Goal: Transaction & Acquisition: Purchase product/service

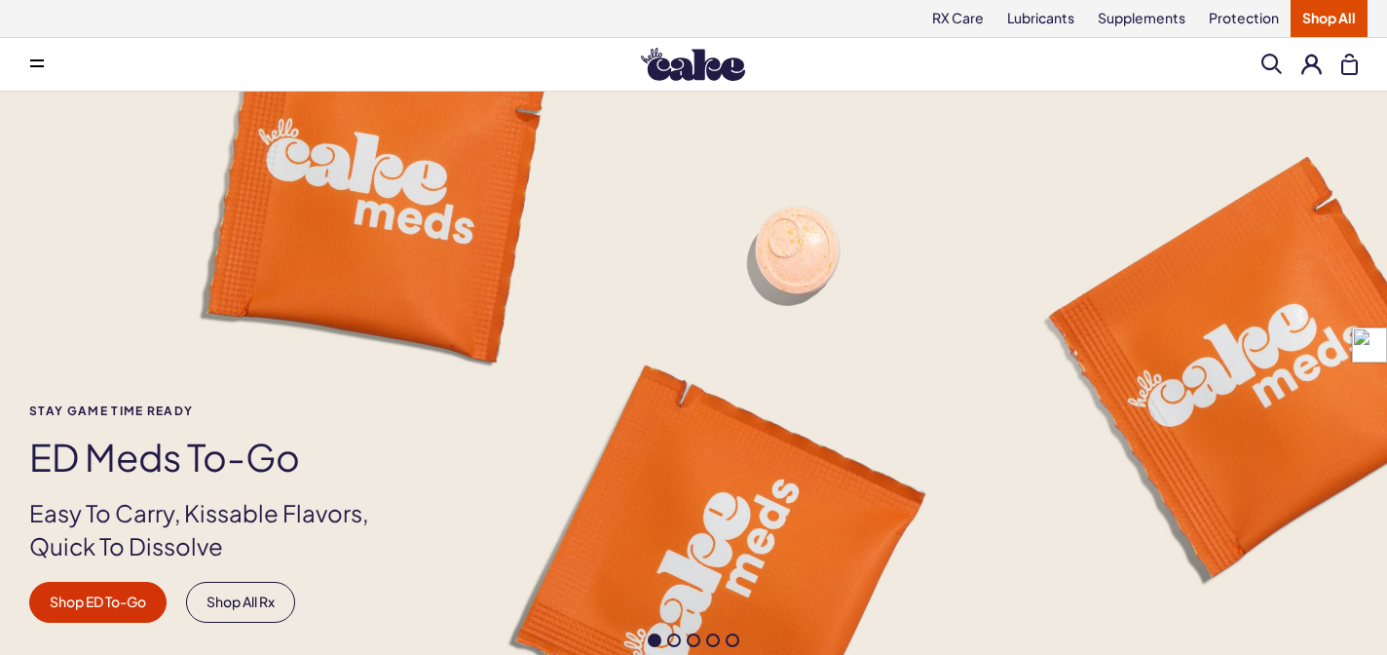
click at [1306, 63] on button at bounding box center [1312, 64] width 20 height 20
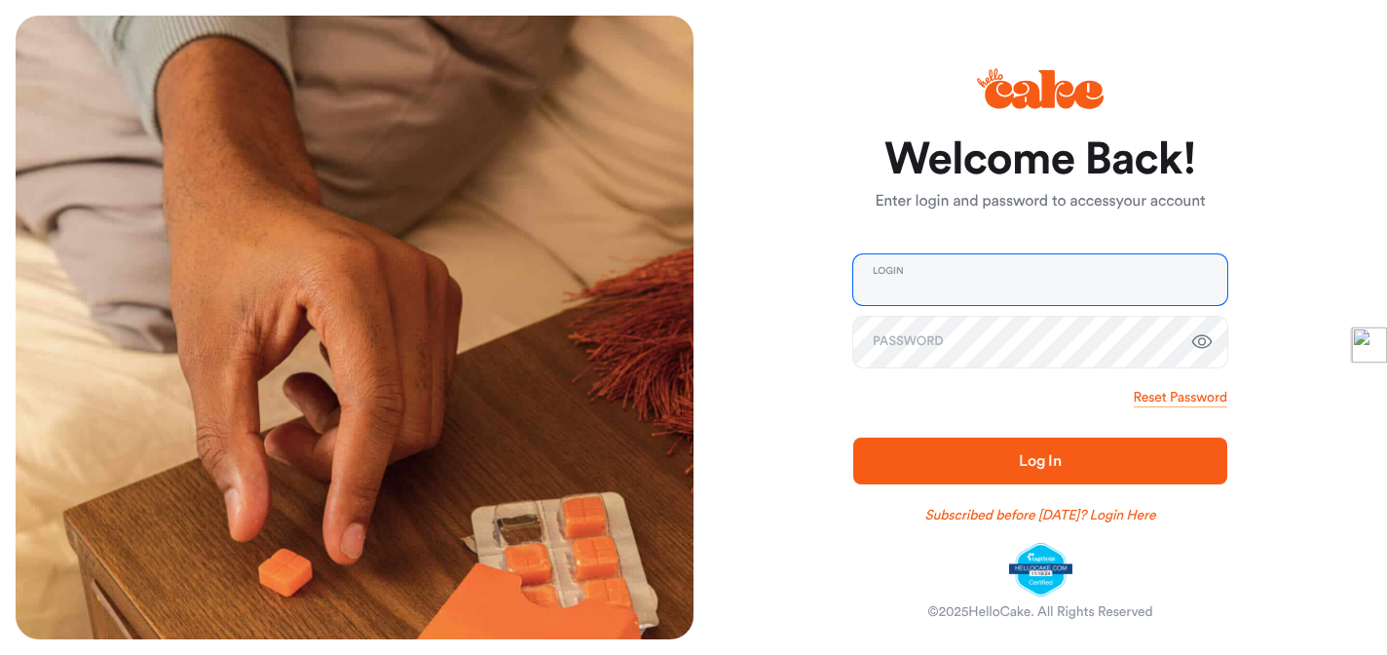
click at [884, 302] on input "email" at bounding box center [1040, 279] width 374 height 51
type input "**********"
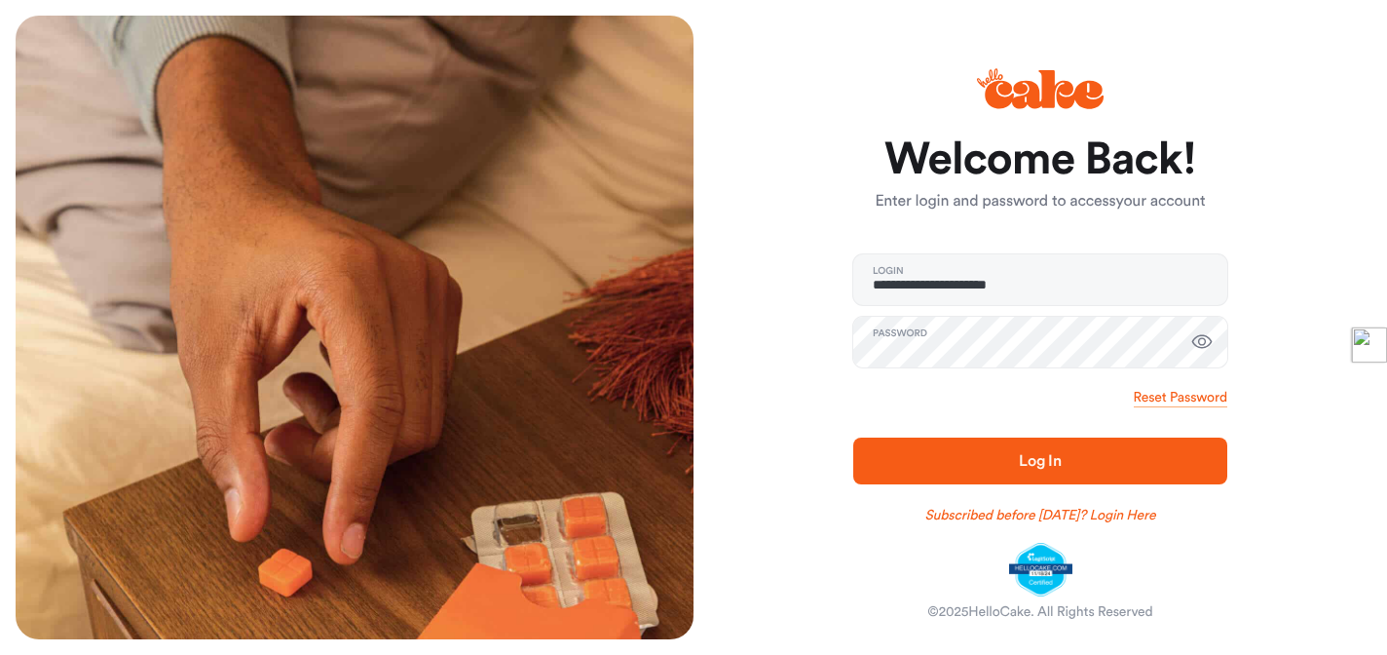
click at [1053, 458] on span "Log In" at bounding box center [1040, 461] width 43 height 16
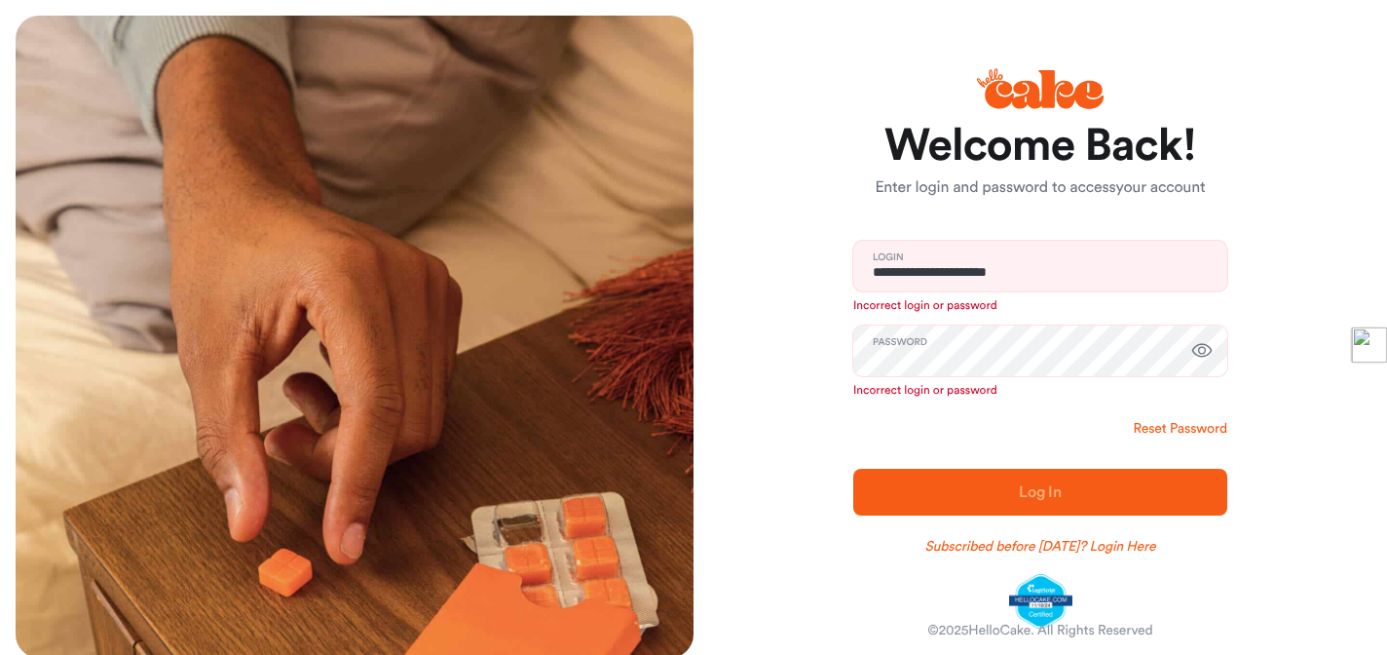
click at [1170, 428] on link "Reset Password" at bounding box center [1181, 428] width 94 height 19
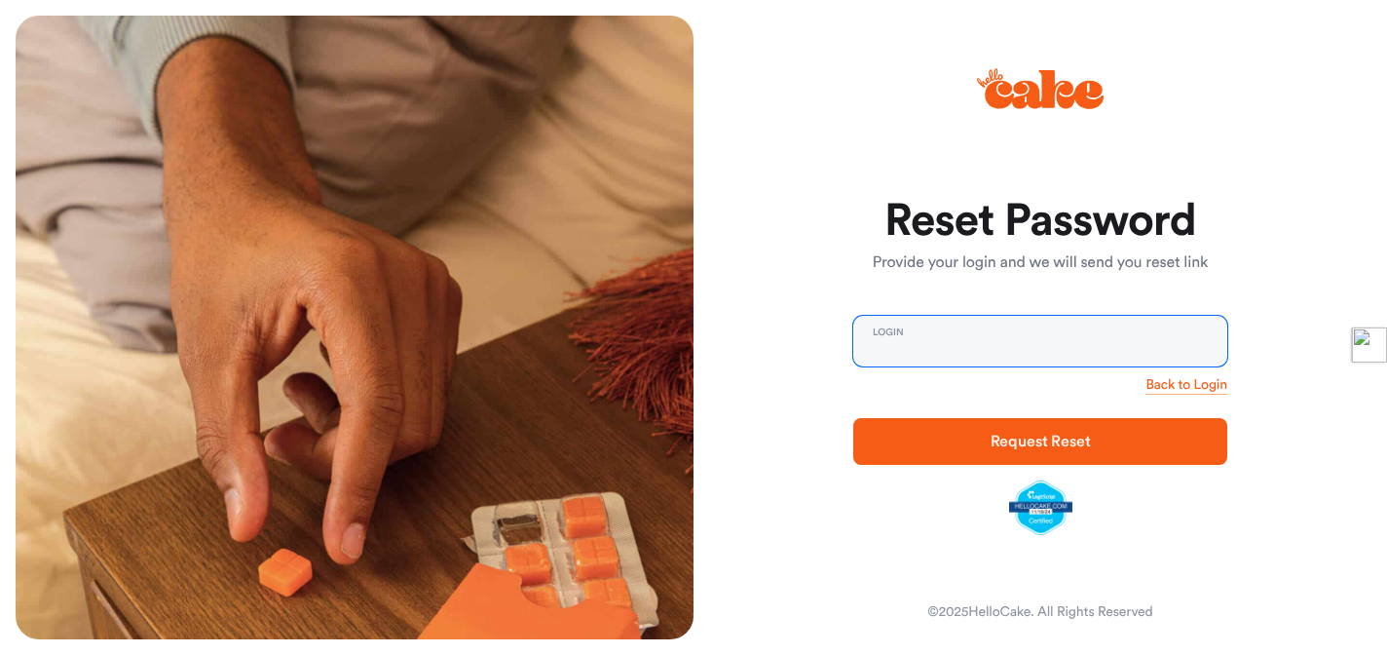
click at [938, 359] on input "email" at bounding box center [1040, 341] width 374 height 51
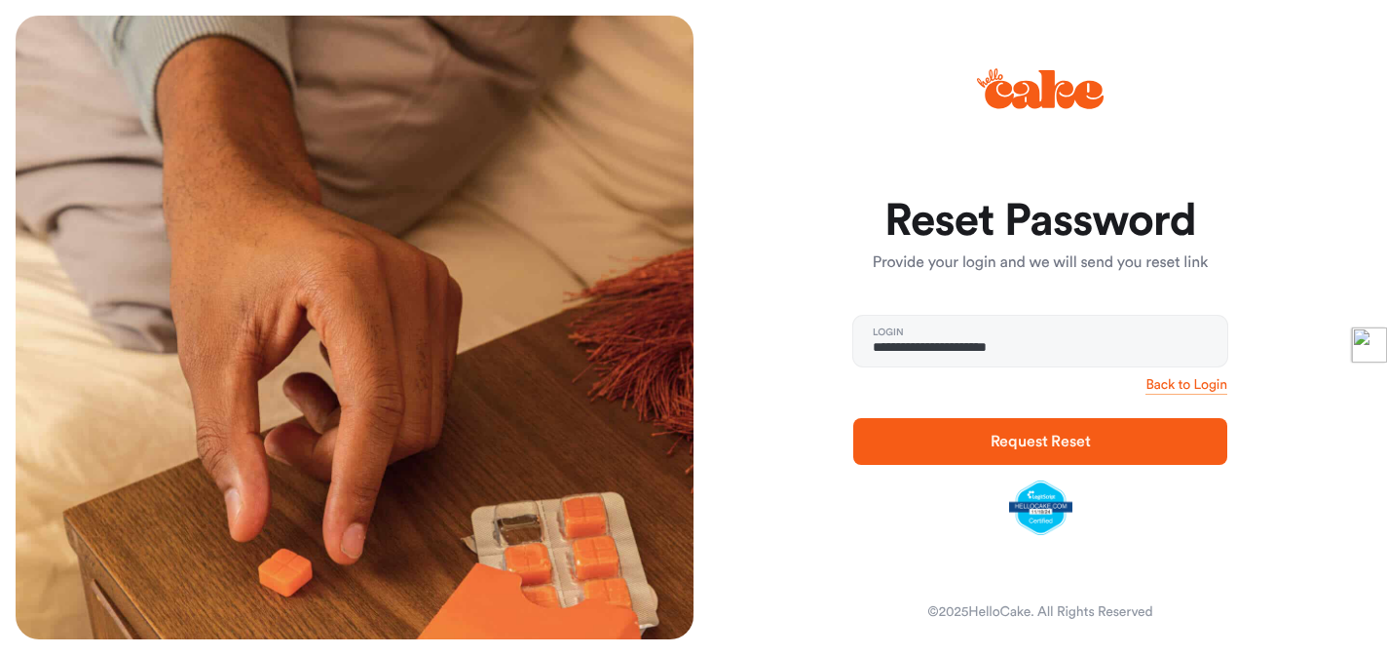
click at [1040, 438] on span "Request Reset" at bounding box center [1041, 442] width 100 height 16
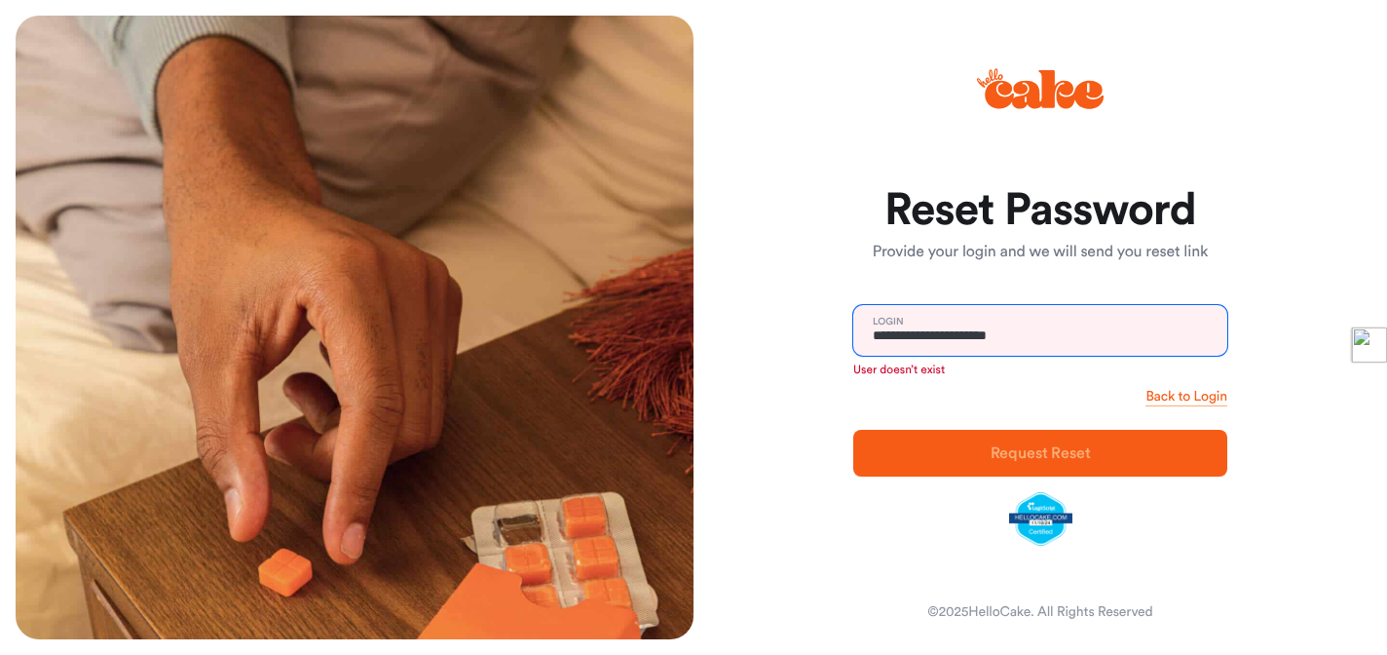
click at [1070, 329] on input "**********" at bounding box center [1040, 330] width 374 height 51
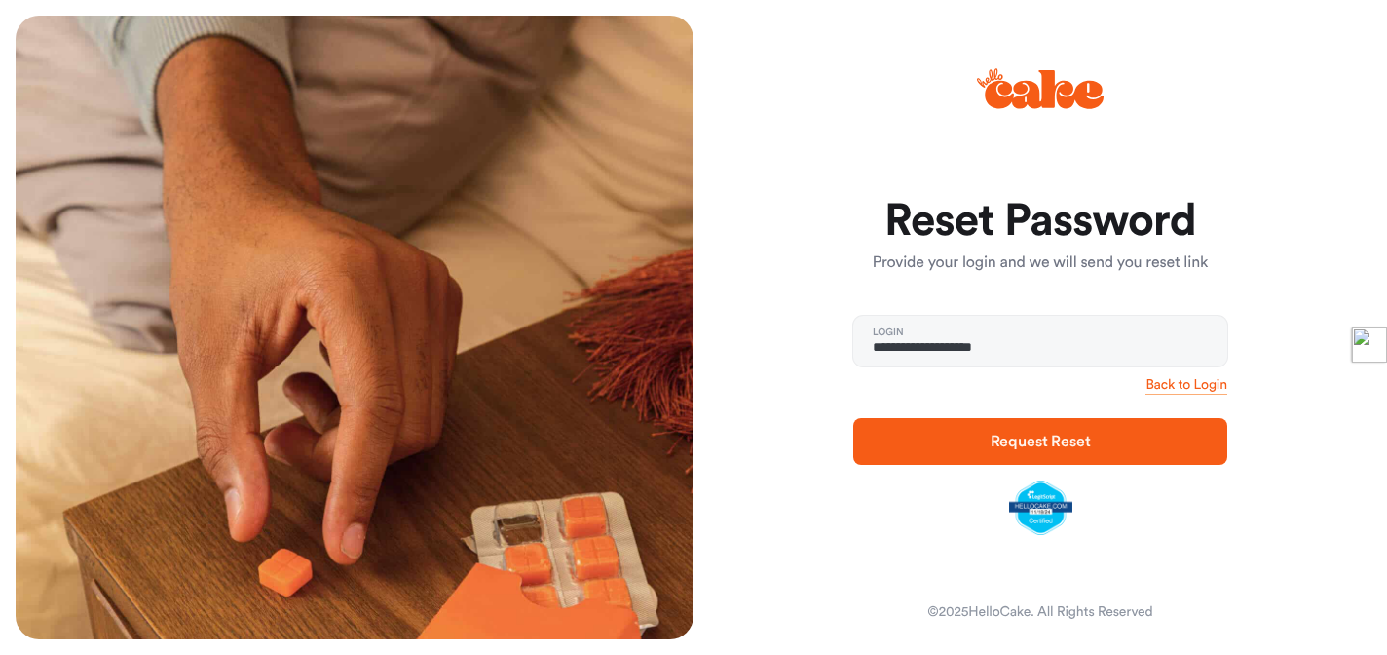
click at [1175, 427] on button "Request Reset" at bounding box center [1040, 441] width 374 height 47
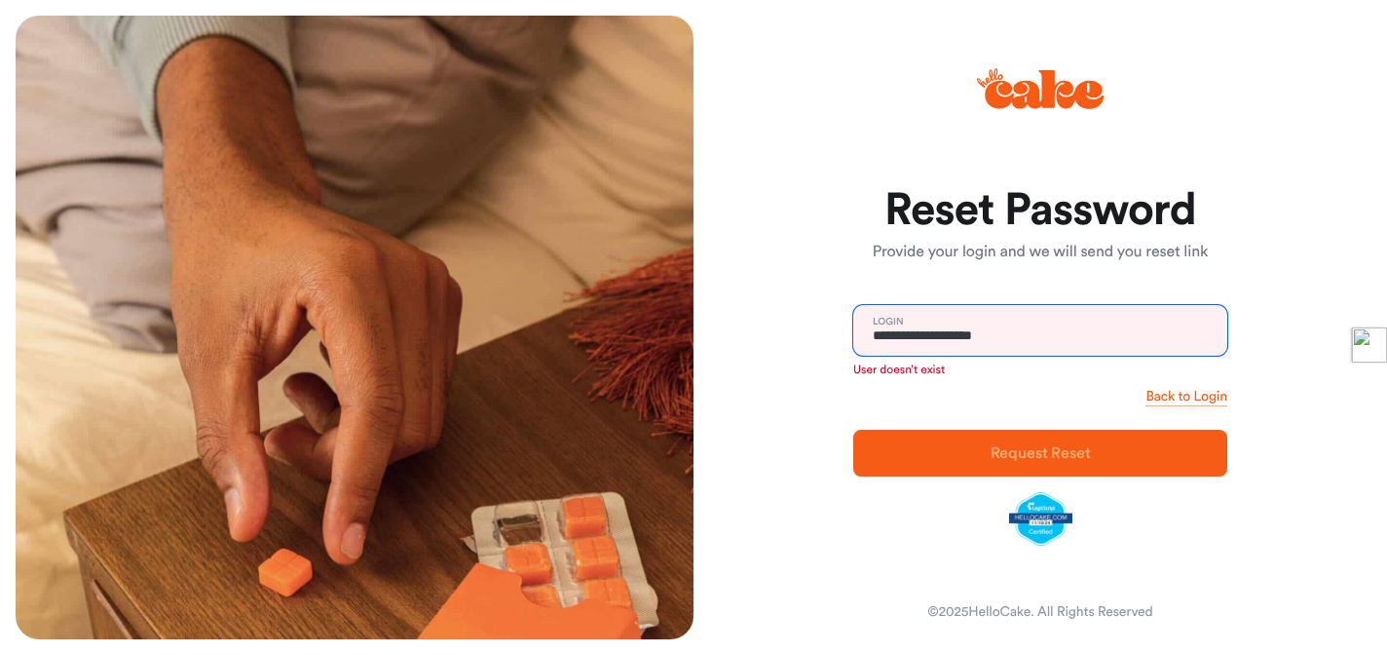
click at [1036, 340] on input "**********" at bounding box center [1040, 330] width 374 height 51
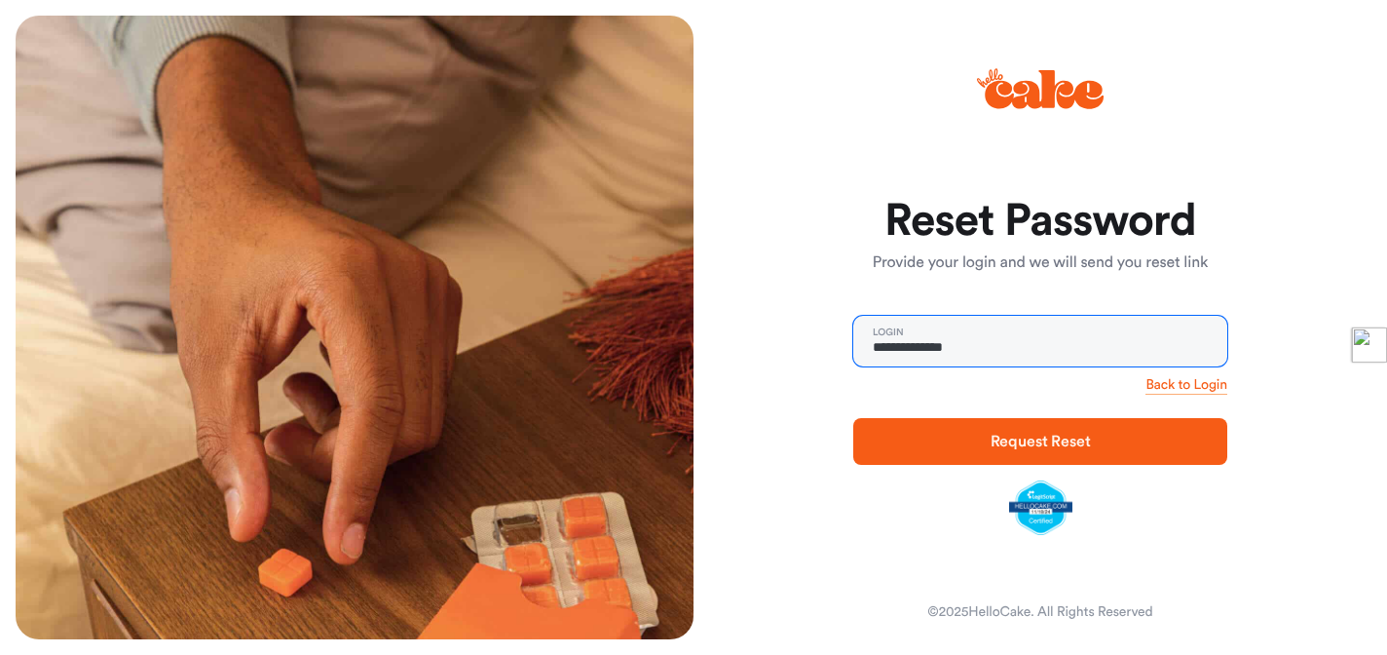
type input "**********"
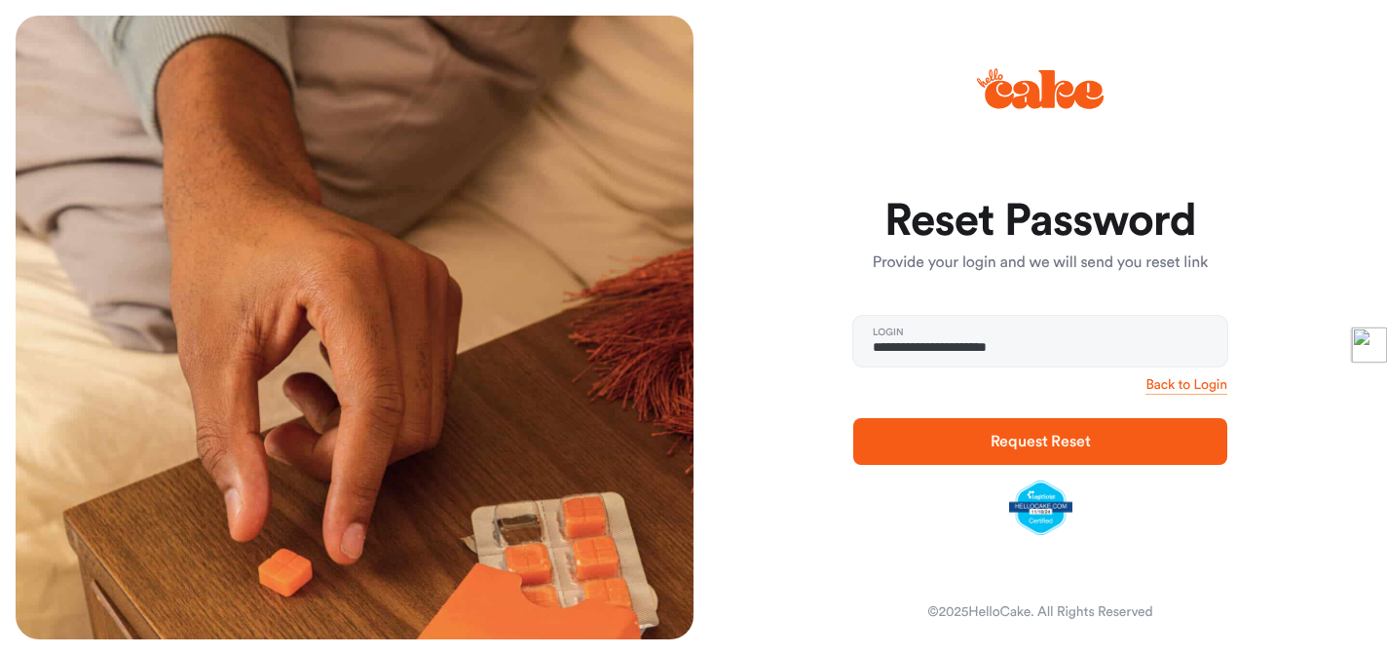
click at [1076, 434] on span "Request Reset" at bounding box center [1041, 442] width 100 height 16
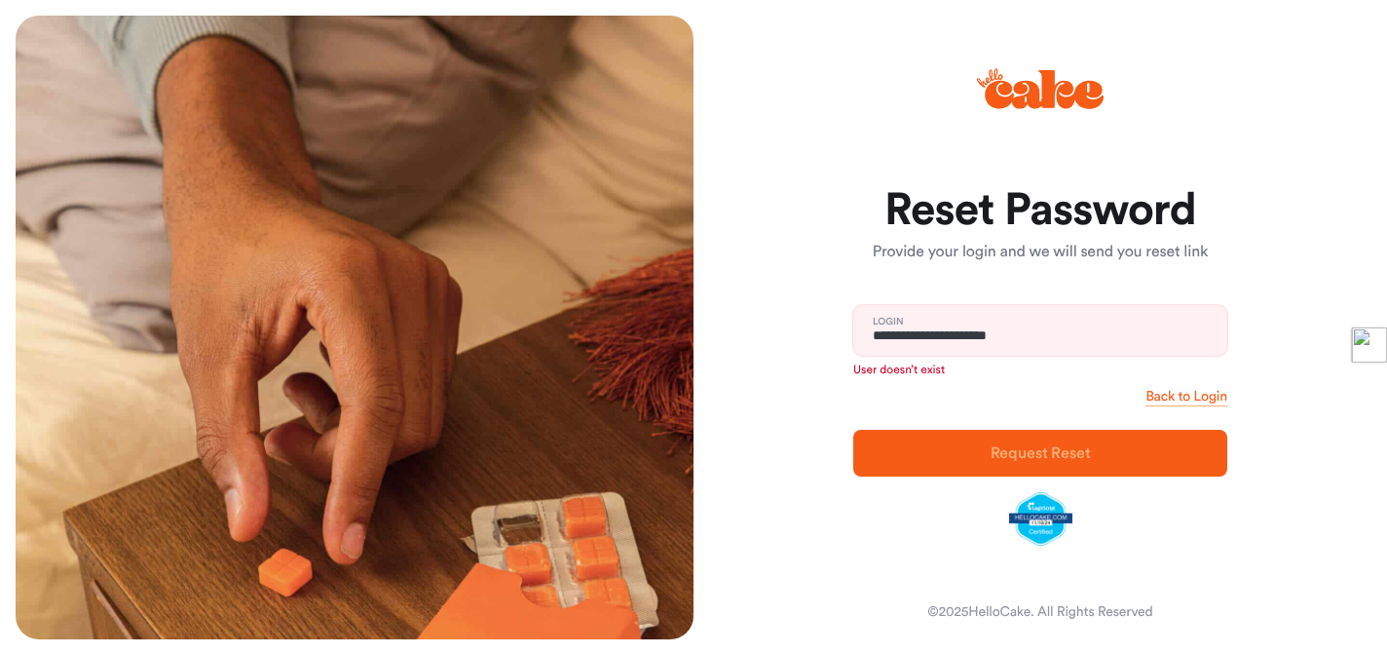
click at [1017, 103] on icon at bounding box center [1044, 89] width 119 height 39
click at [1028, 95] on icon at bounding box center [1044, 89] width 119 height 39
click at [991, 88] on icon at bounding box center [1044, 89] width 119 height 39
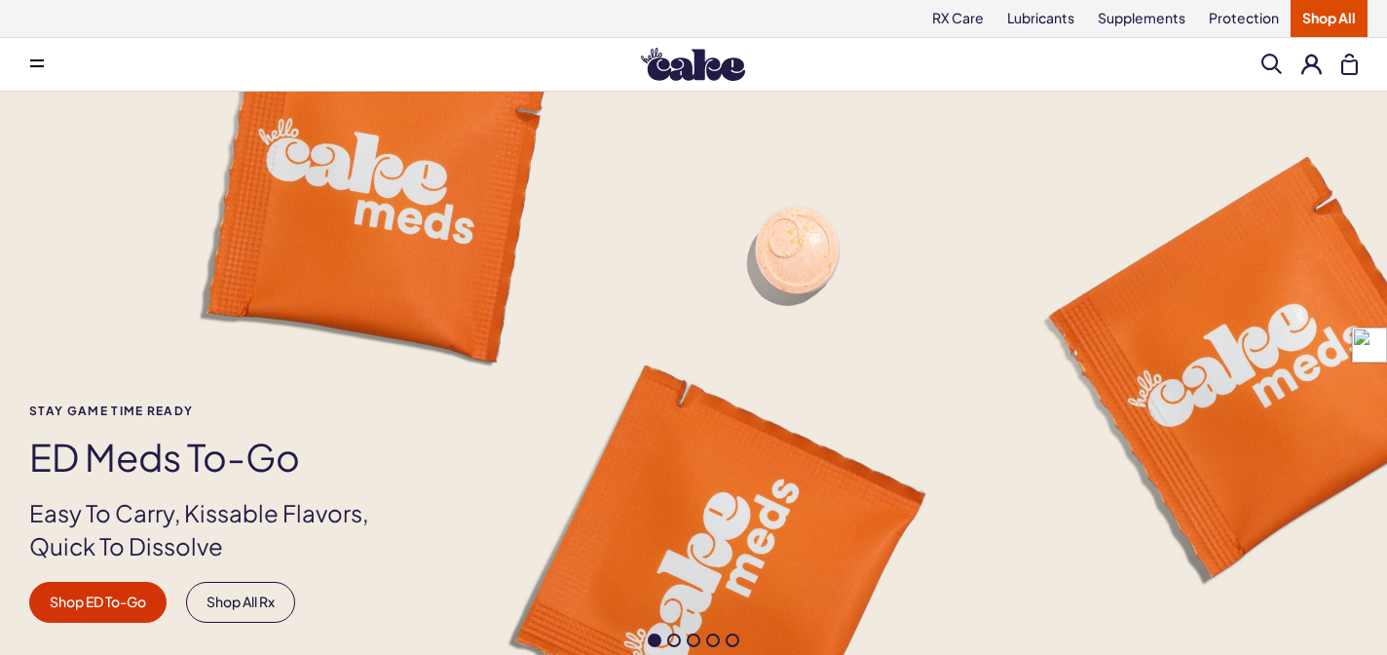
click at [1317, 66] on button at bounding box center [1312, 64] width 20 height 20
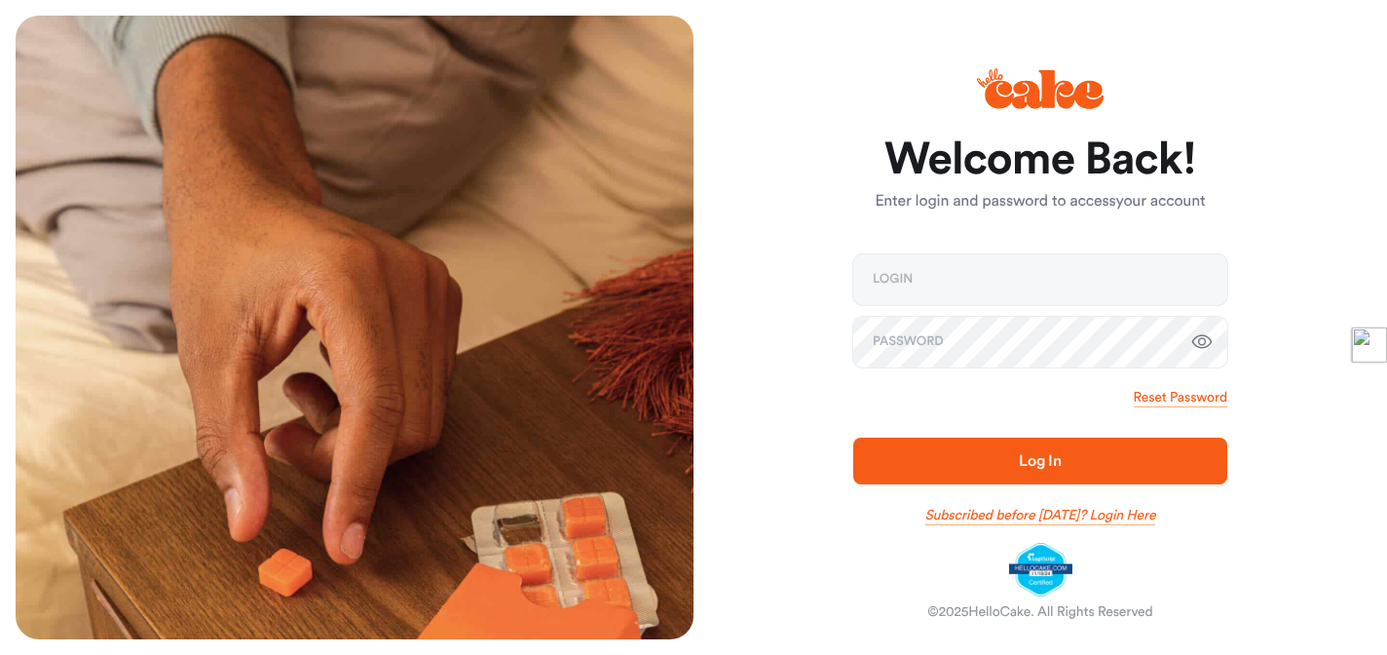
click at [1120, 518] on link "Subscribed before [DATE]? Login Here" at bounding box center [1040, 515] width 231 height 19
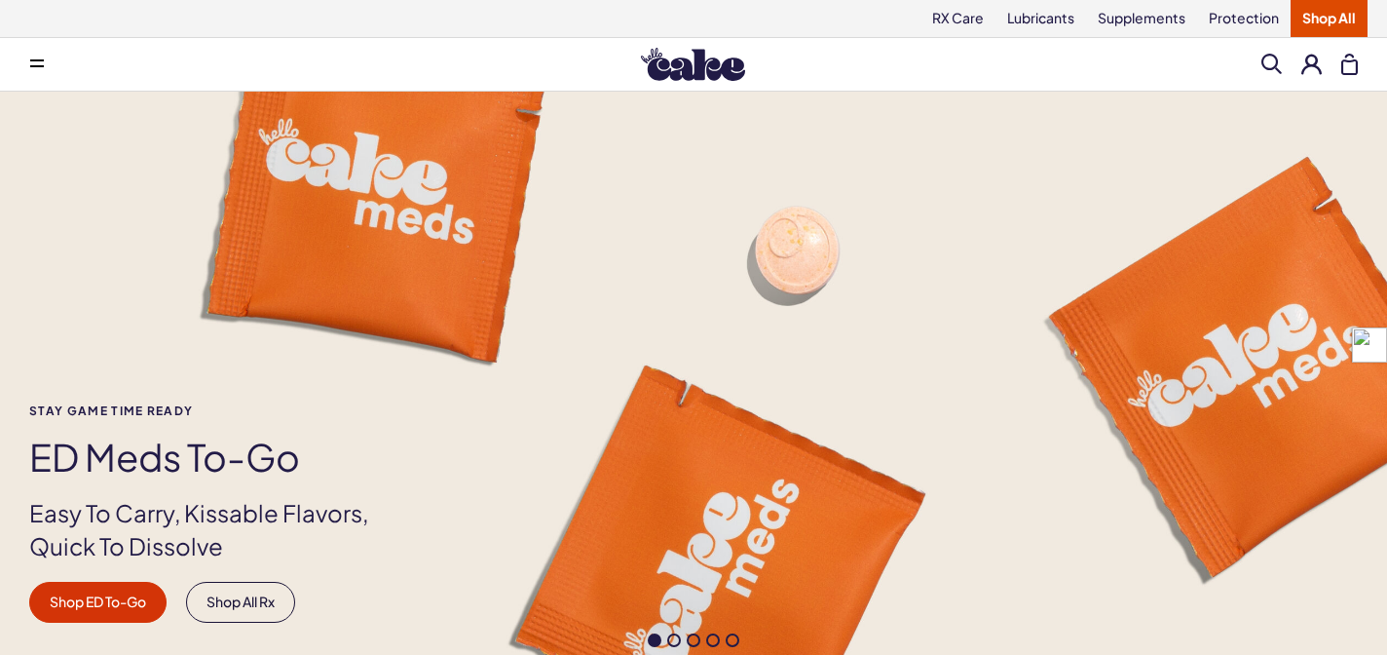
click at [1309, 66] on button at bounding box center [1312, 64] width 20 height 20
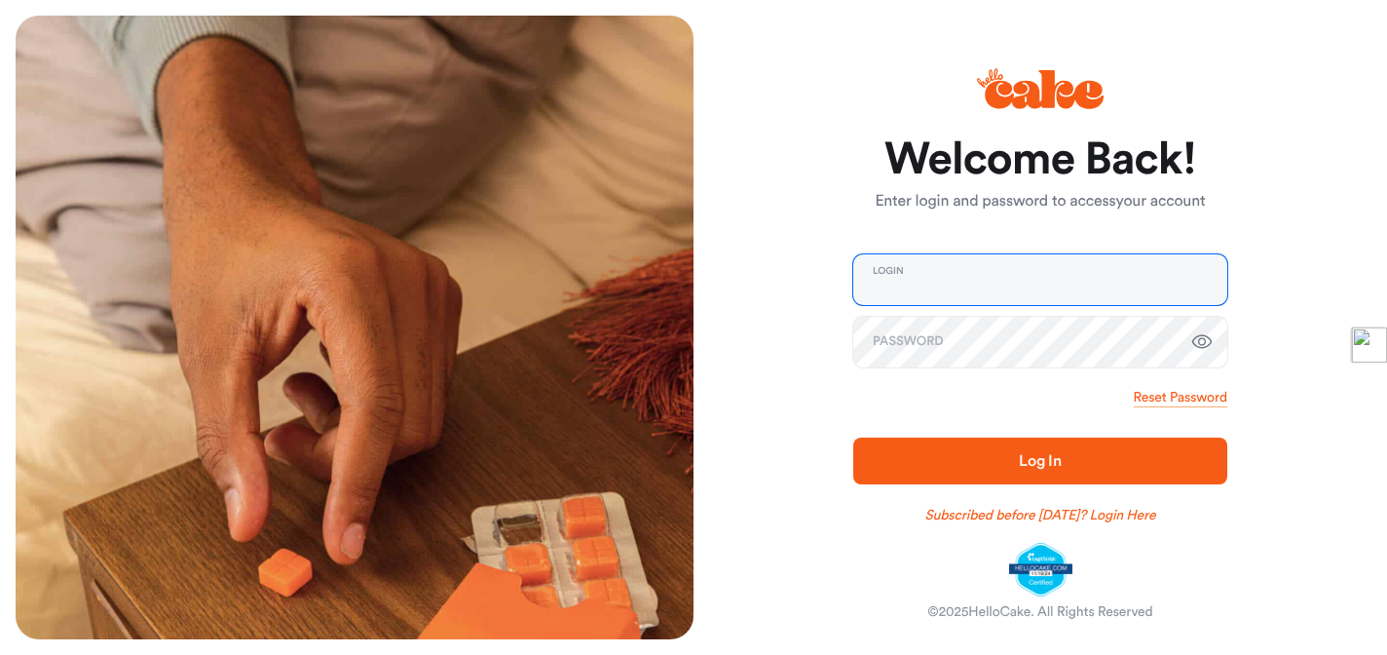
click at [978, 274] on input "email" at bounding box center [1040, 279] width 374 height 51
click at [1043, 515] on link "Subscribed before Nov 1 2024? Login Here" at bounding box center [1040, 515] width 231 height 19
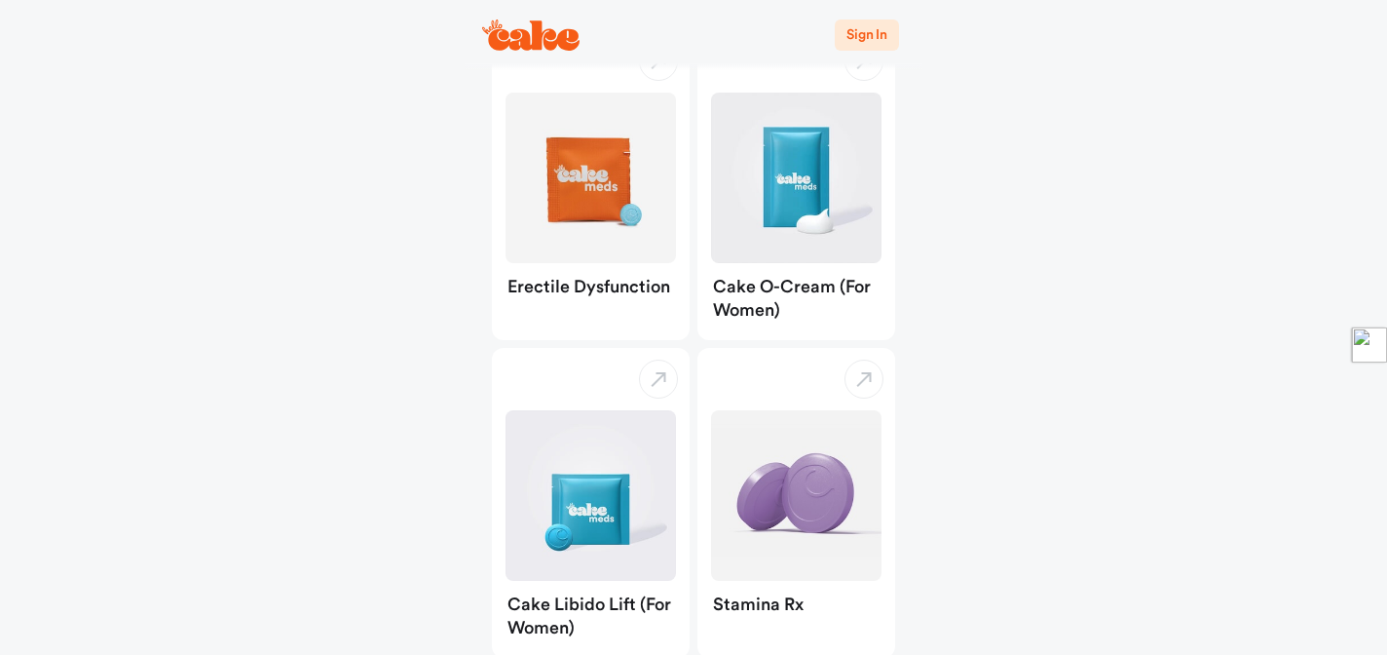
scroll to position [165, 0]
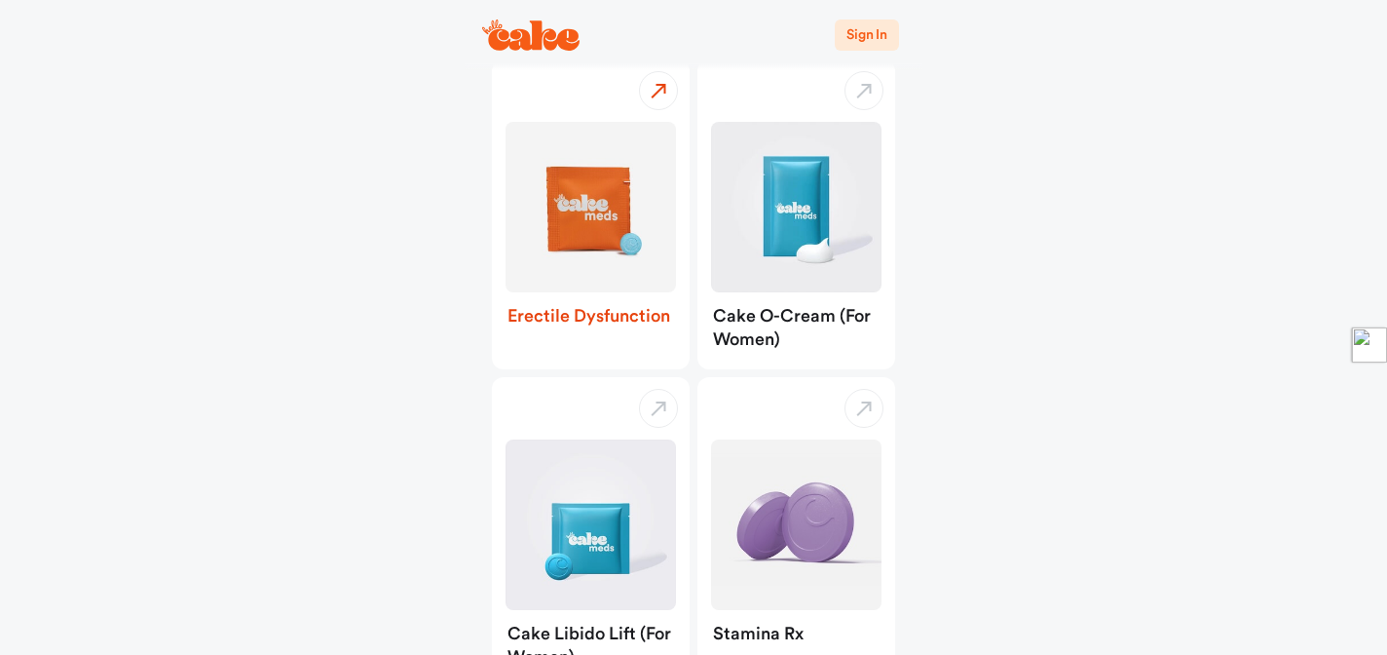
click at [601, 220] on img "button" at bounding box center [591, 207] width 170 height 170
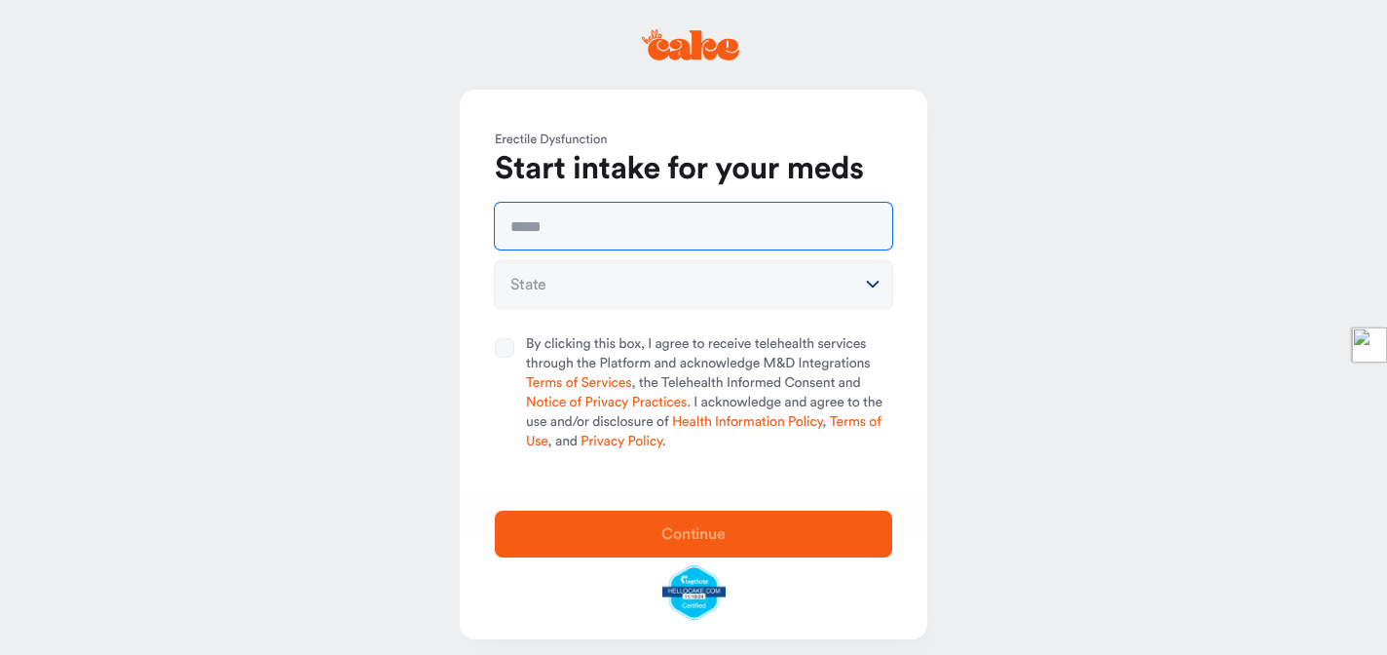
click at [623, 233] on input "text" at bounding box center [693, 226] width 397 height 47
type input "**********"
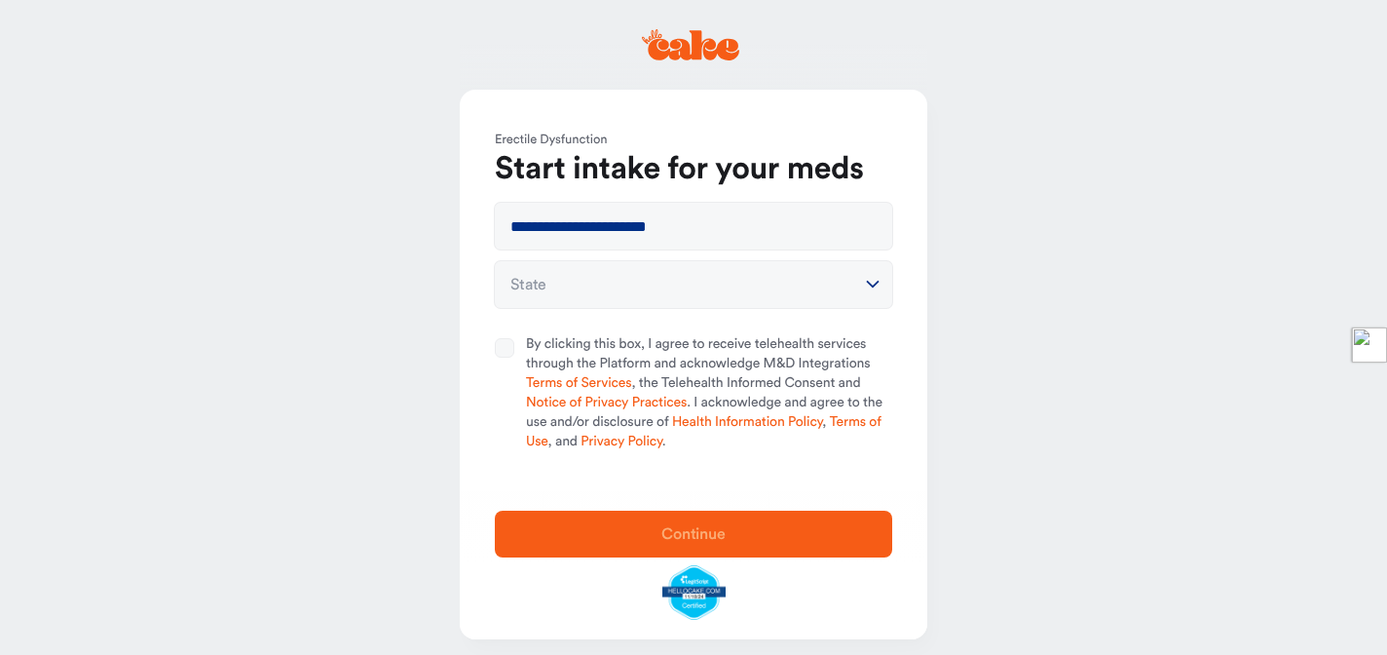
click at [668, 286] on html "**********" at bounding box center [693, 334] width 1387 height 668
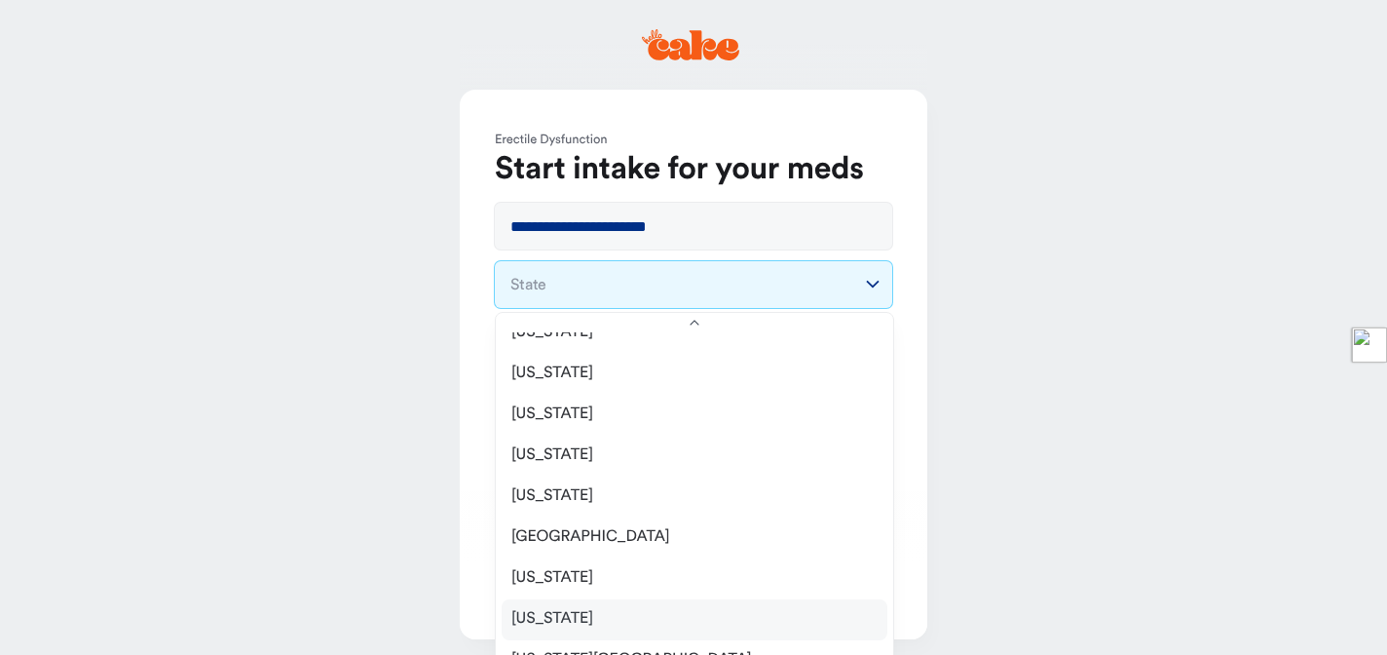
scroll to position [1821, 0]
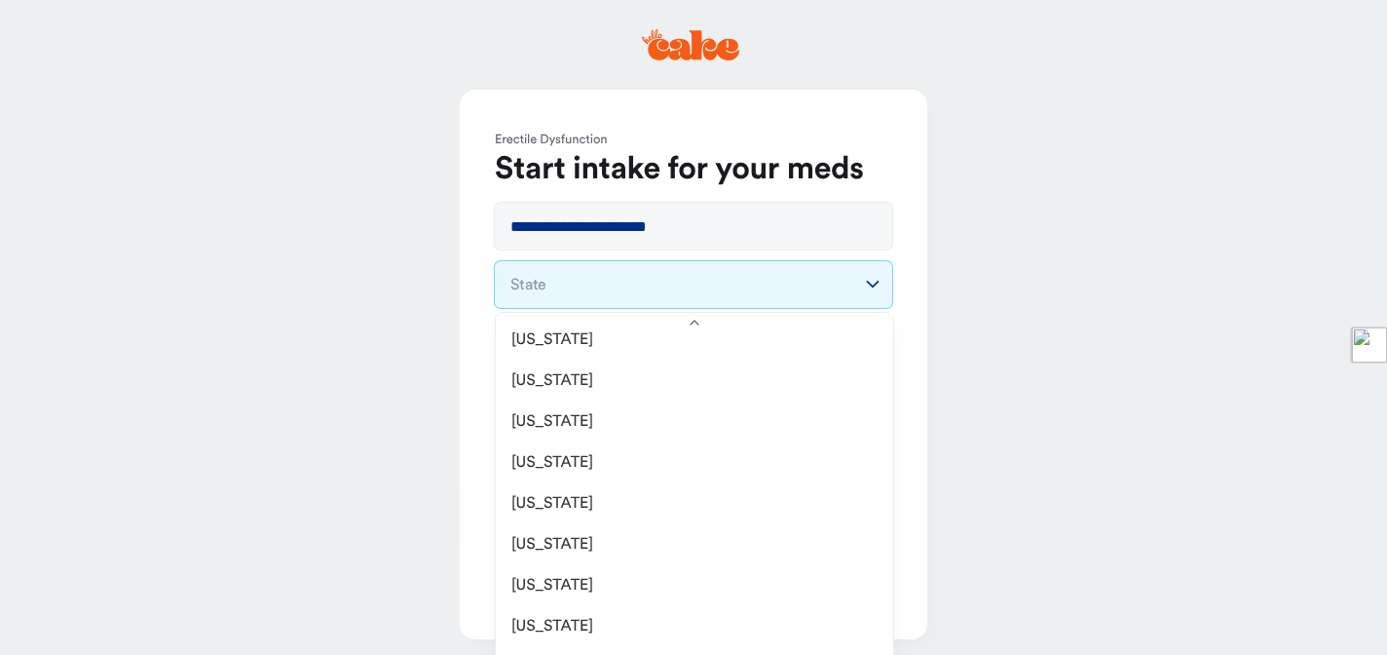
select select "**"
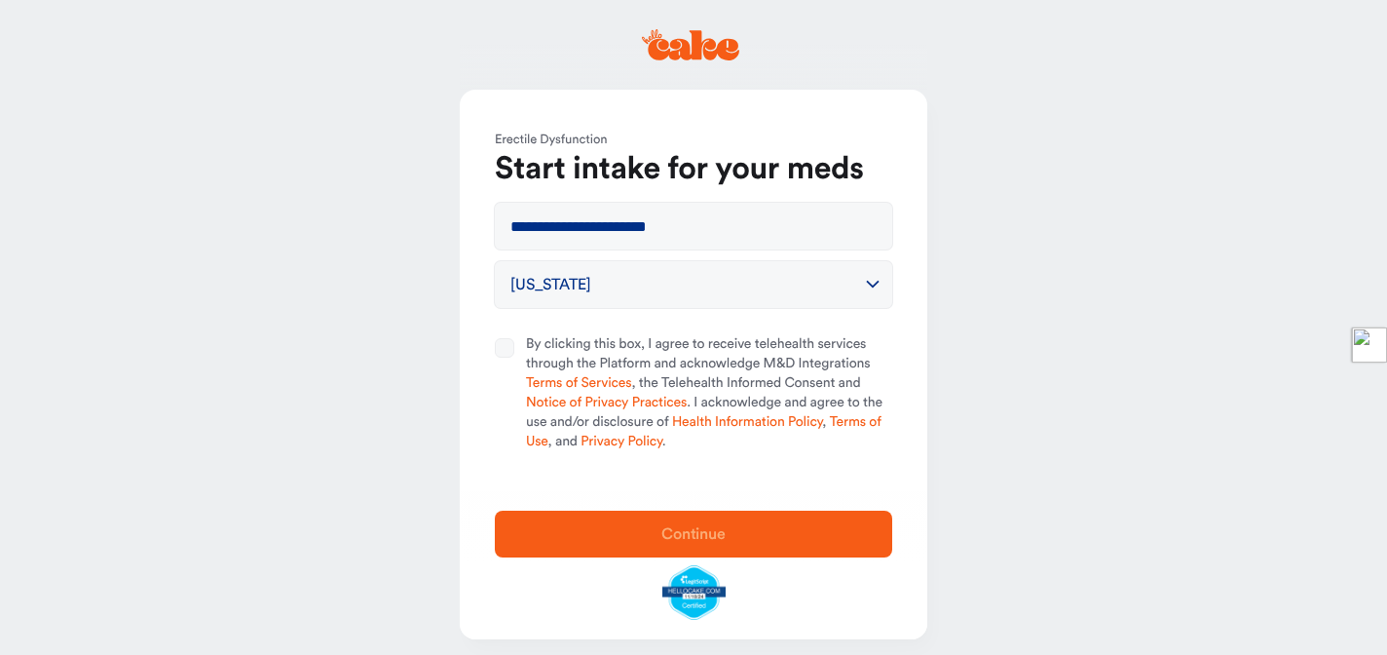
click at [492, 348] on div "**********" at bounding box center [694, 290] width 468 height 401
click at [506, 341] on button "By clicking this box, I agree to receive telehealth services through the Platfo…" at bounding box center [504, 347] width 19 height 19
click at [668, 535] on span "Continue" at bounding box center [693, 534] width 64 height 16
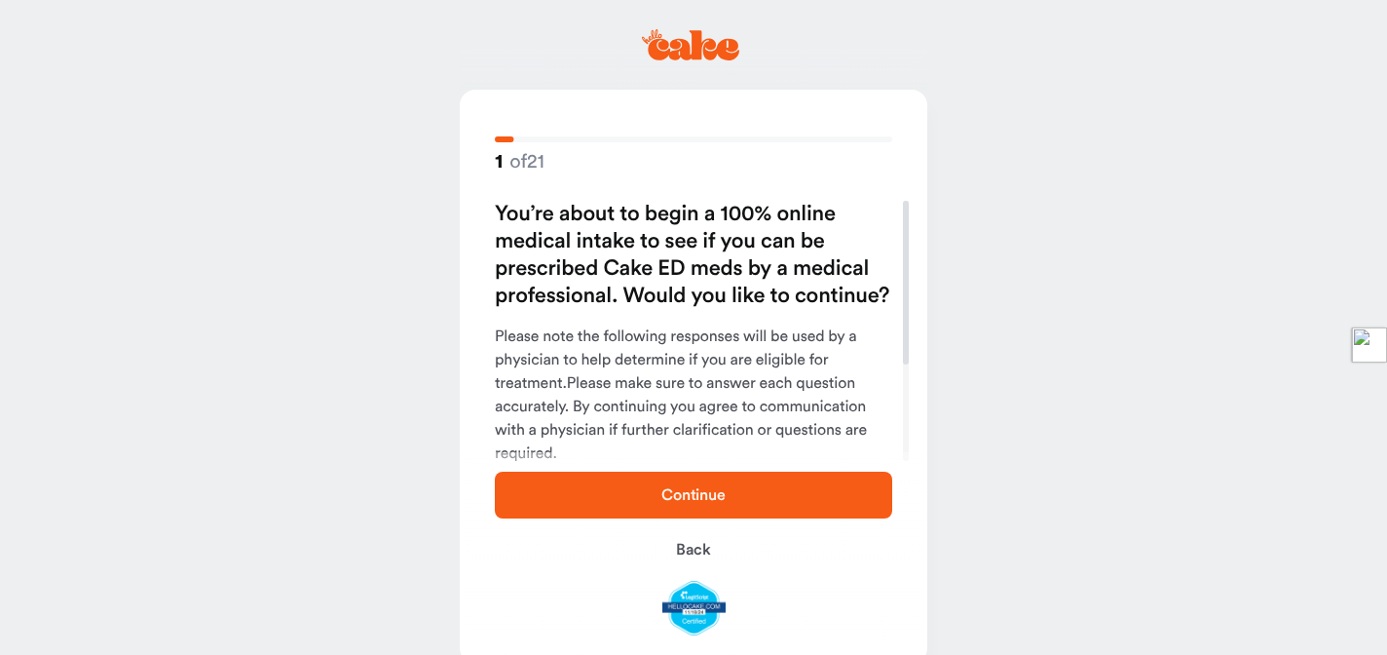
click at [752, 482] on button "Continue" at bounding box center [693, 495] width 397 height 47
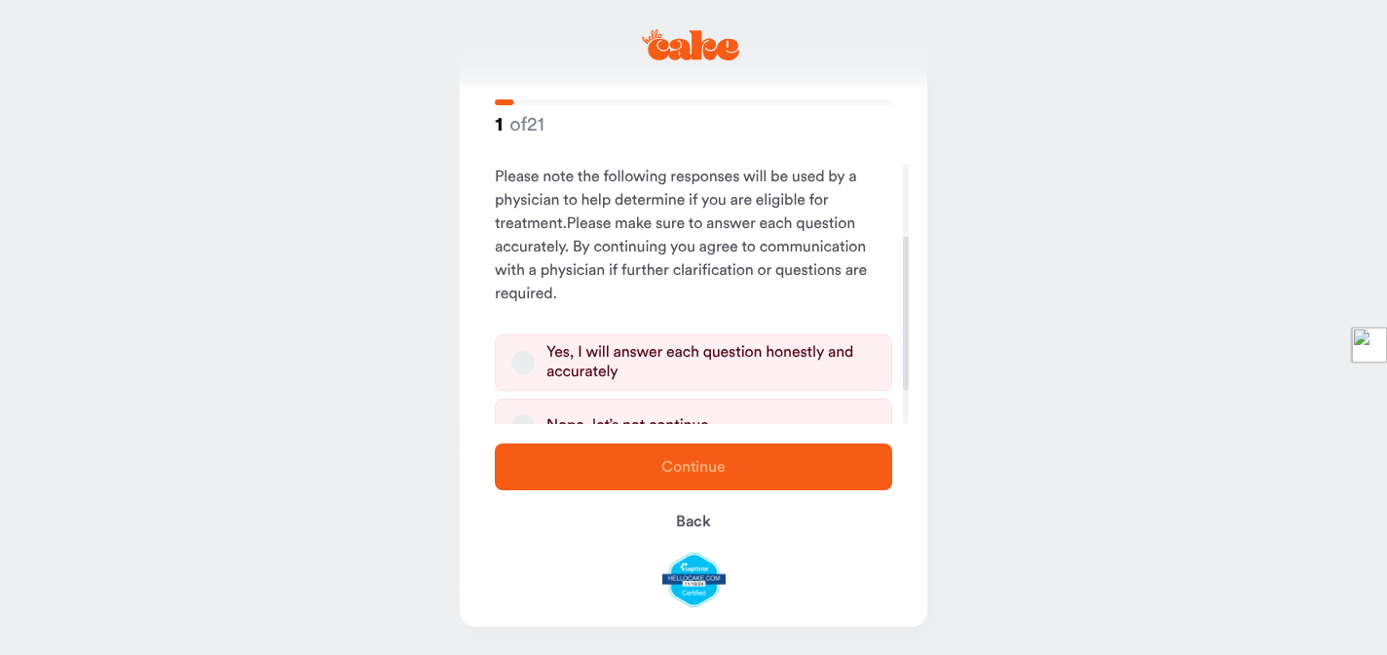
scroll to position [178, 0]
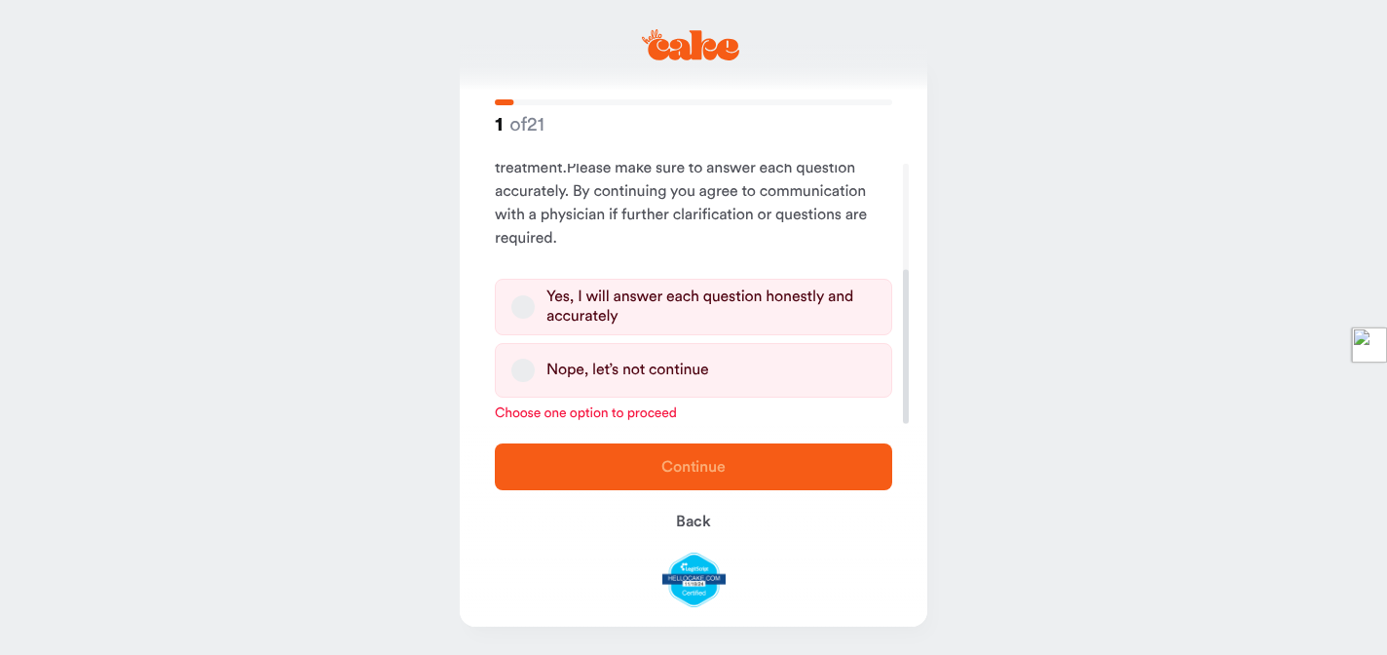
click at [507, 304] on label "Yes, I will answer each question honestly and accurately" at bounding box center [693, 307] width 397 height 57
click at [511, 304] on button "Yes, I will answer each question honestly and accurately" at bounding box center [522, 306] width 23 height 23
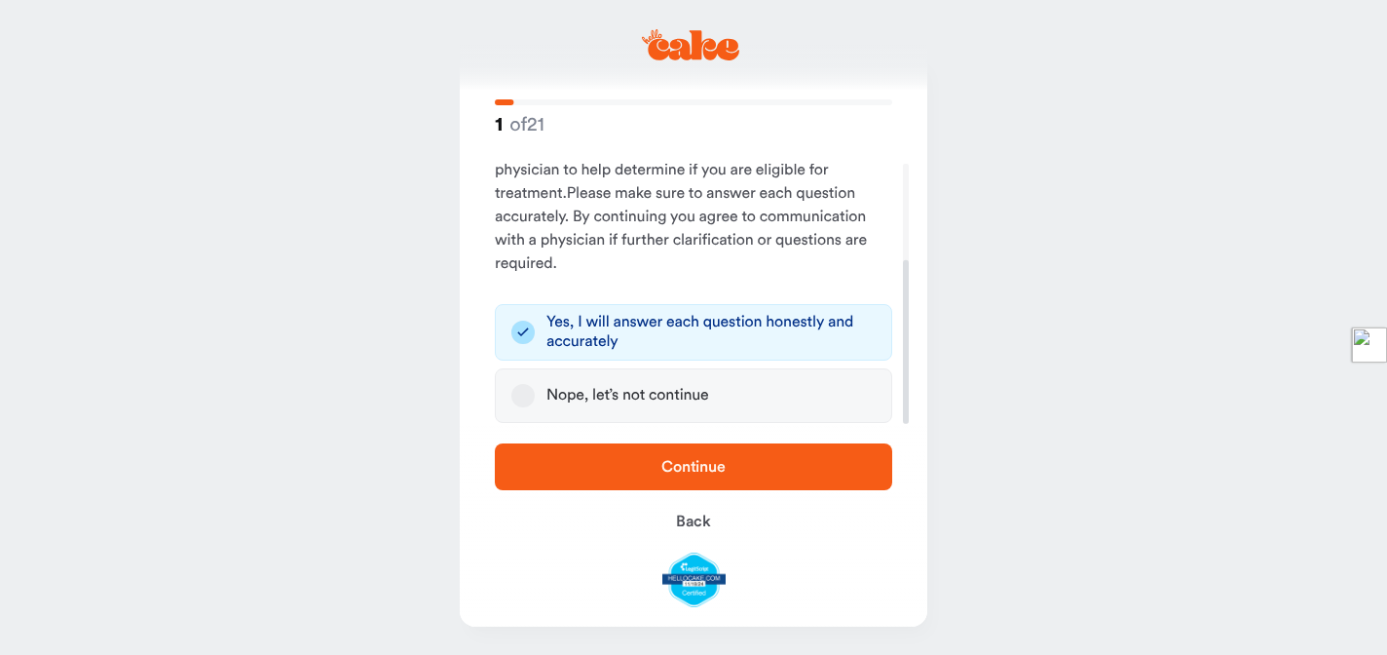
scroll to position [153, 0]
click at [613, 477] on button "Continue" at bounding box center [693, 466] width 397 height 47
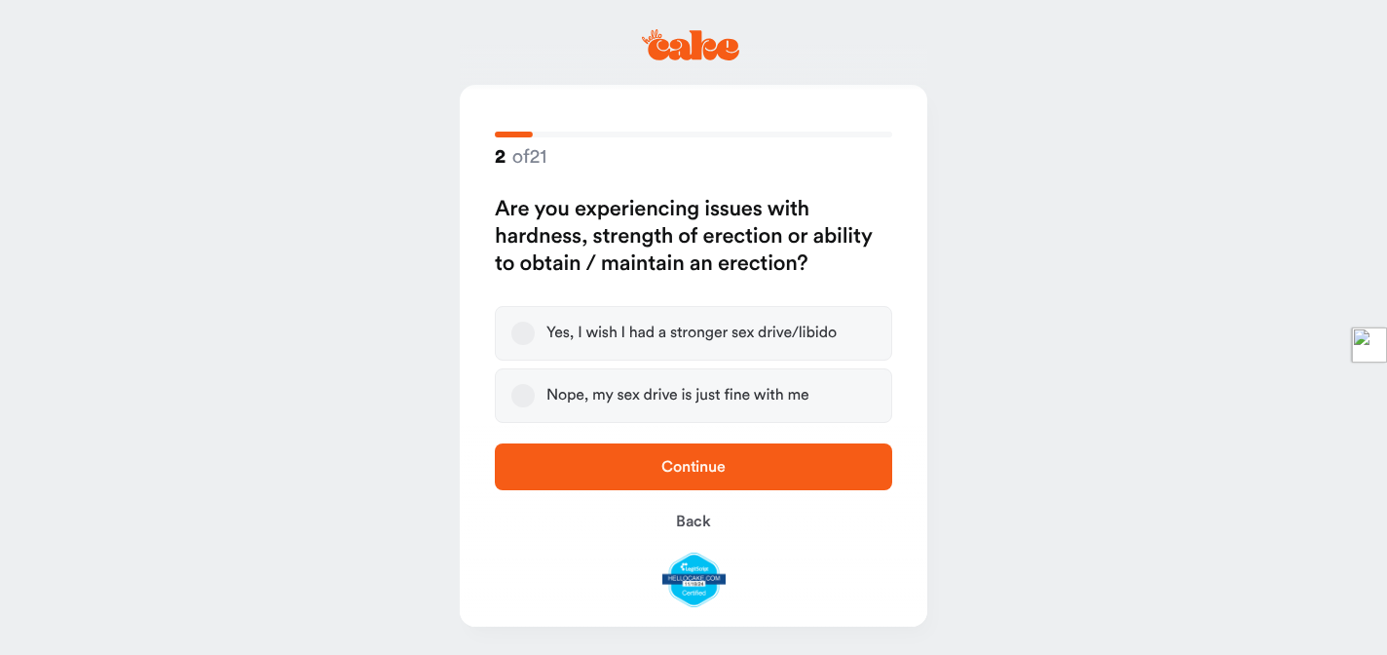
click at [519, 334] on button "Yes, I wish I had a stronger sex drive/libido" at bounding box center [522, 332] width 23 height 23
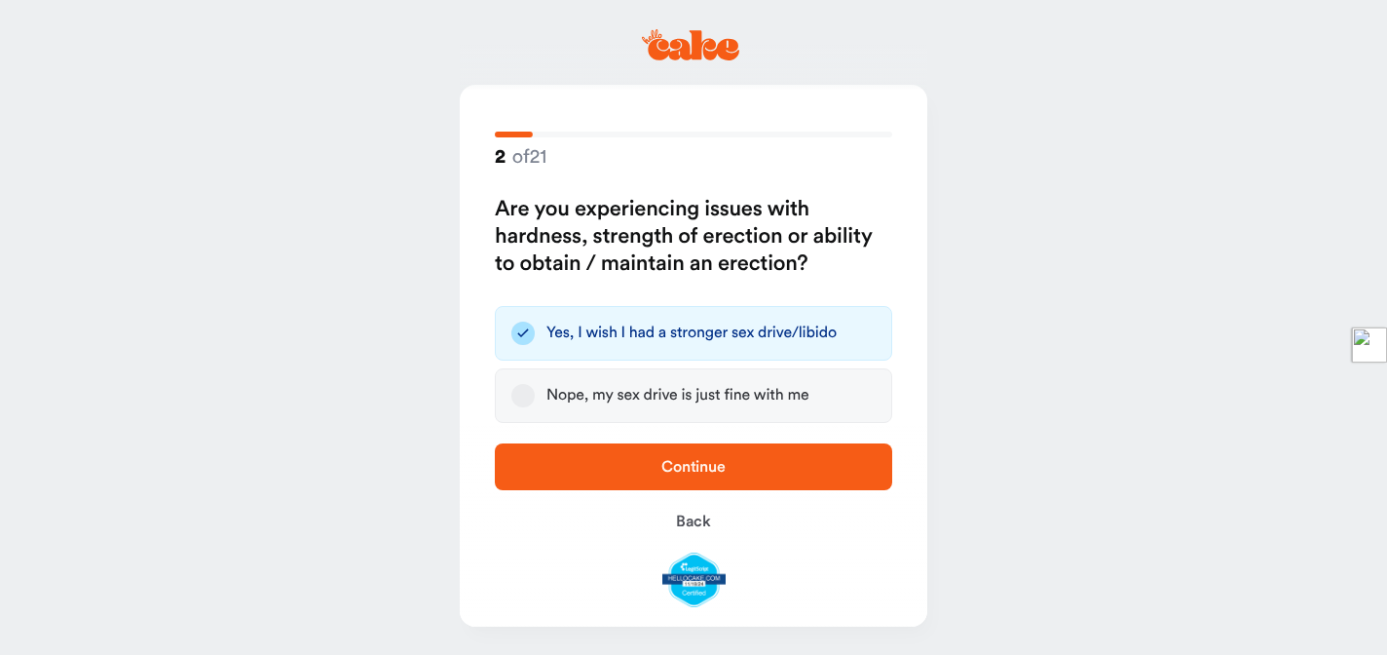
click at [606, 490] on div "Continue Back" at bounding box center [694, 525] width 468 height 203
click at [607, 466] on span "Continue" at bounding box center [693, 466] width 335 height 23
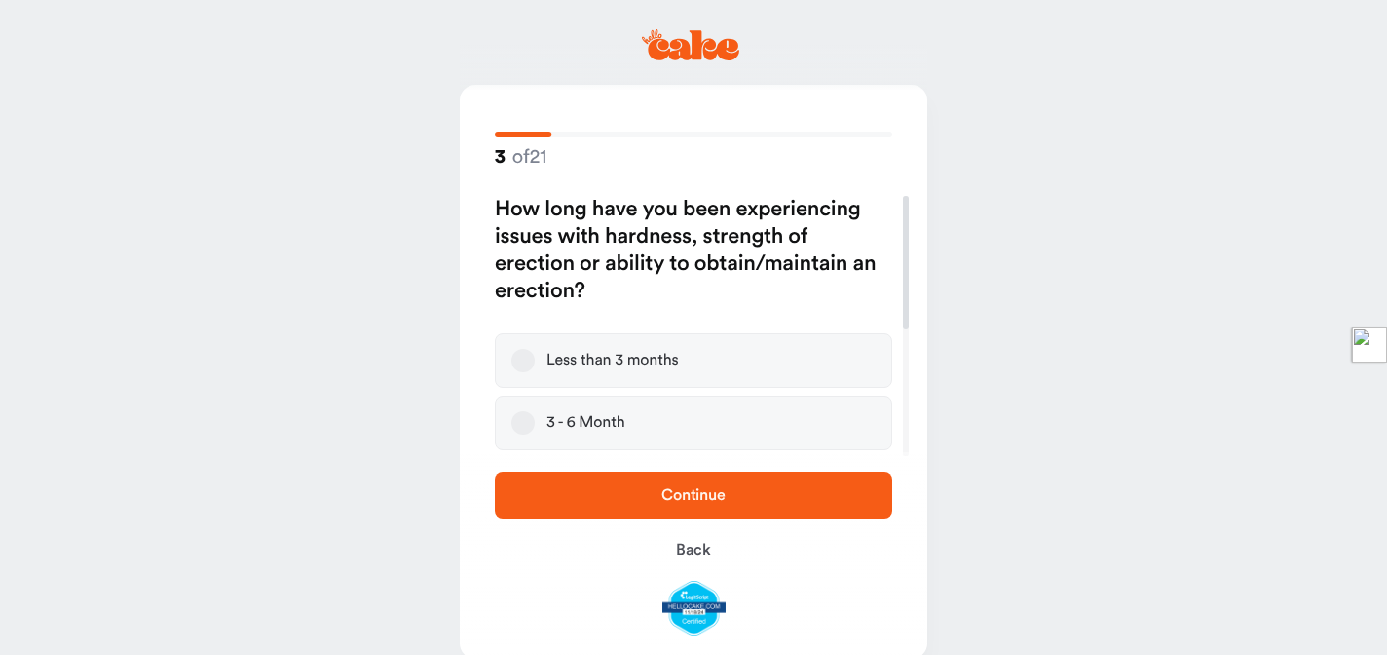
scroll to position [246, 0]
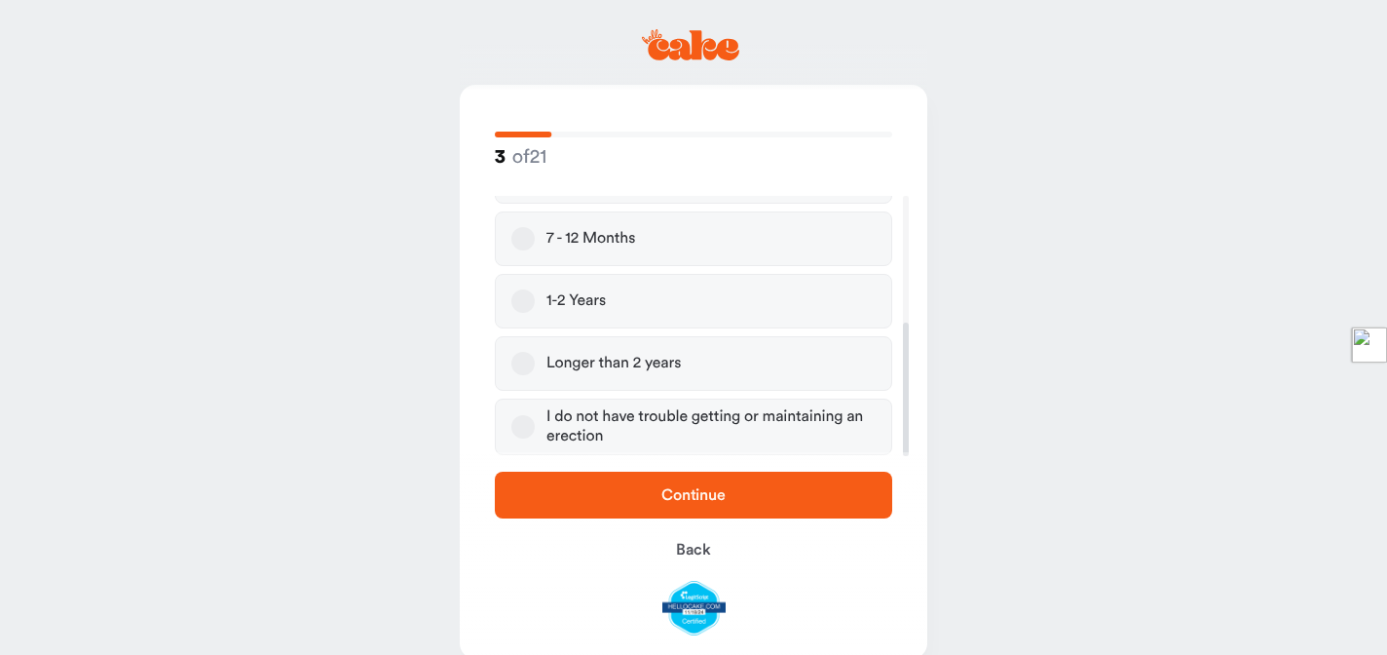
click at [517, 365] on button "Longer than 2 years" at bounding box center [522, 363] width 23 height 23
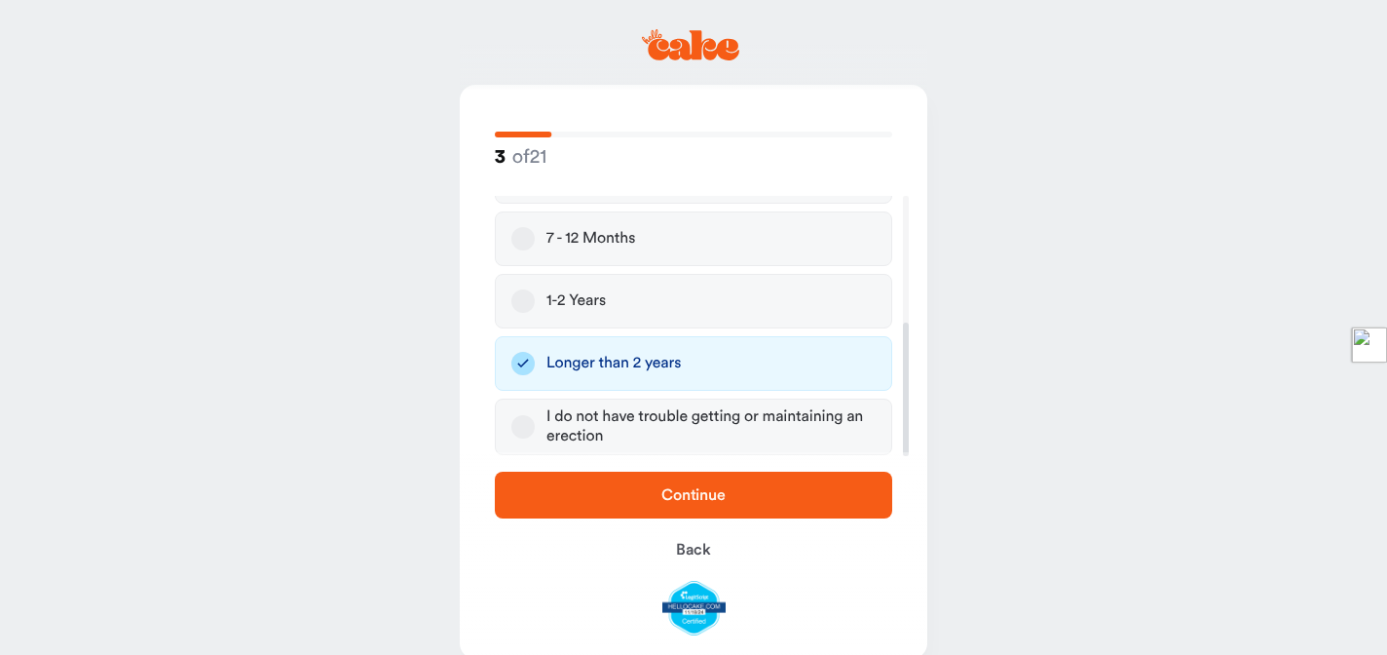
click at [616, 516] on button "Continue" at bounding box center [693, 495] width 397 height 47
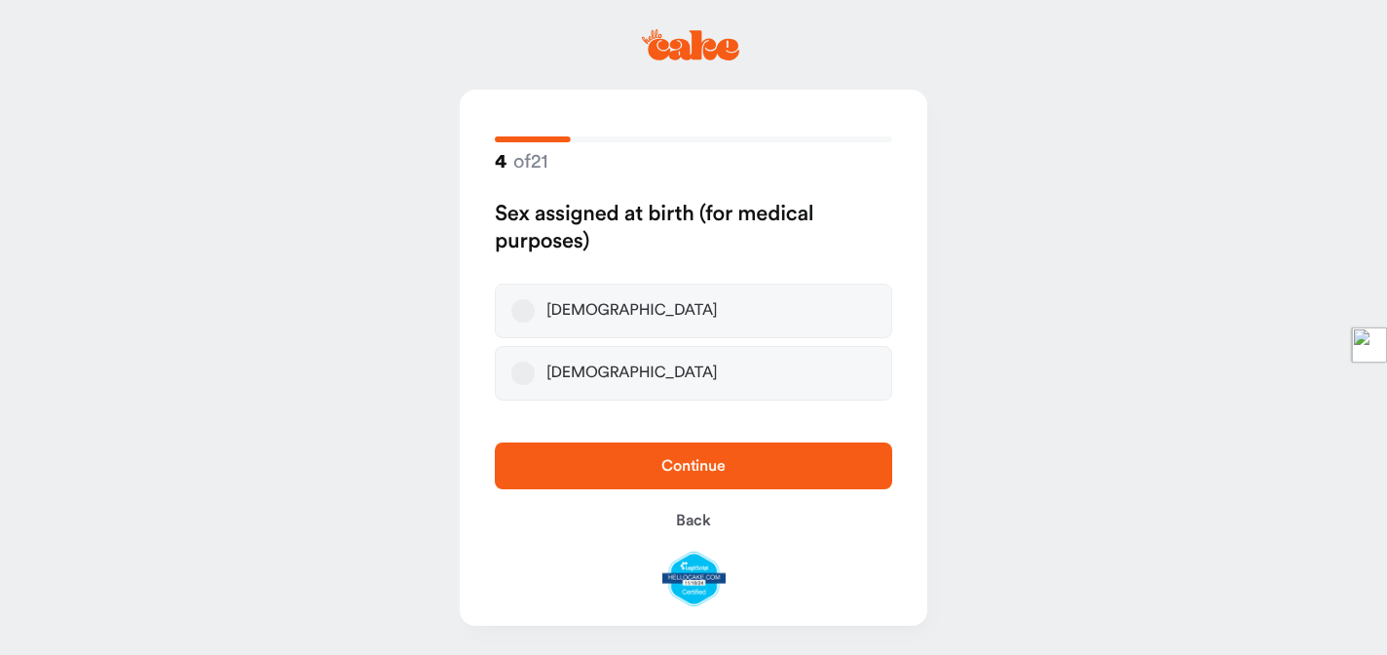
click at [523, 317] on button "Male" at bounding box center [522, 310] width 23 height 23
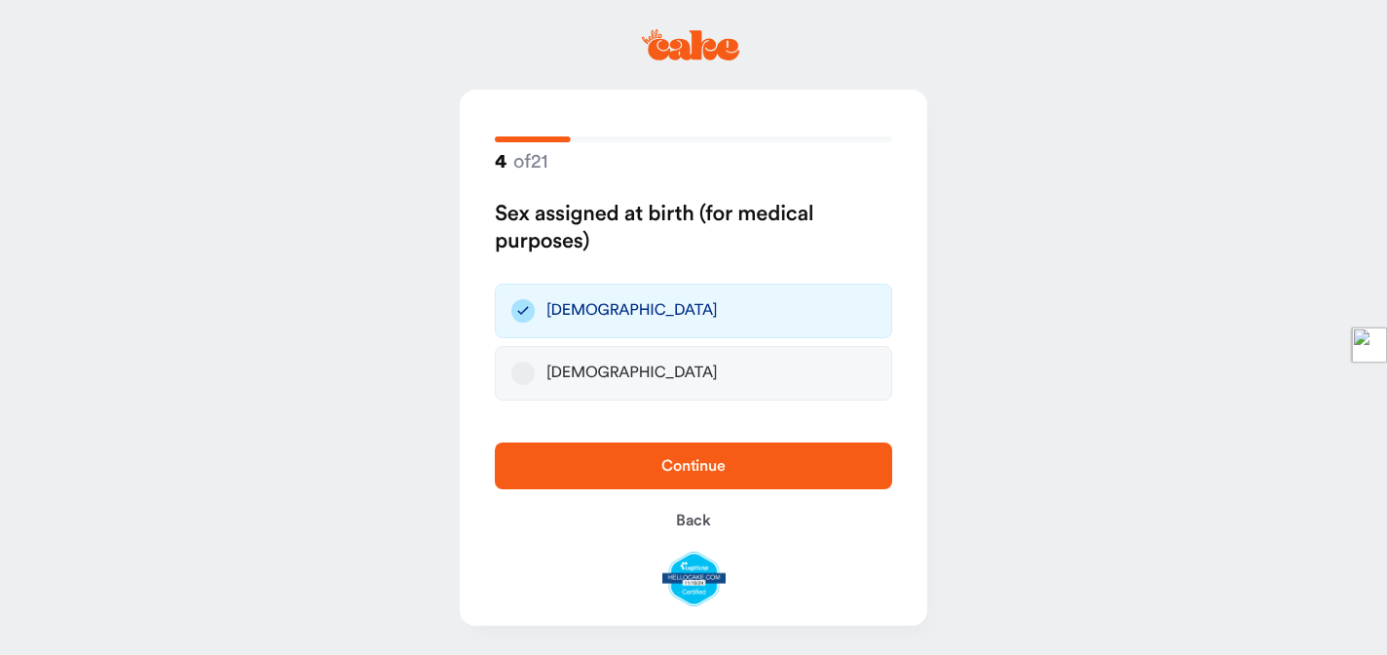
click at [669, 459] on span "Continue" at bounding box center [693, 466] width 64 height 16
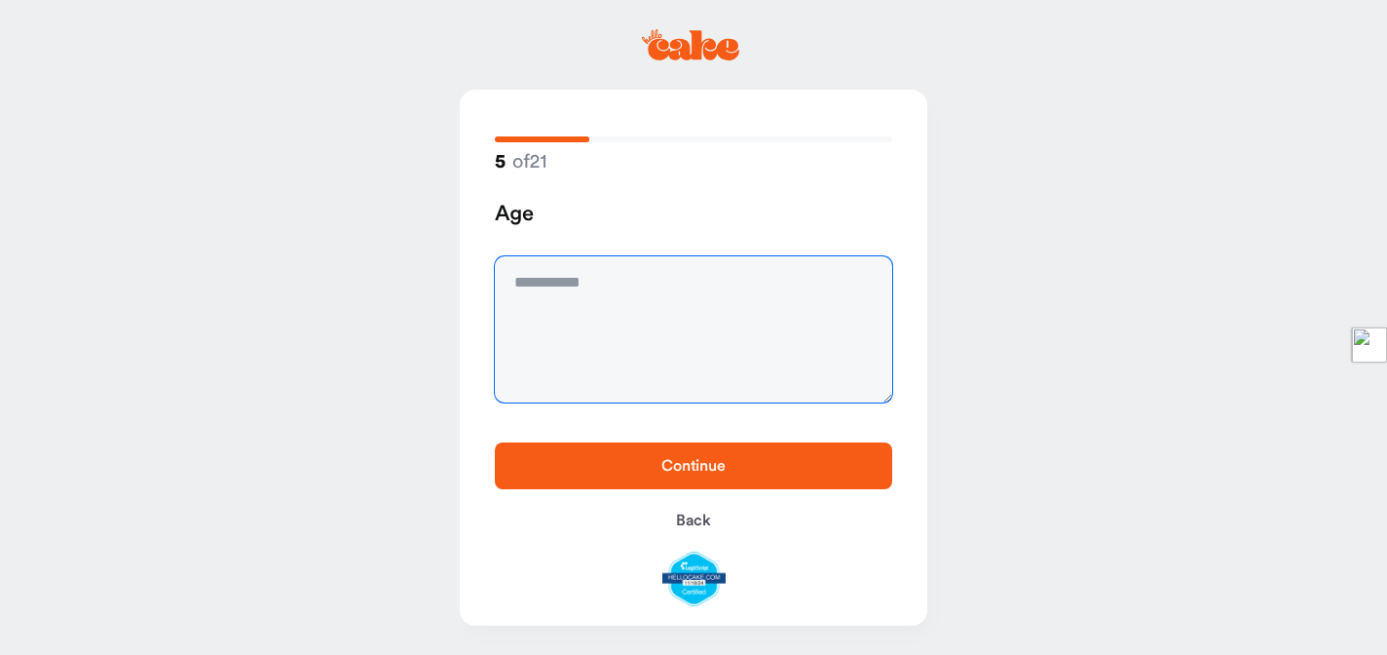
click at [646, 311] on textarea at bounding box center [693, 329] width 397 height 146
type textarea "**"
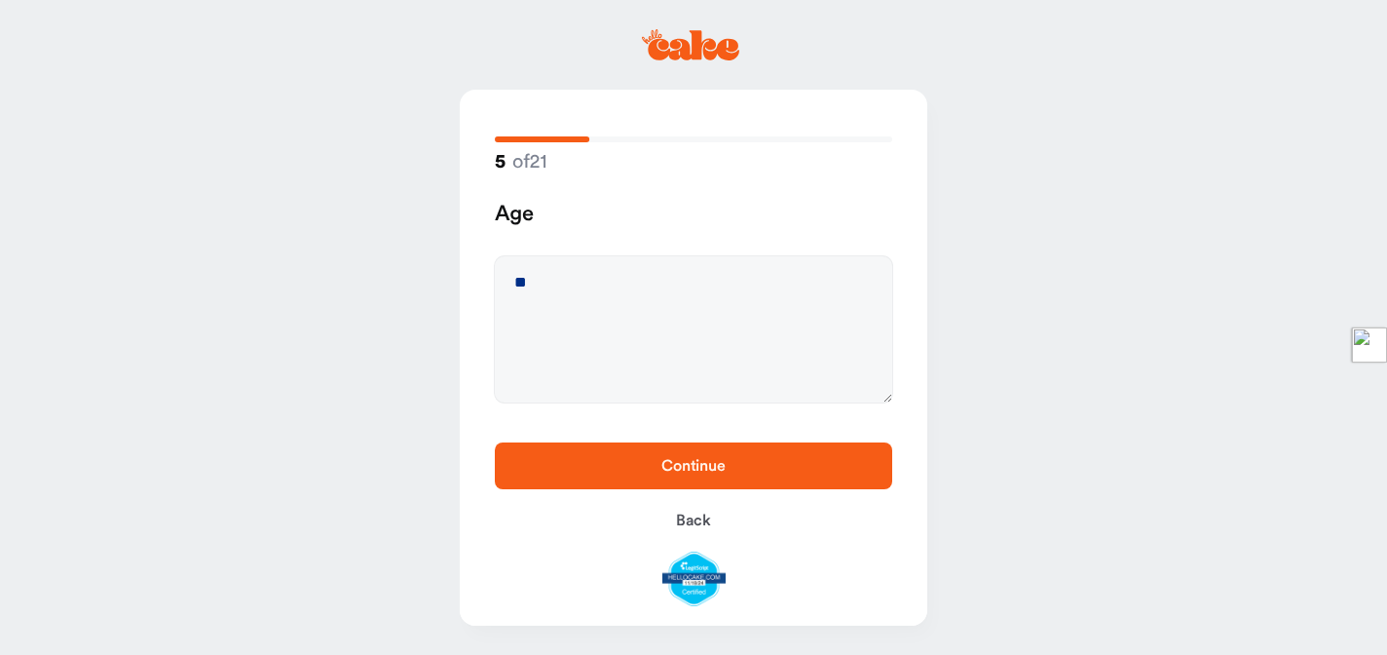
click at [668, 455] on span "Continue" at bounding box center [693, 465] width 335 height 23
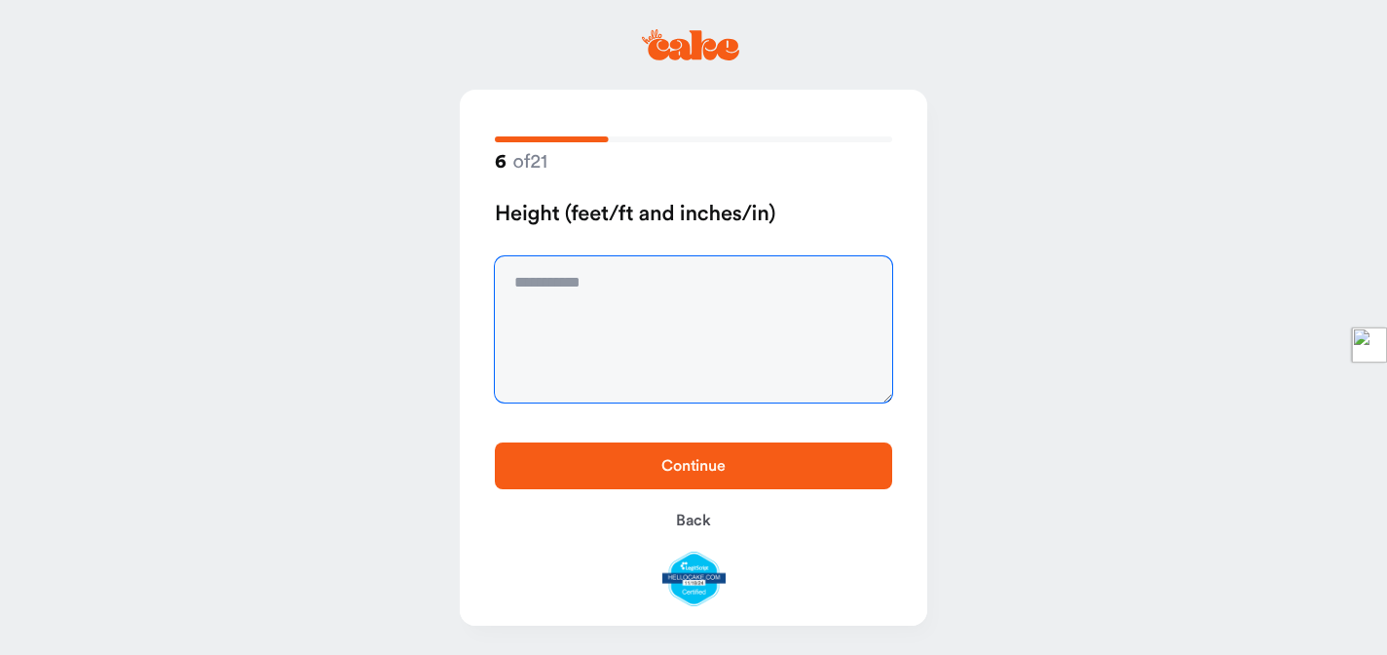
click at [643, 340] on textarea at bounding box center [693, 329] width 397 height 146
type textarea "*****"
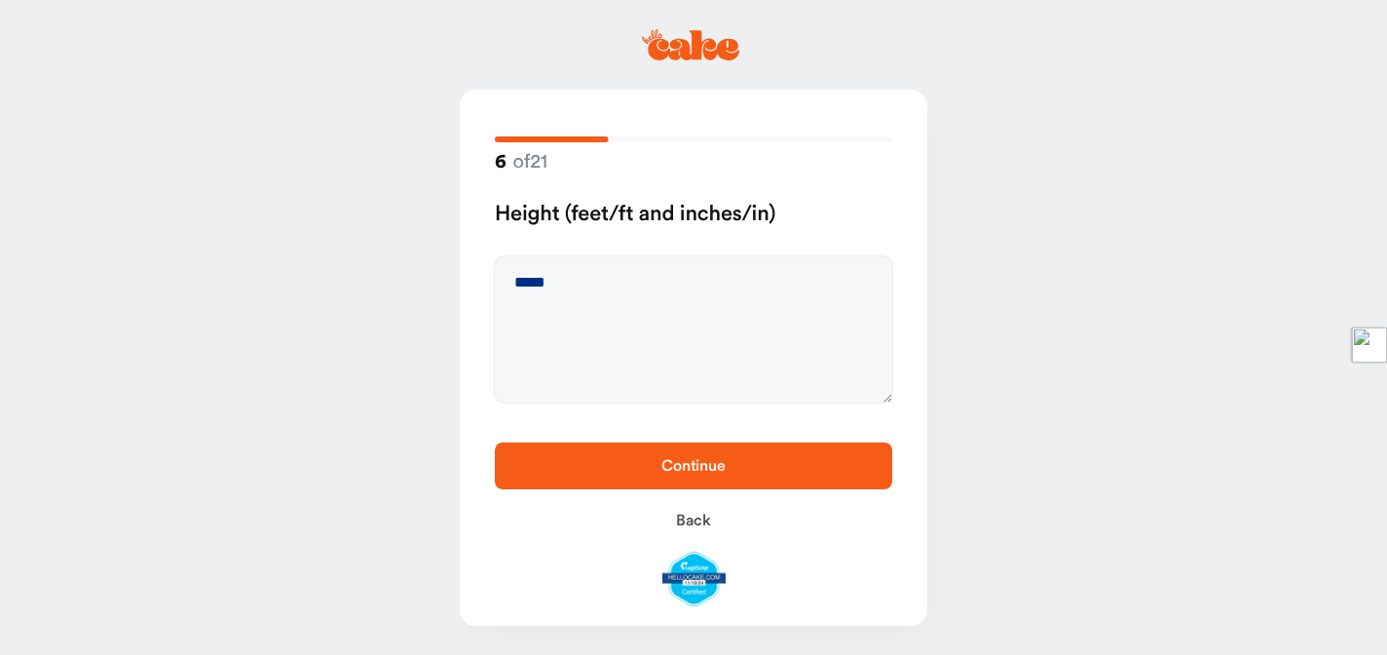
click at [595, 461] on span "Continue" at bounding box center [693, 465] width 335 height 23
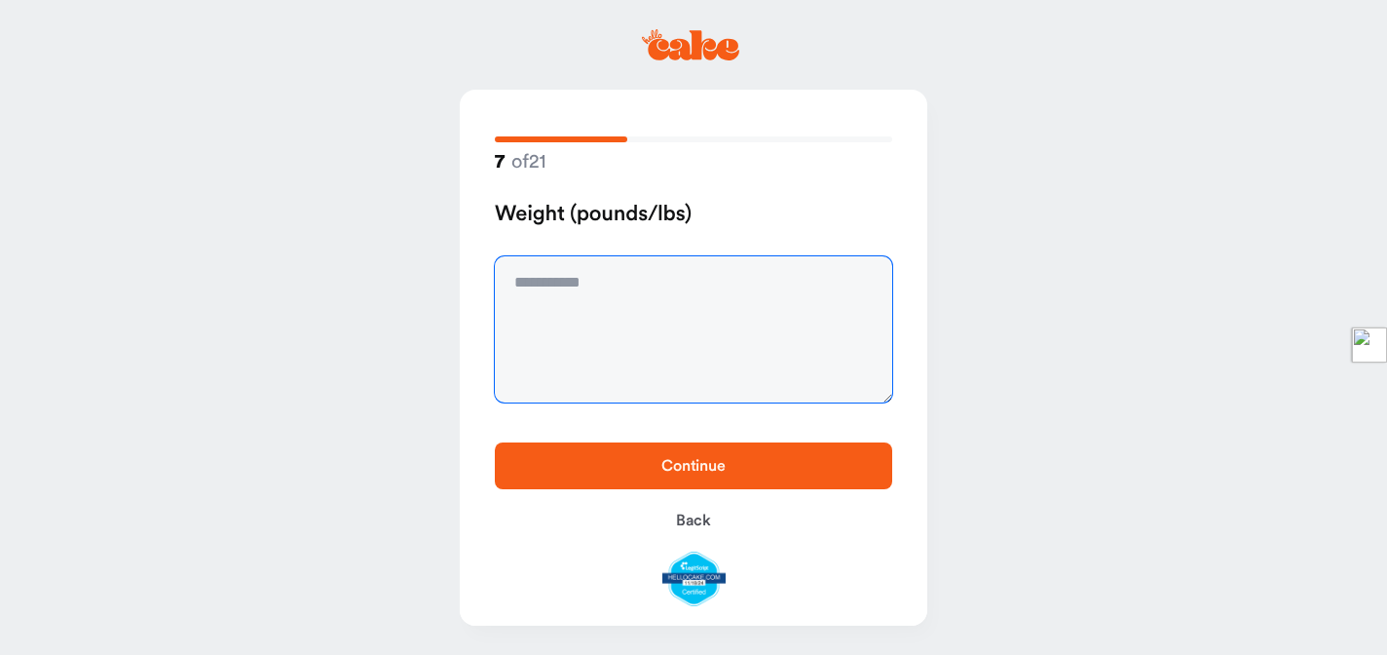
click at [616, 338] on textarea at bounding box center [693, 329] width 397 height 146
type textarea "***"
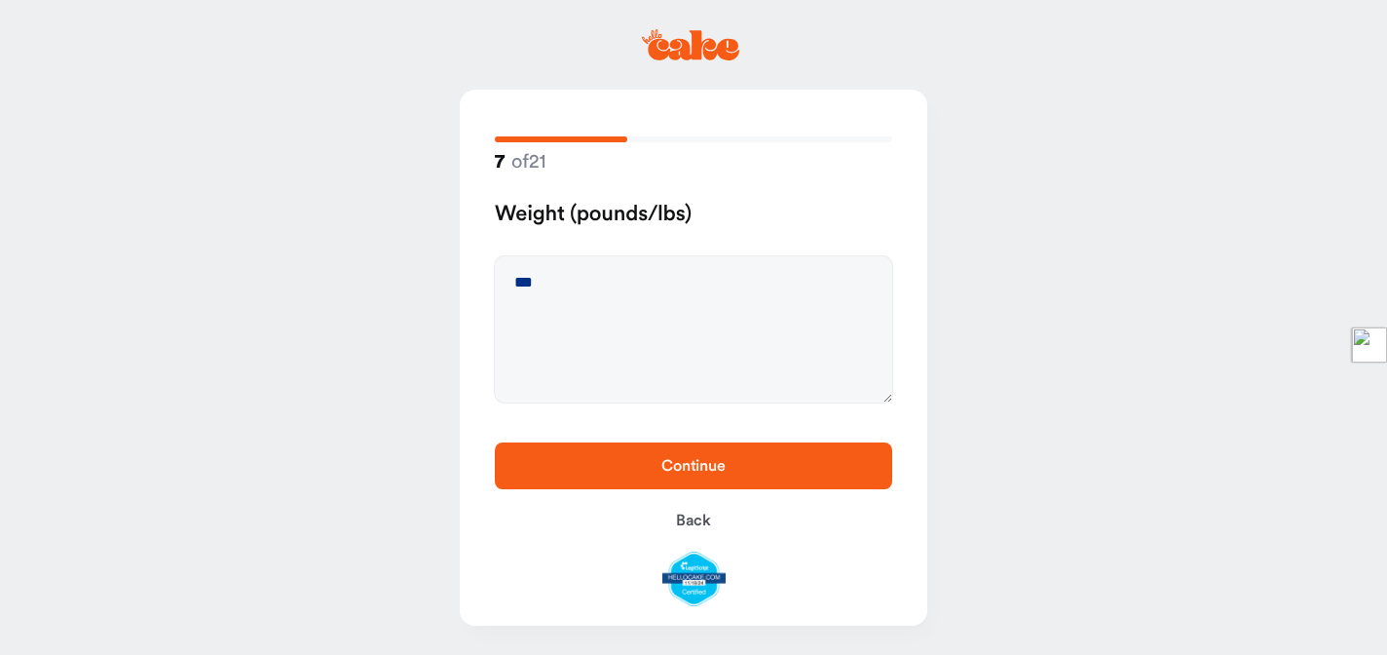
click at [674, 485] on button "Continue" at bounding box center [693, 465] width 397 height 47
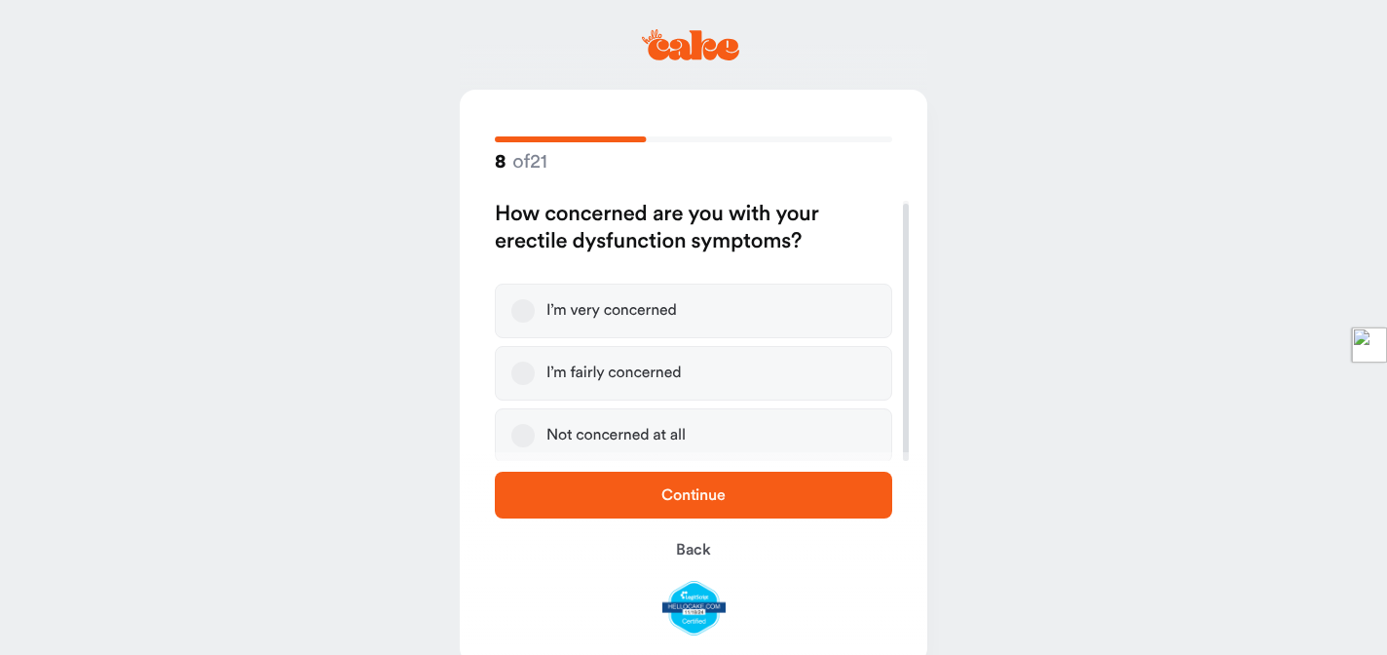
scroll to position [3, 0]
click at [508, 372] on label "I’m fairly concerned" at bounding box center [693, 370] width 397 height 55
click at [511, 372] on button "I’m fairly concerned" at bounding box center [522, 370] width 23 height 23
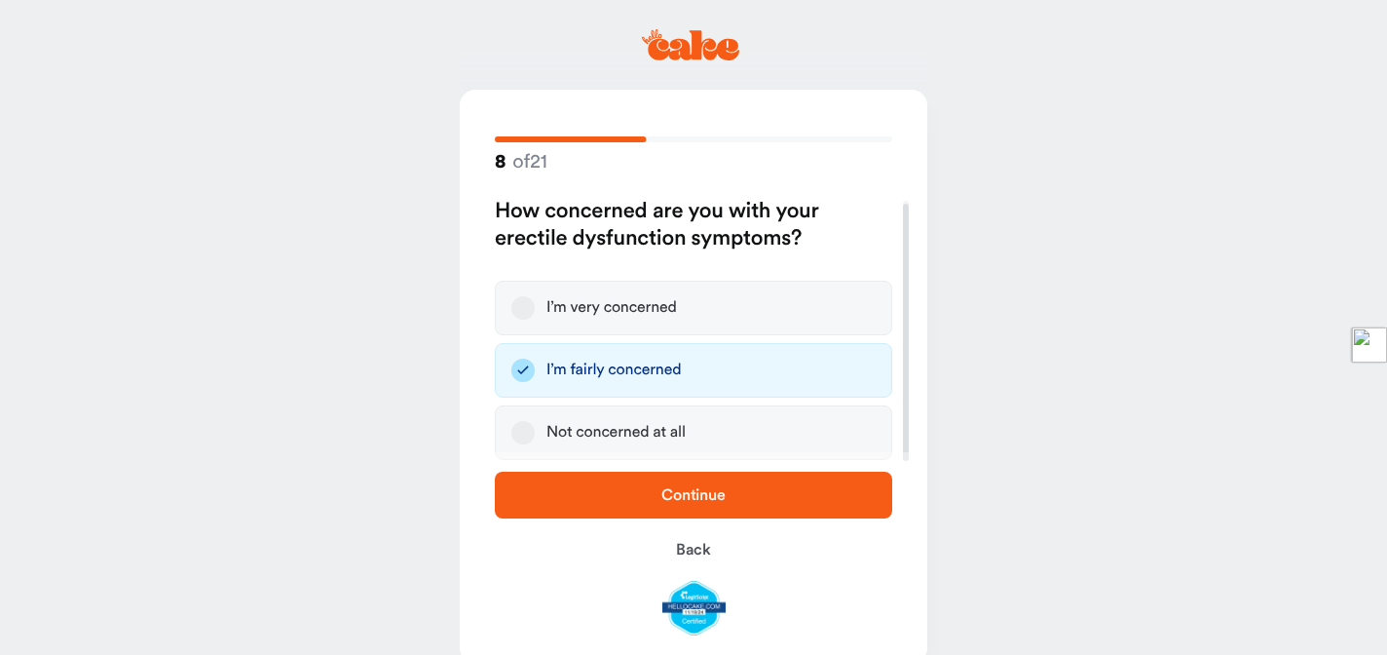
click at [647, 482] on button "Continue" at bounding box center [693, 495] width 397 height 47
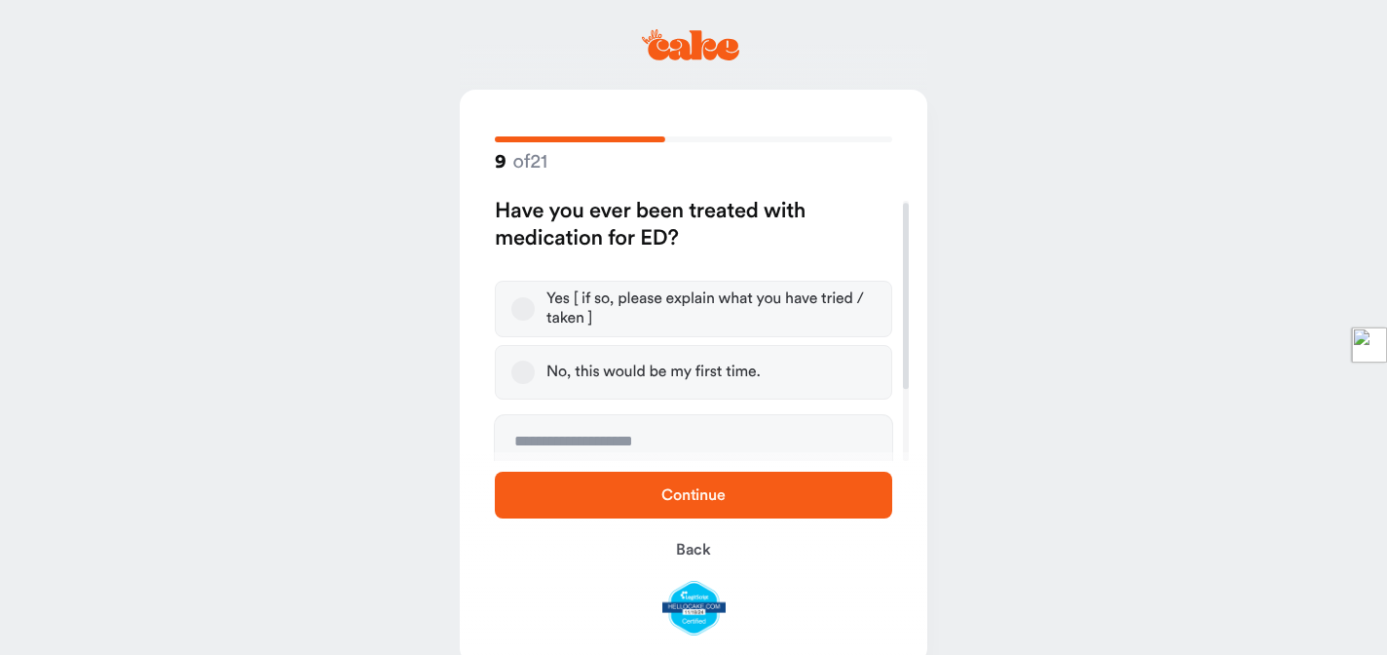
click at [522, 308] on button "Yes [ if so, please explain what you have tried / taken ]" at bounding box center [522, 308] width 23 height 23
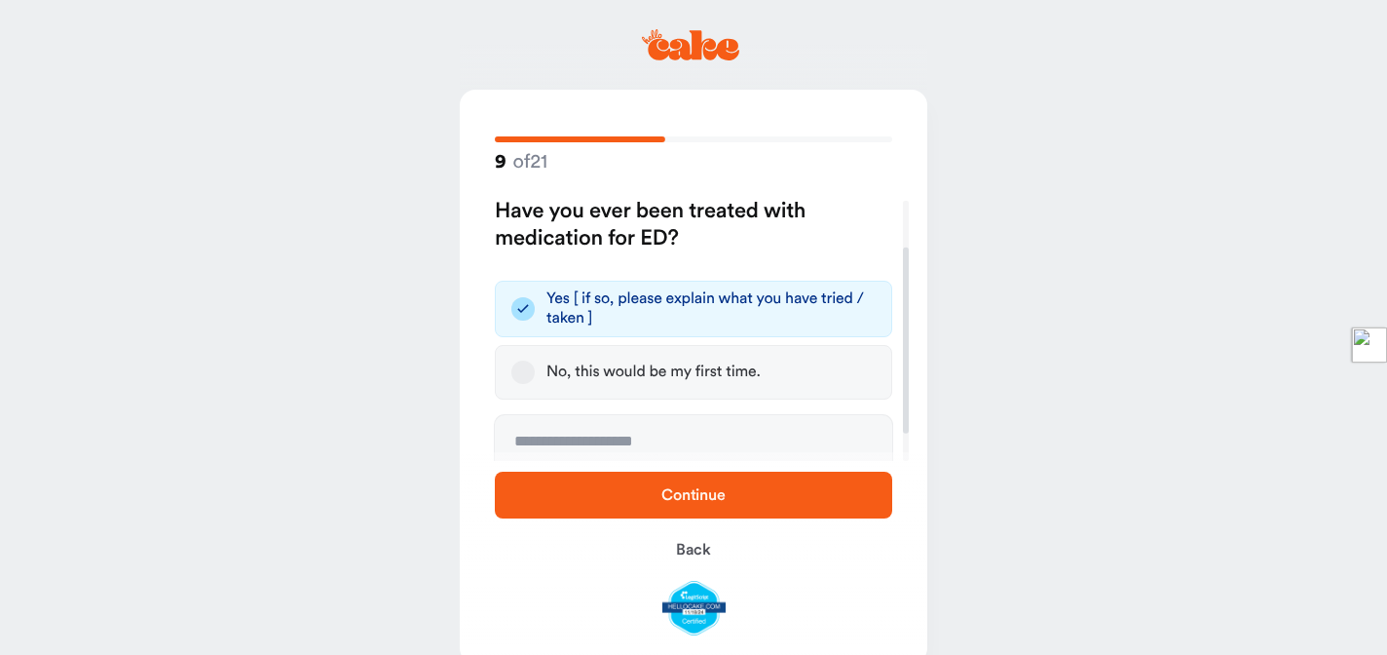
scroll to position [104, 0]
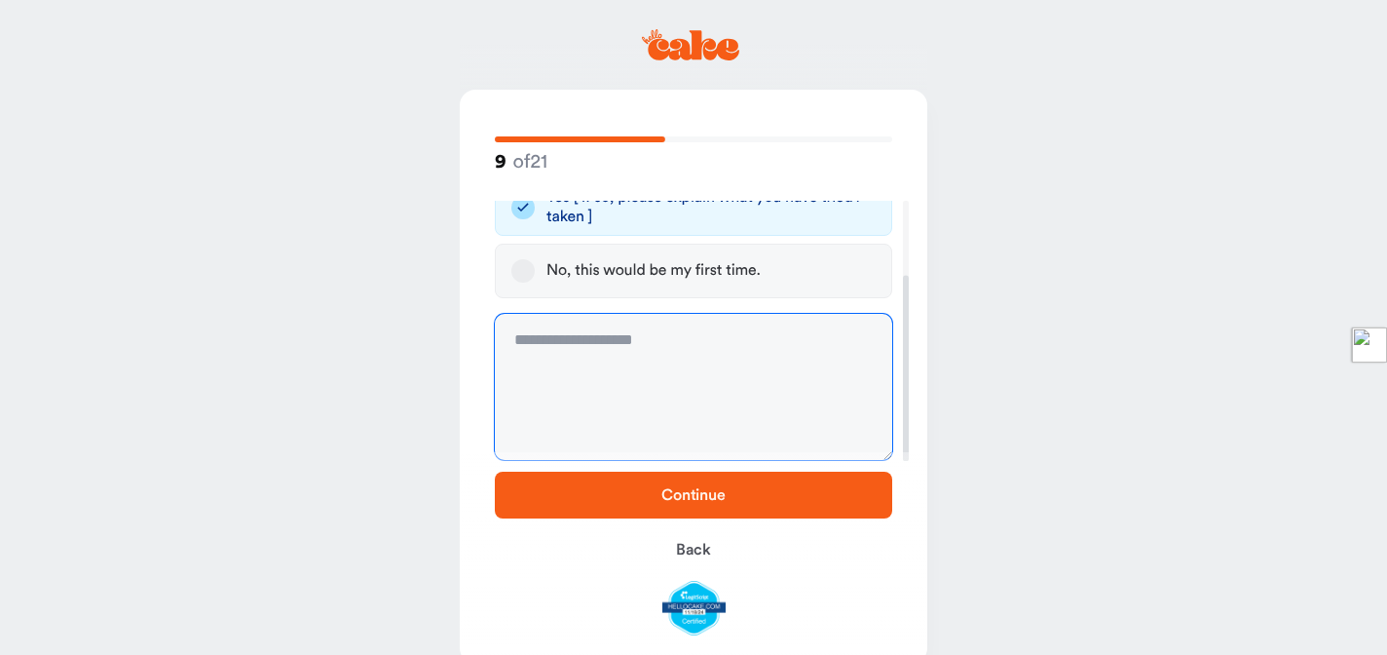
click at [644, 390] on textarea at bounding box center [693, 387] width 397 height 146
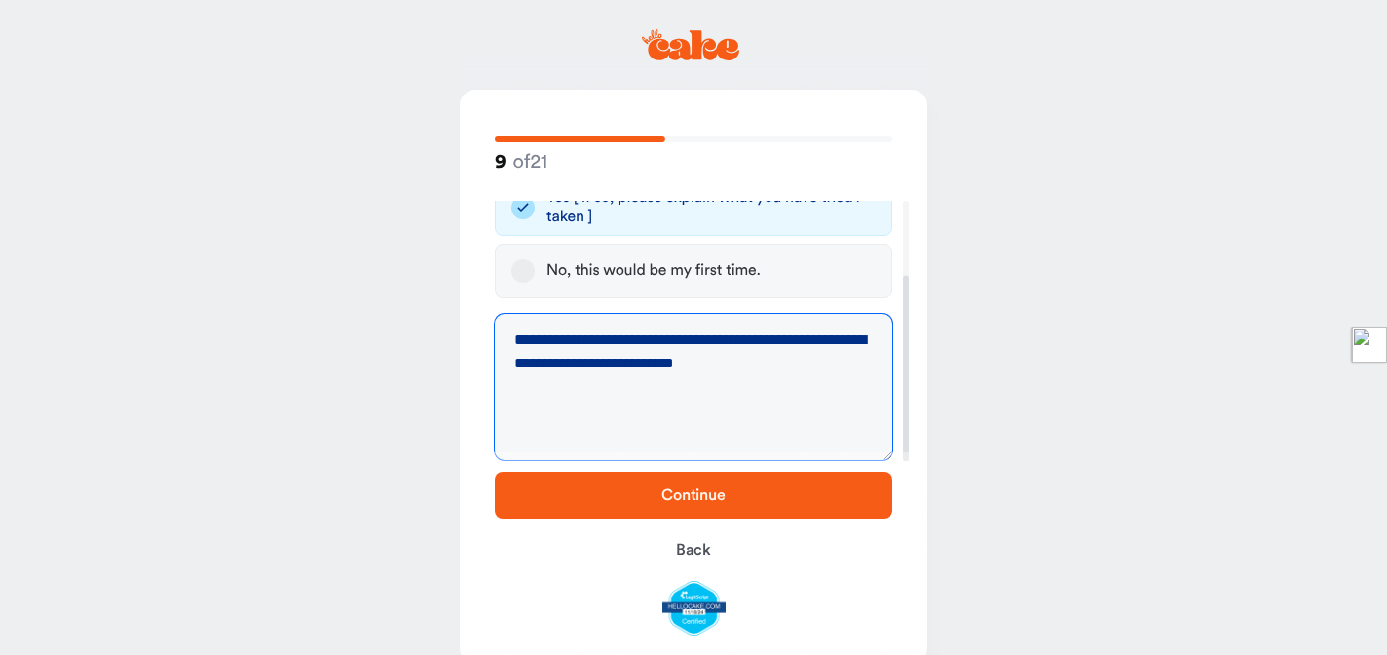
type textarea "**********"
click at [693, 505] on span "Continue" at bounding box center [693, 494] width 335 height 23
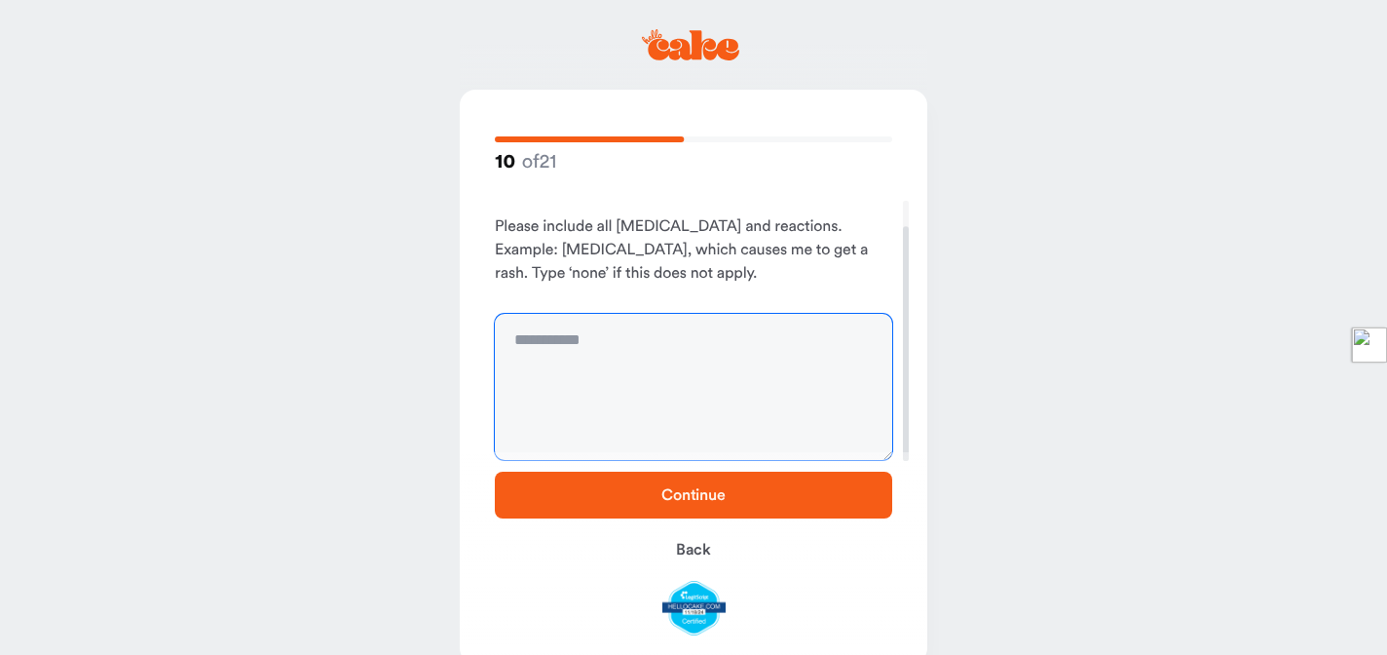
click at [716, 353] on textarea at bounding box center [693, 387] width 397 height 146
type textarea "*"
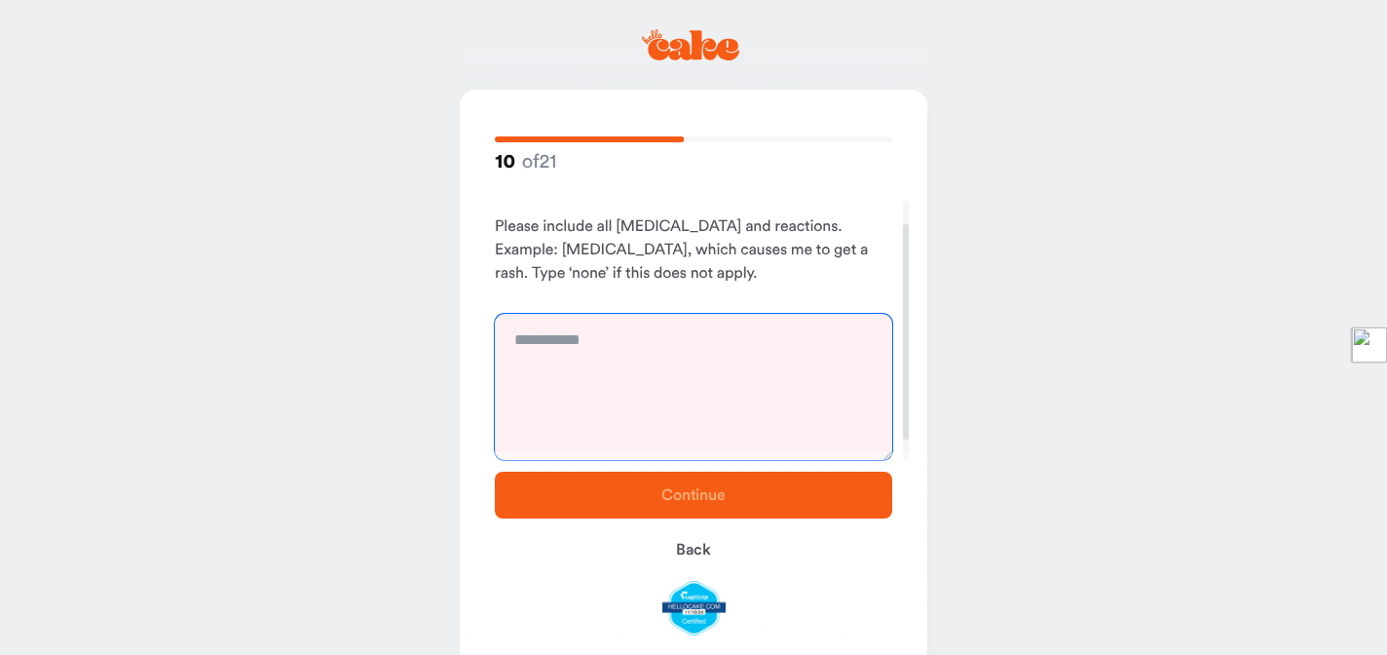
click at [615, 375] on textarea at bounding box center [693, 387] width 397 height 146
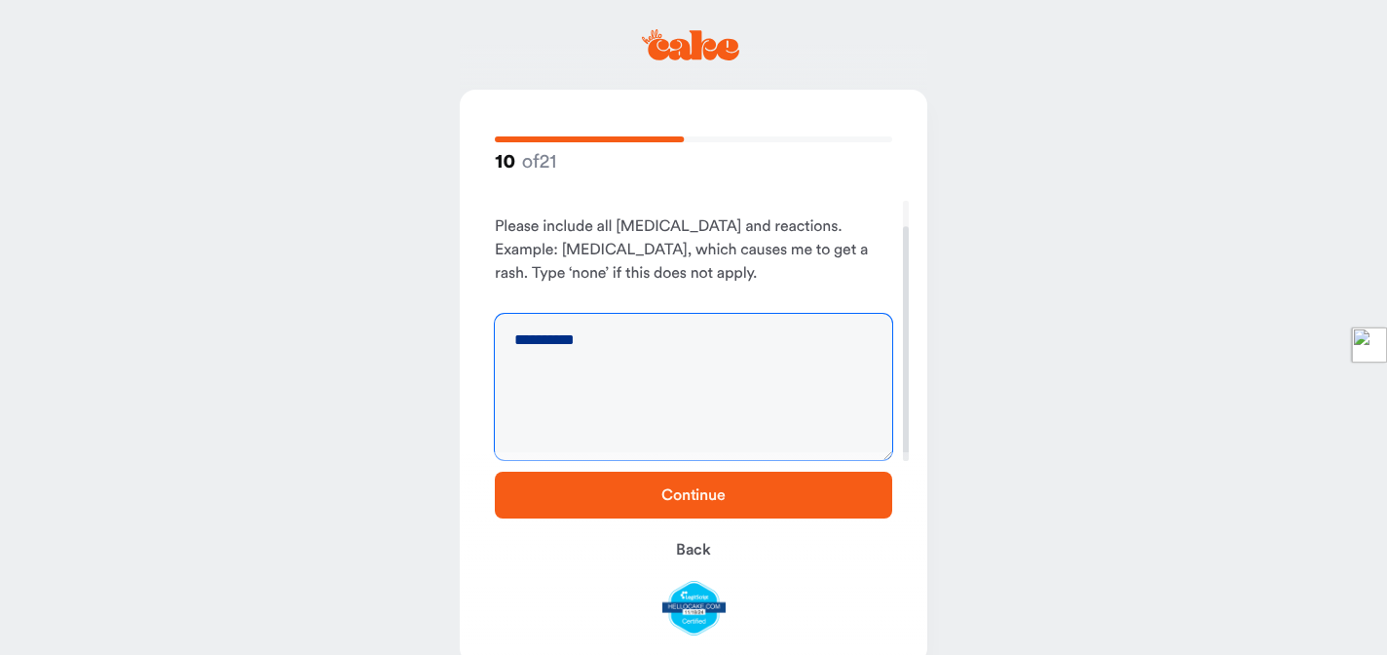
type textarea "**********"
click at [606, 480] on button "Continue" at bounding box center [693, 495] width 397 height 47
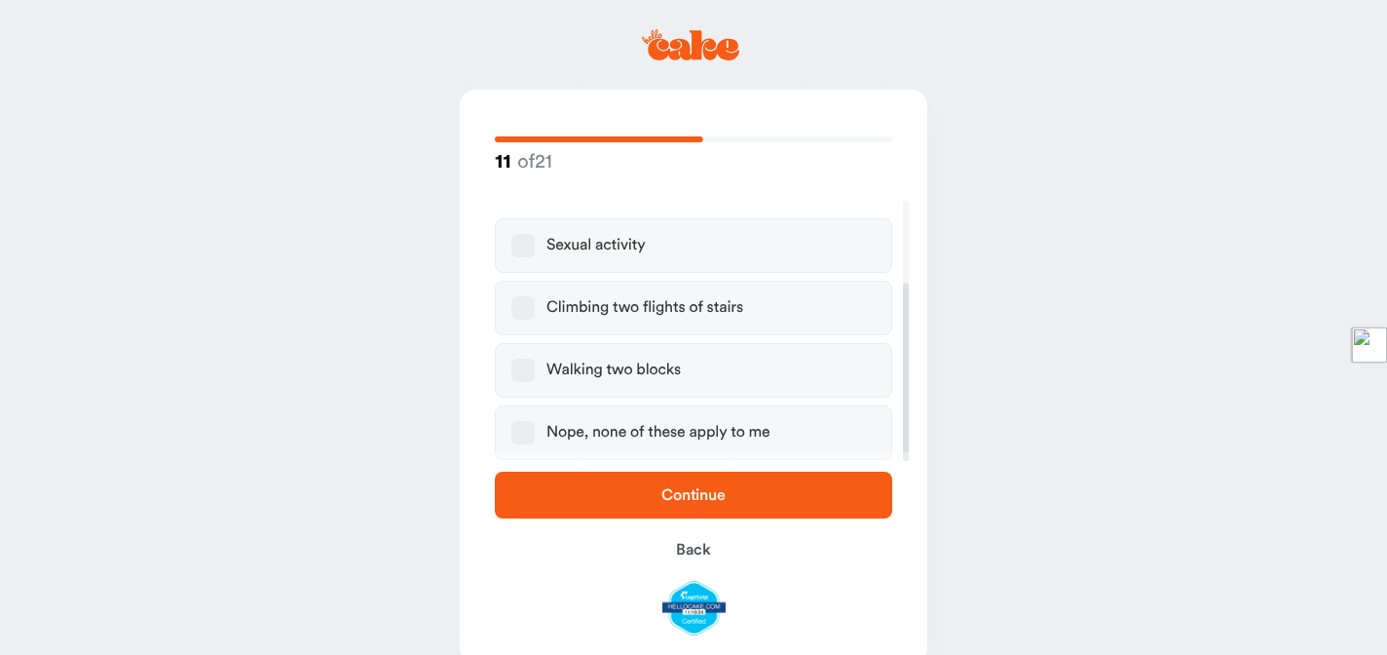
scroll to position [37, 0]
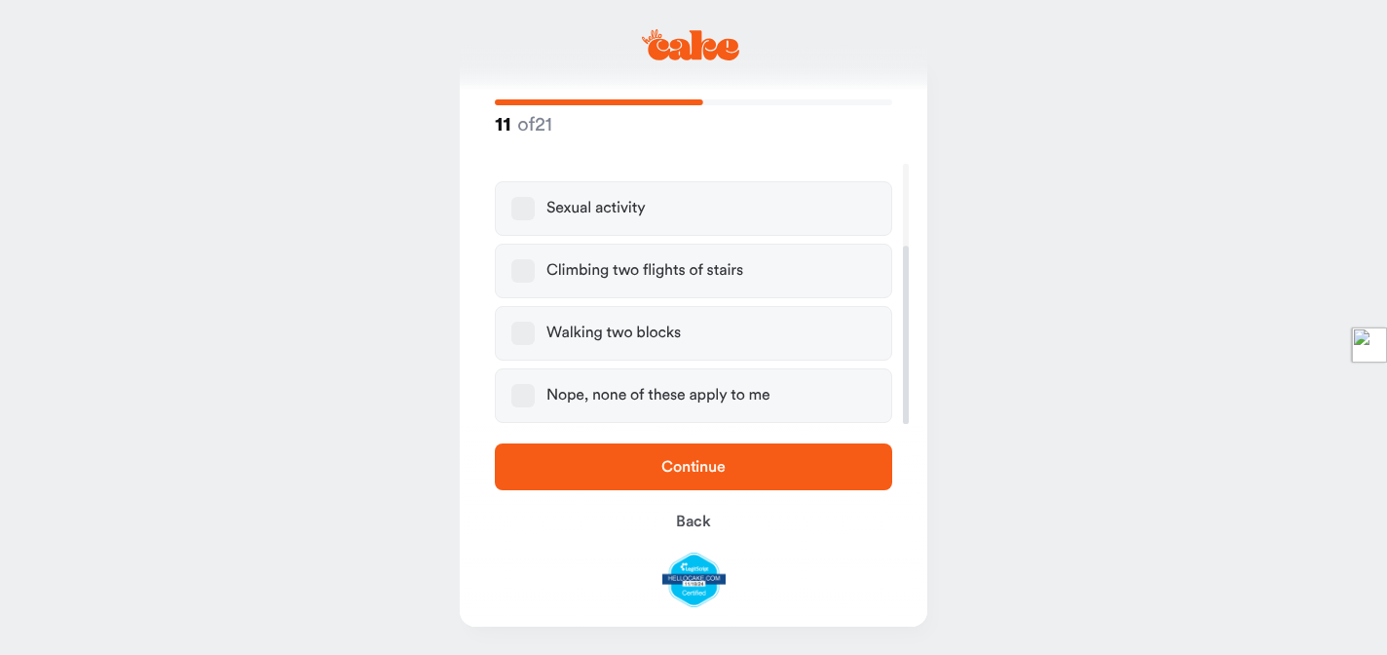
click at [531, 396] on button "Nope, none of these apply to me" at bounding box center [522, 395] width 23 height 23
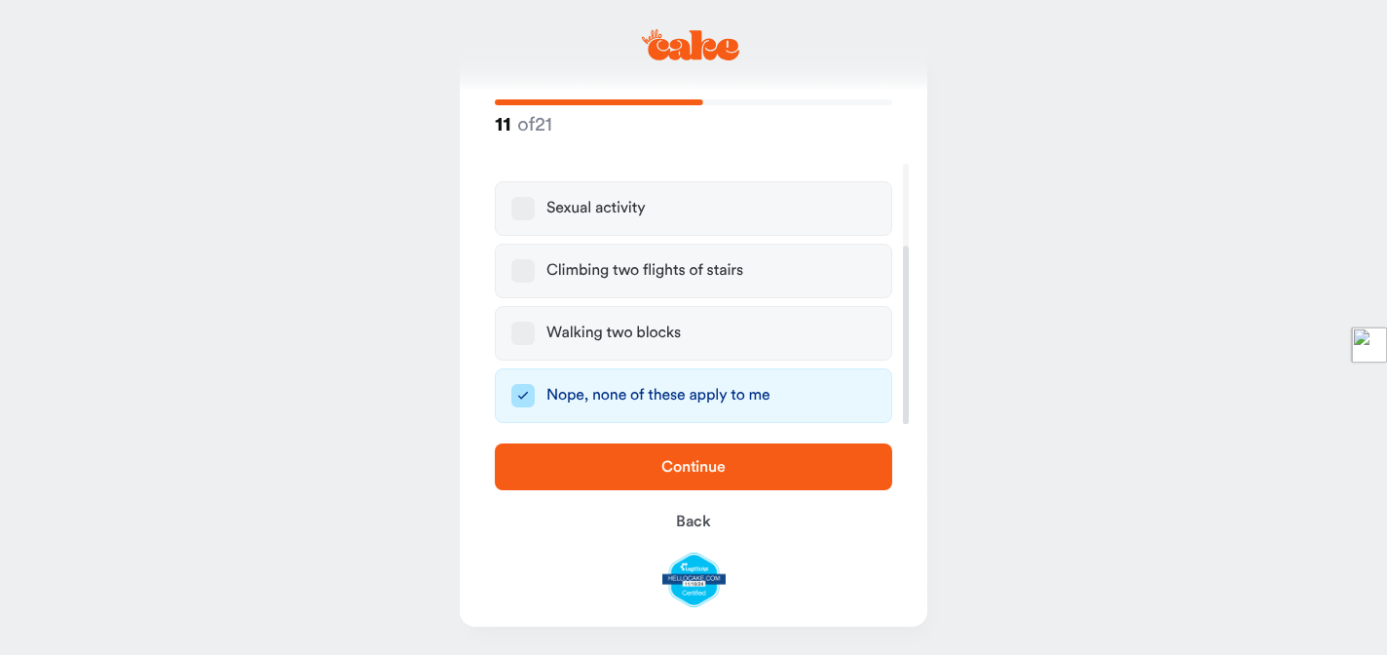
click at [632, 481] on button "Continue" at bounding box center [693, 466] width 397 height 47
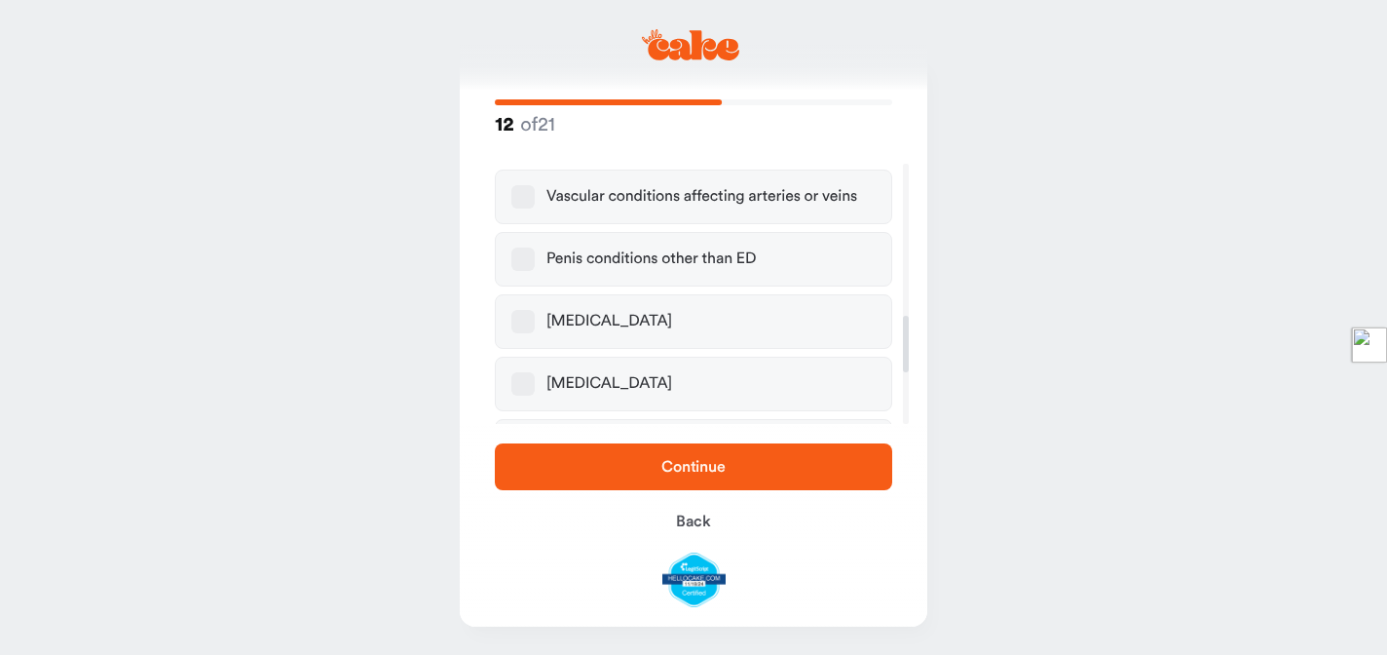
scroll to position [723, 0]
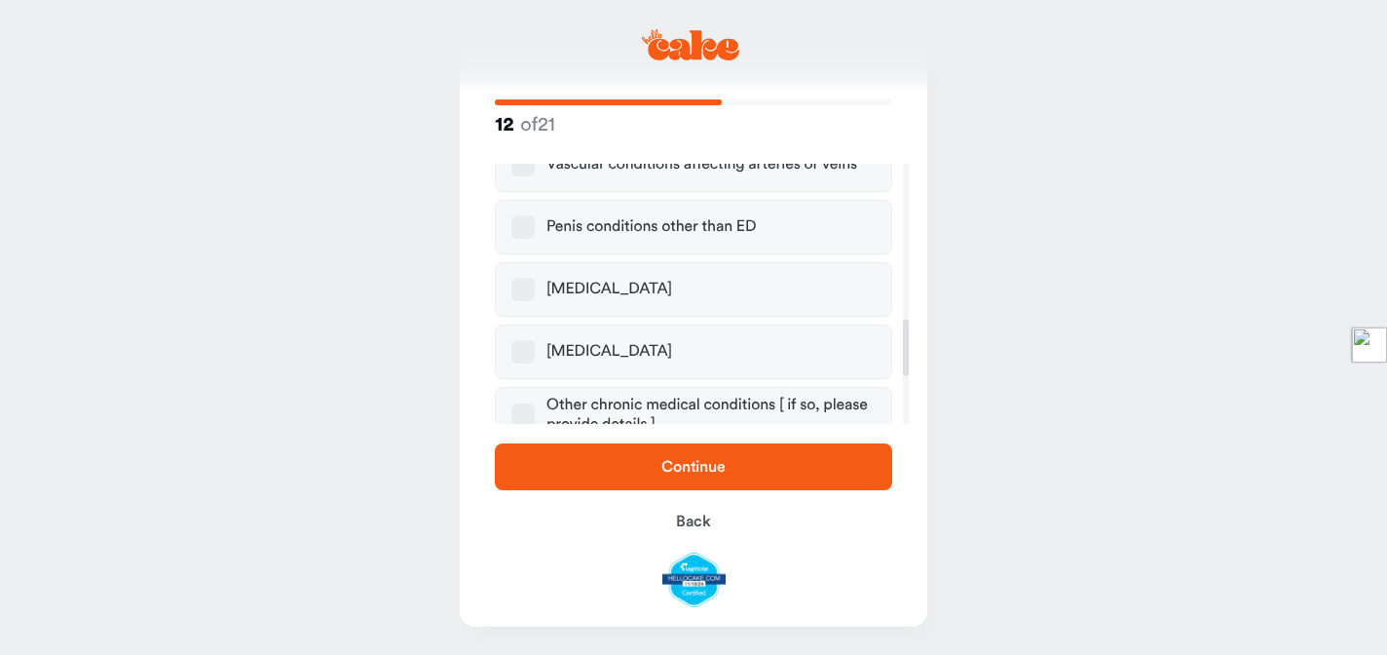
click at [526, 340] on button "High blood pressure" at bounding box center [522, 351] width 23 height 23
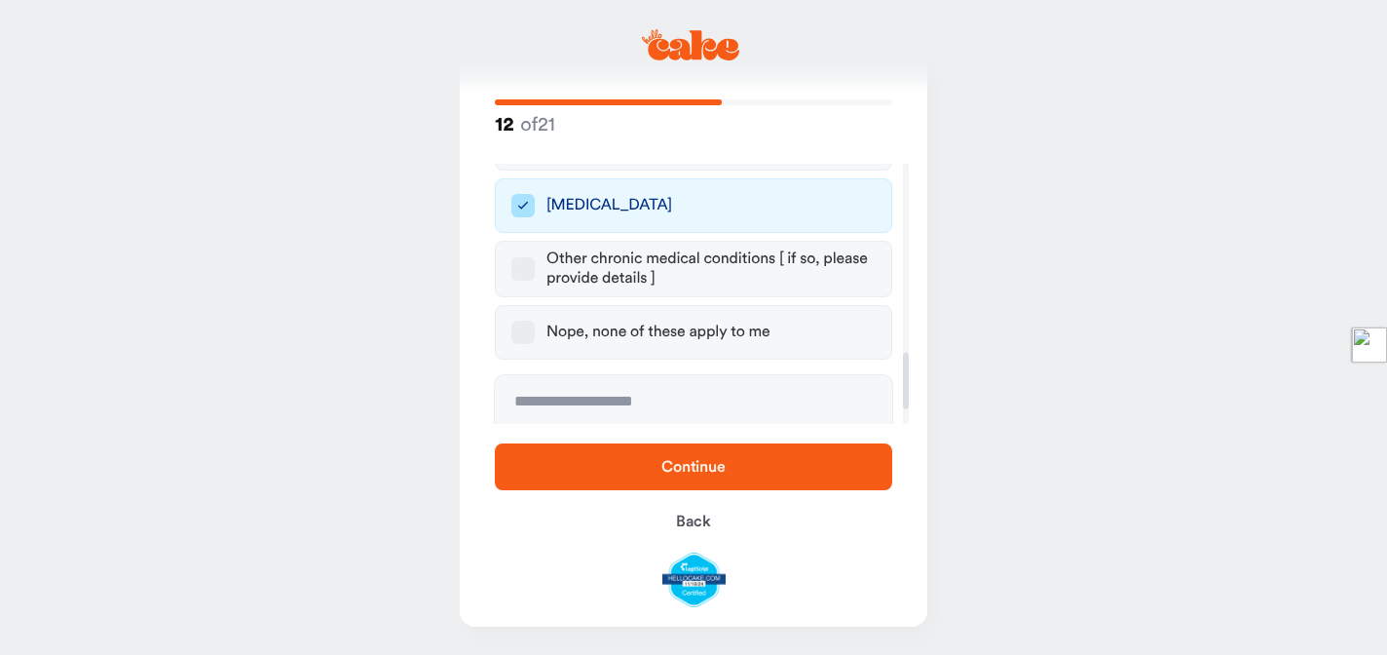
scroll to position [948, 0]
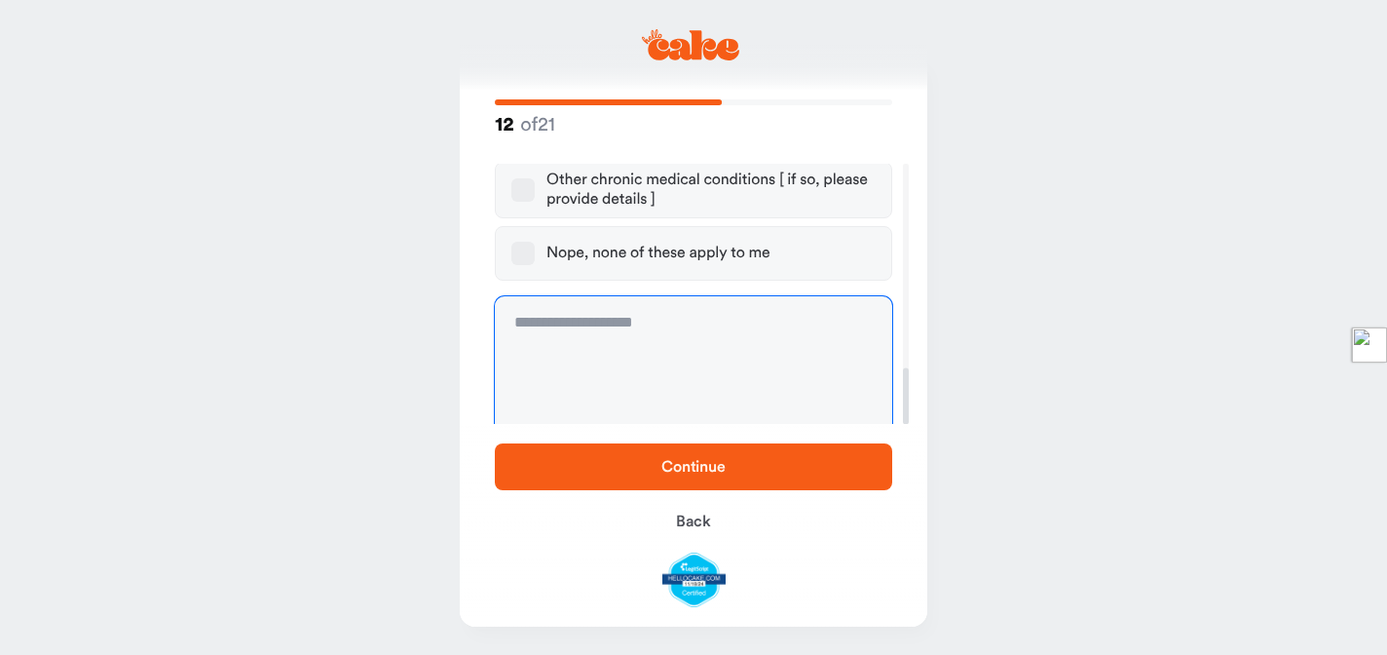
click at [629, 368] on textarea at bounding box center [693, 369] width 397 height 146
type textarea "**********"
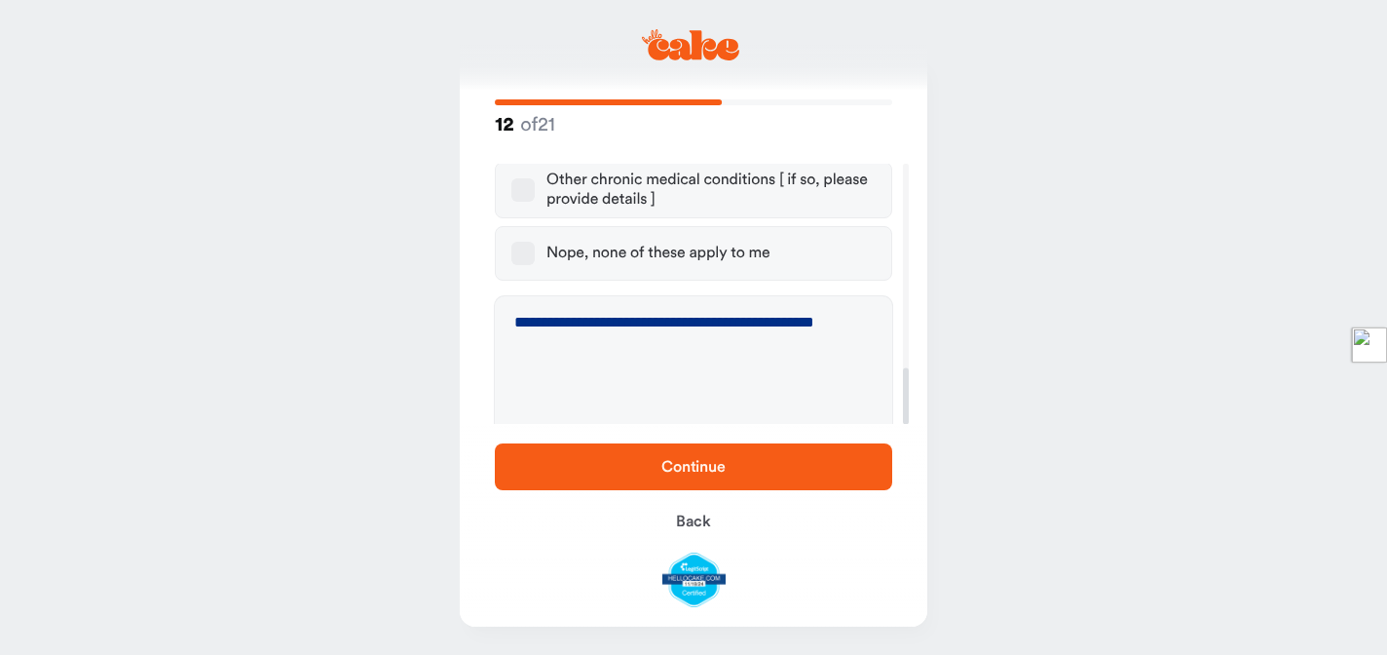
click at [618, 455] on span "Continue" at bounding box center [693, 466] width 335 height 23
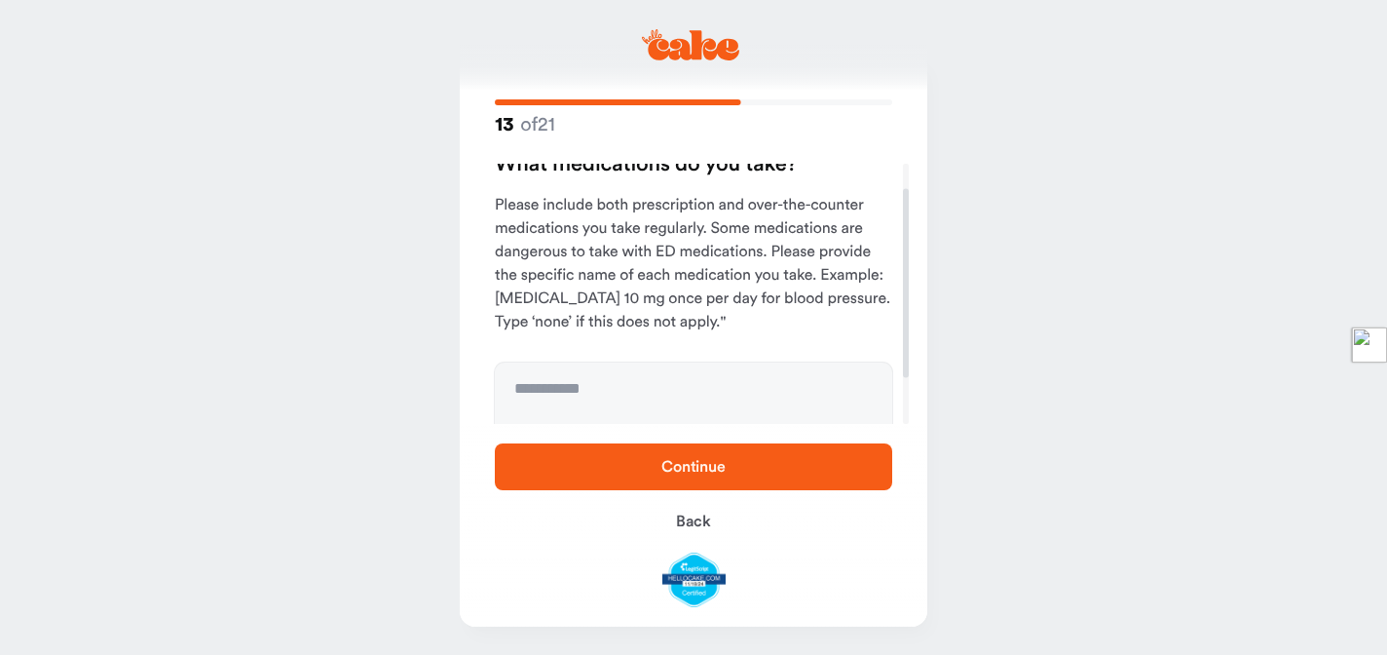
scroll to position [98, 0]
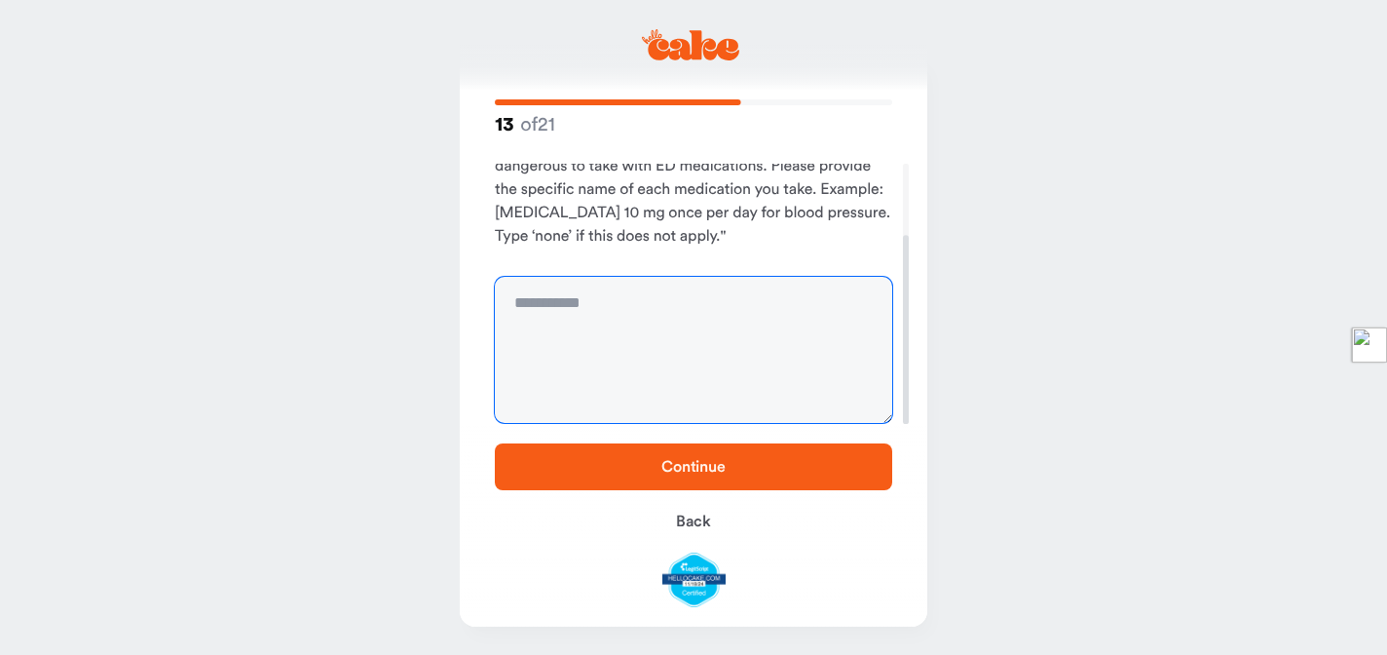
click at [657, 357] on textarea at bounding box center [693, 350] width 397 height 146
type textarea "**********"
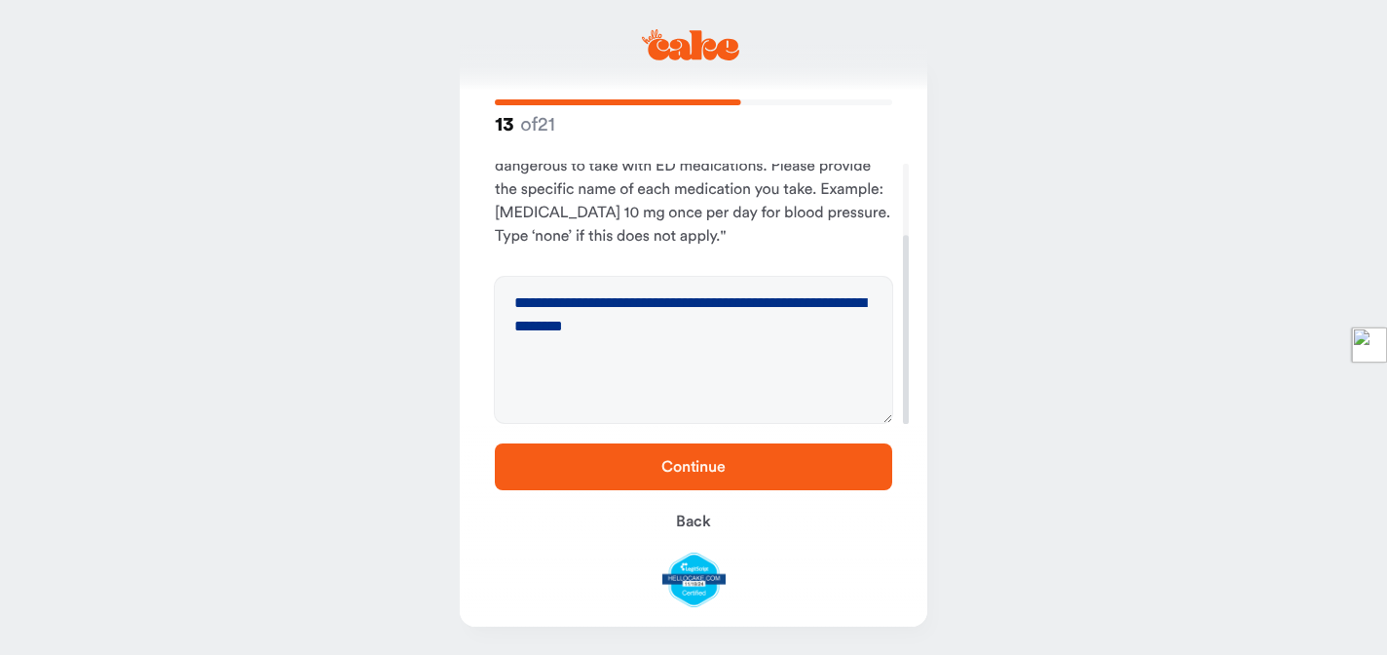
click at [722, 463] on span "Continue" at bounding box center [693, 467] width 64 height 16
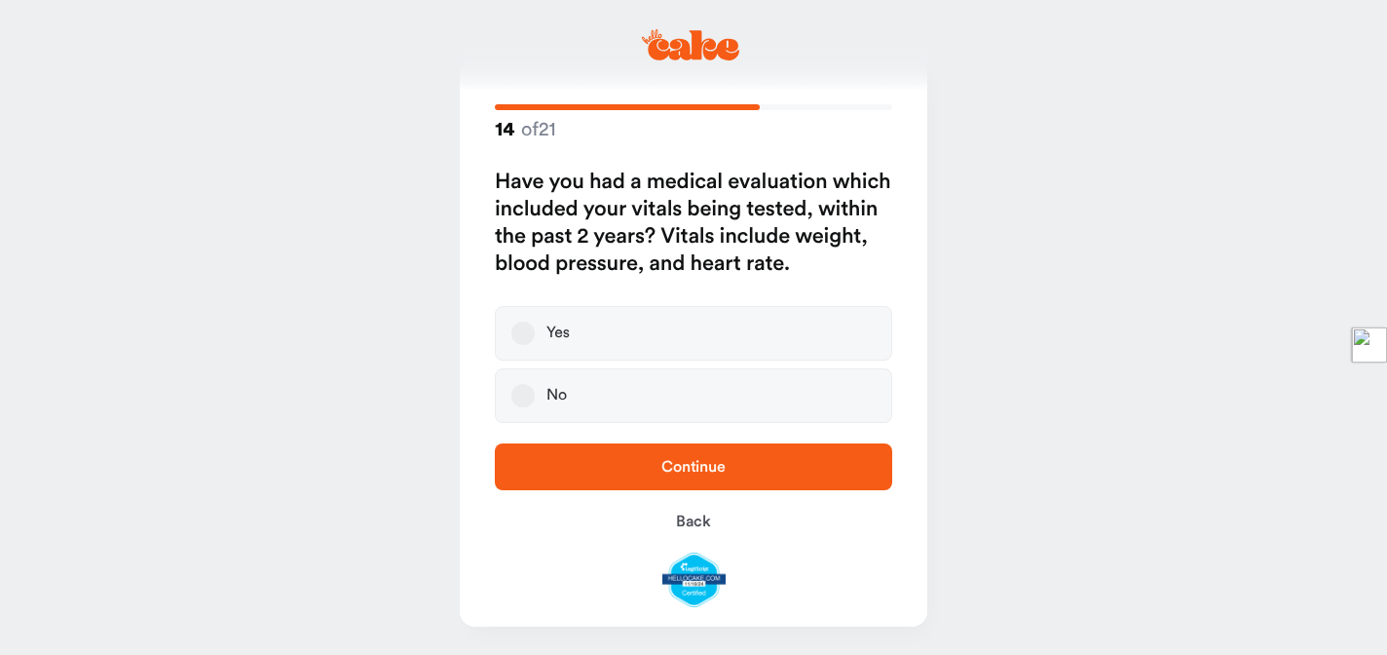
click at [522, 324] on button "Yes" at bounding box center [522, 332] width 23 height 23
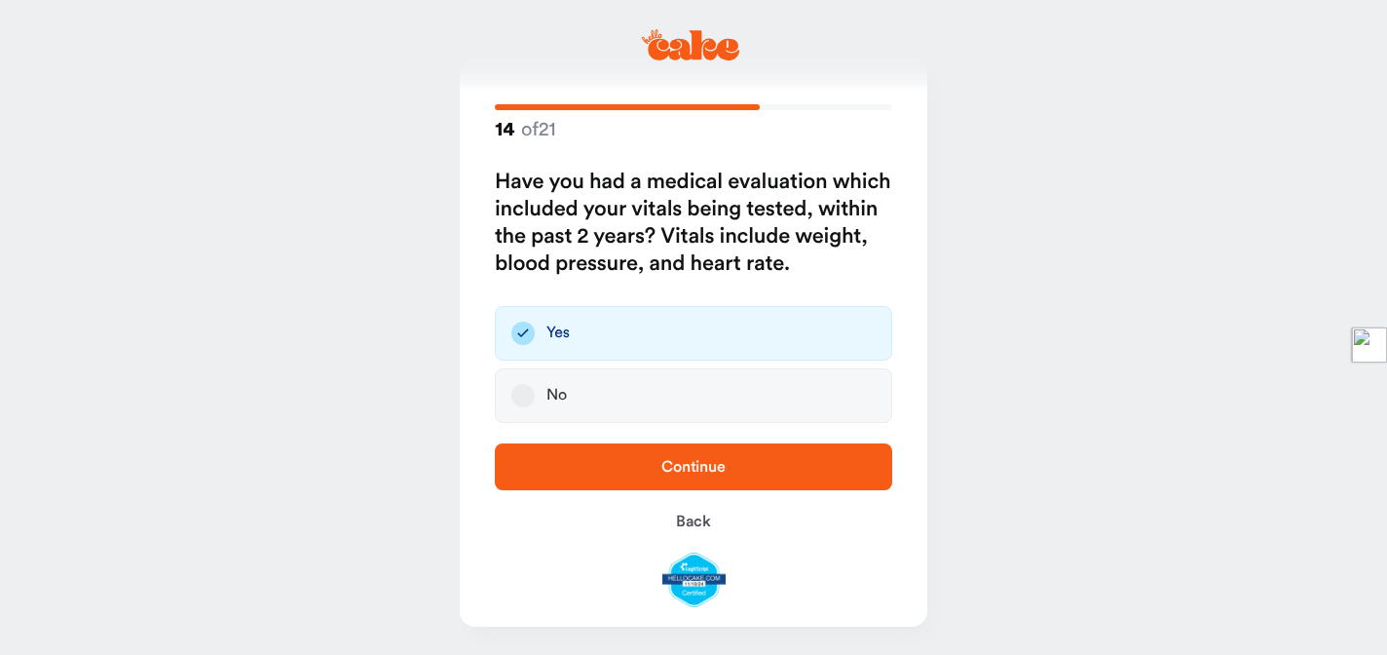
click at [688, 455] on span "Continue" at bounding box center [693, 466] width 335 height 23
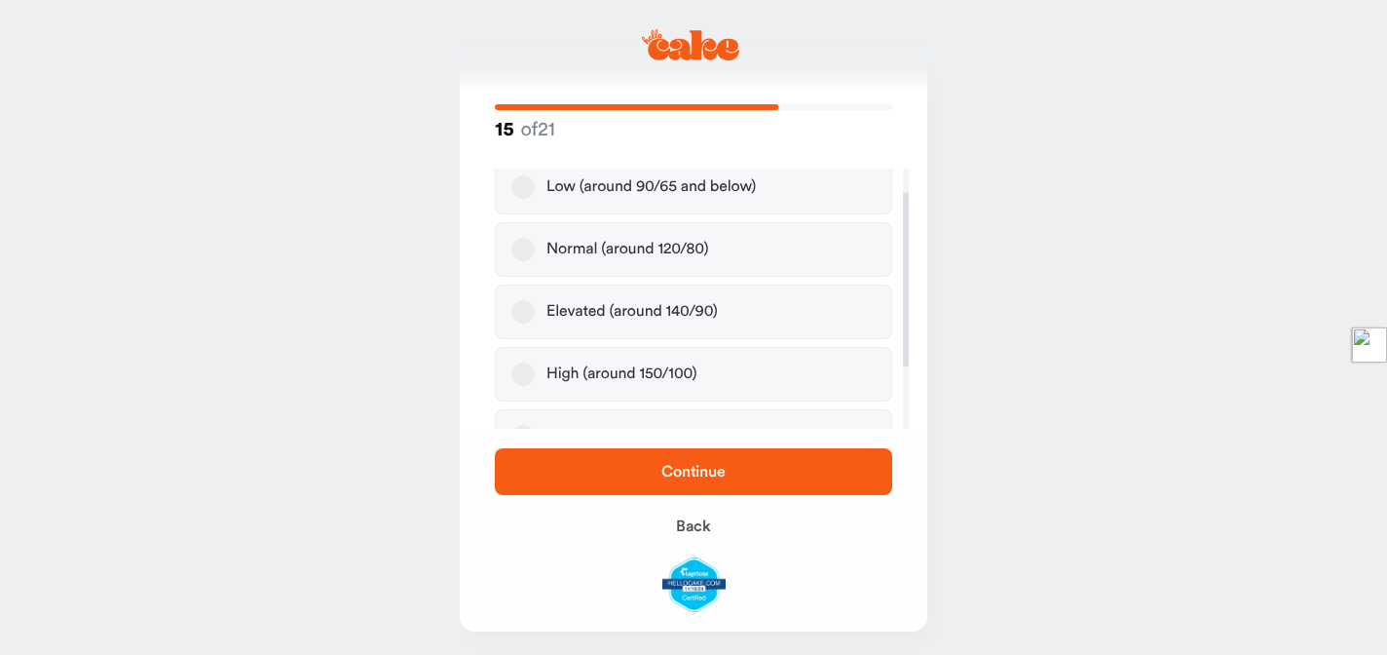
scroll to position [97, 0]
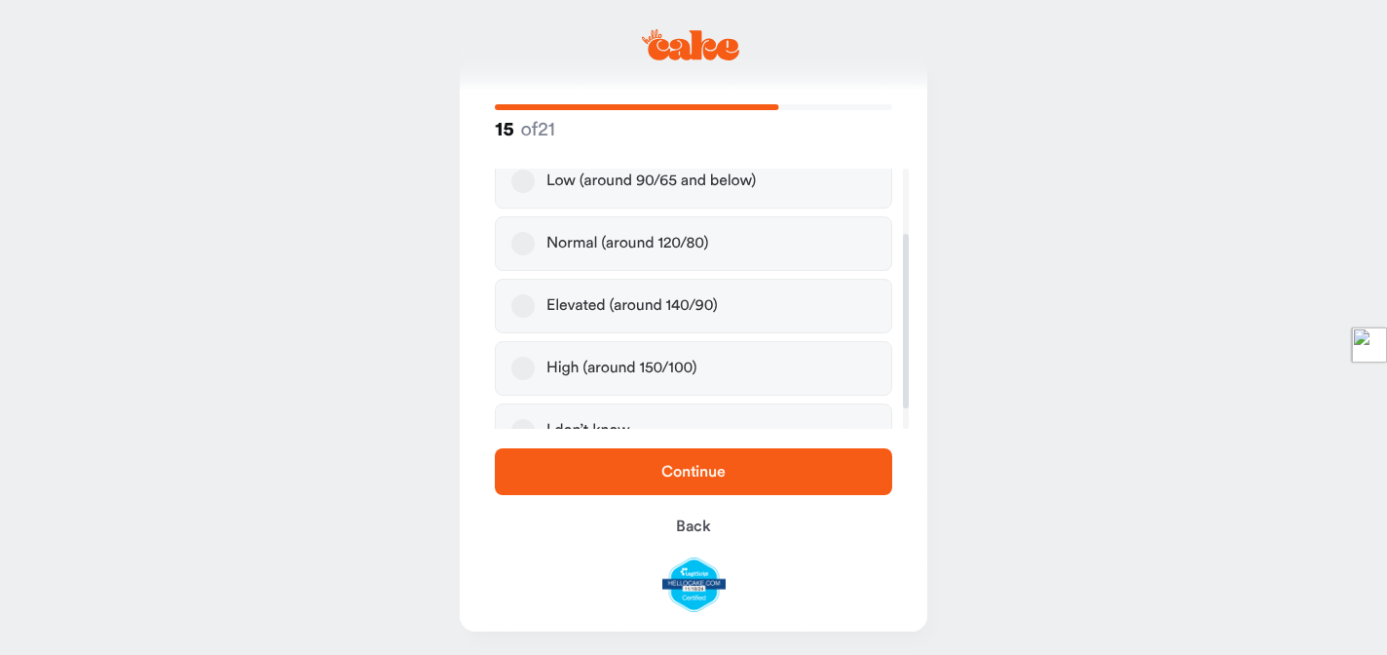
click at [520, 250] on button "Normal (around 120/80)" at bounding box center [522, 243] width 23 height 23
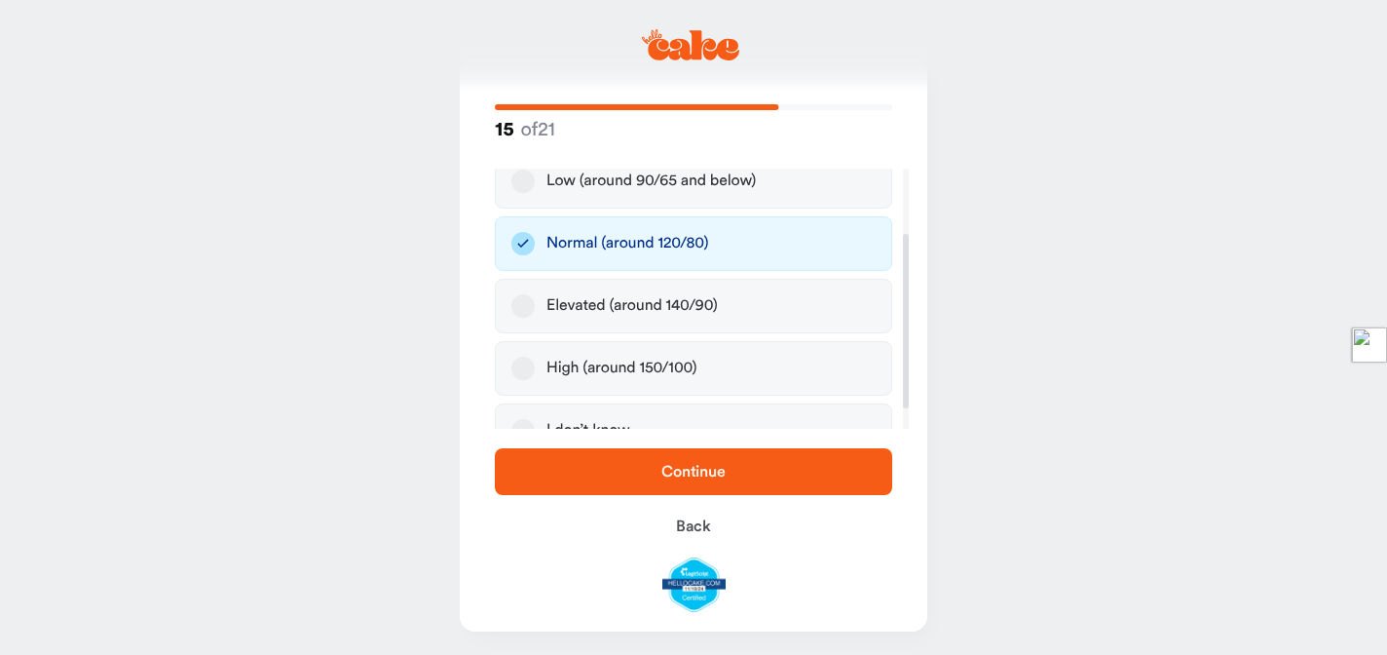
click at [609, 464] on span "Continue" at bounding box center [693, 471] width 335 height 23
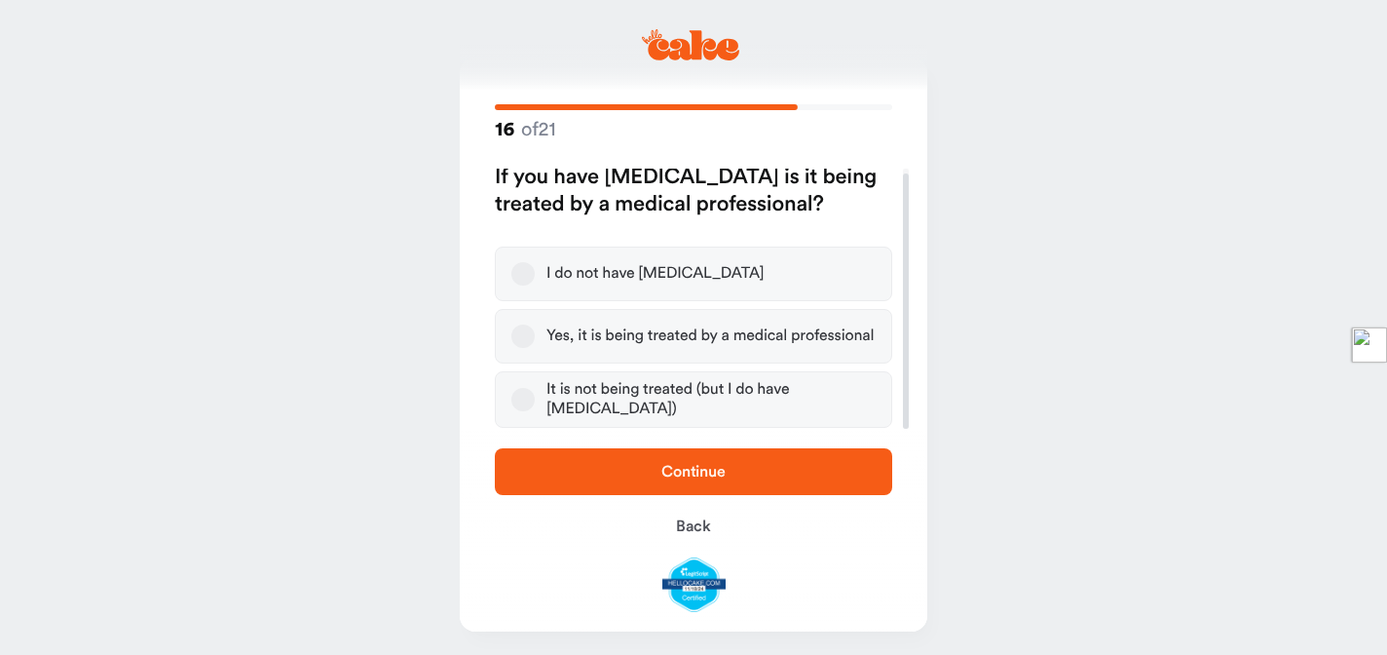
click at [519, 348] on label "Yes, it is being treated by a medical professional" at bounding box center [693, 336] width 397 height 55
click at [519, 348] on button "Yes, it is being treated by a medical professional" at bounding box center [522, 335] width 23 height 23
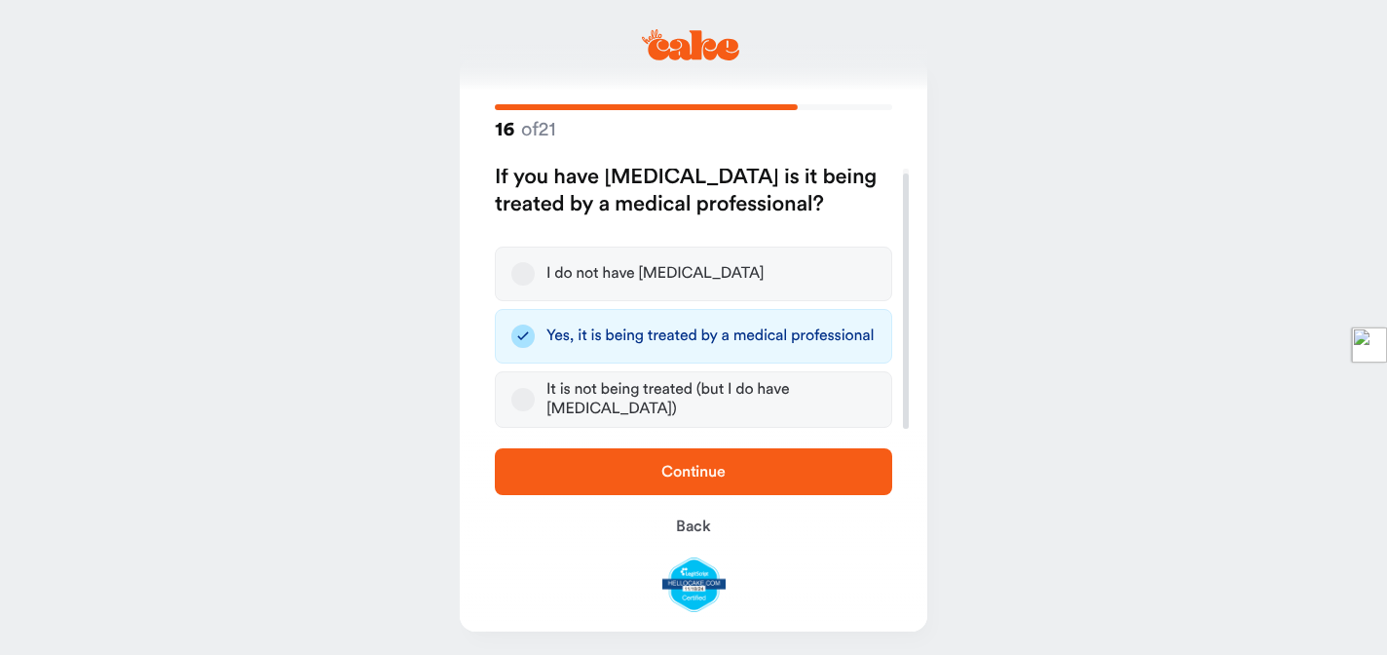
click at [600, 470] on span "Continue" at bounding box center [693, 471] width 335 height 23
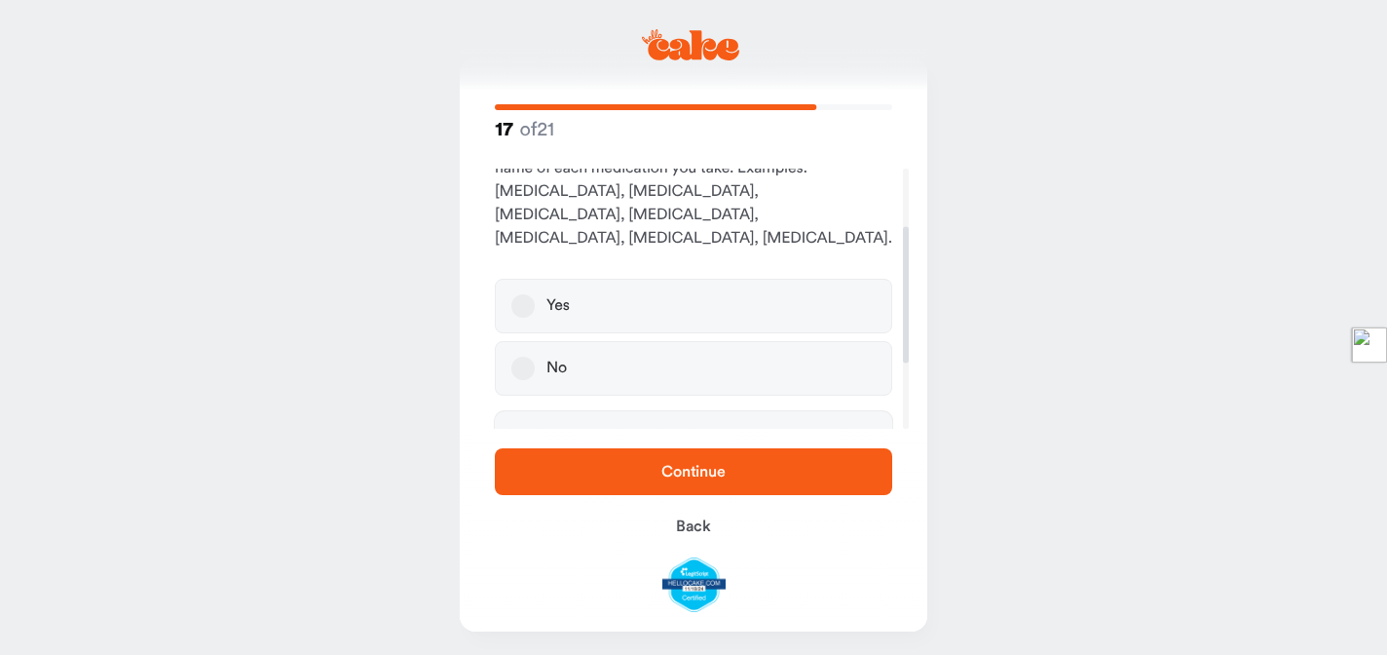
scroll to position [181, 0]
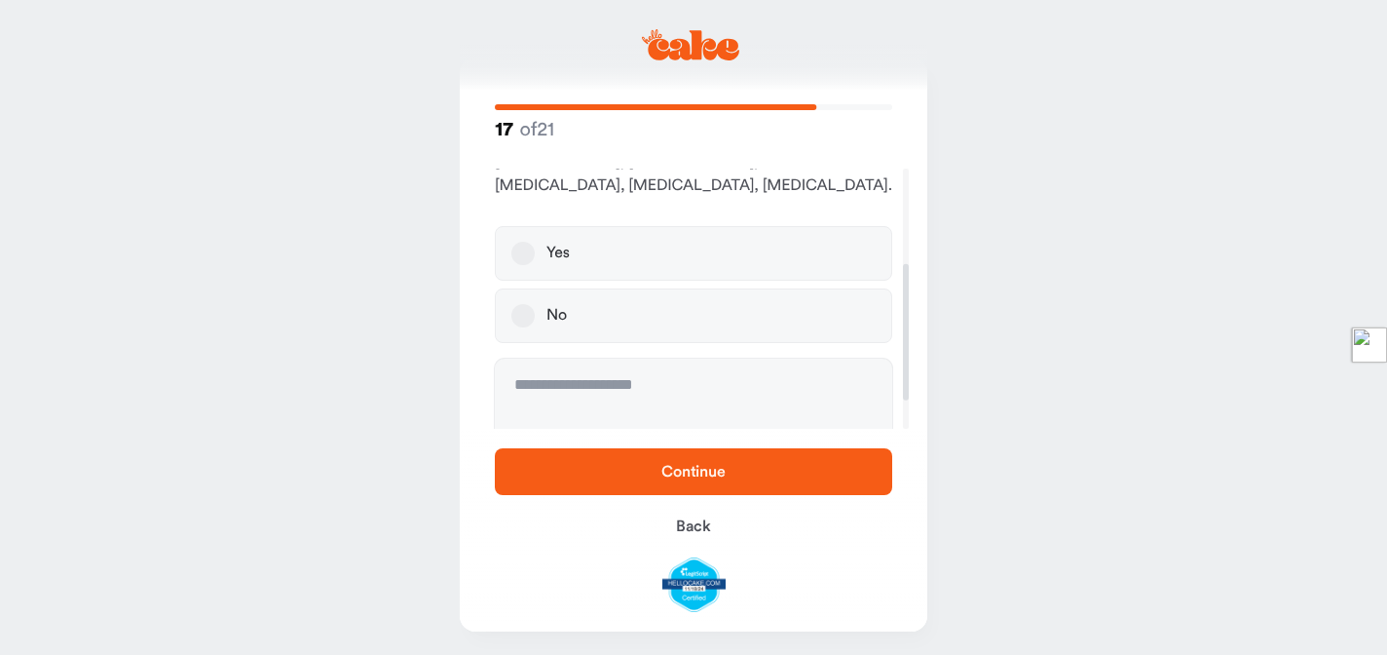
click at [545, 299] on label "No" at bounding box center [693, 315] width 397 height 55
click at [535, 304] on button "No" at bounding box center [522, 315] width 23 height 23
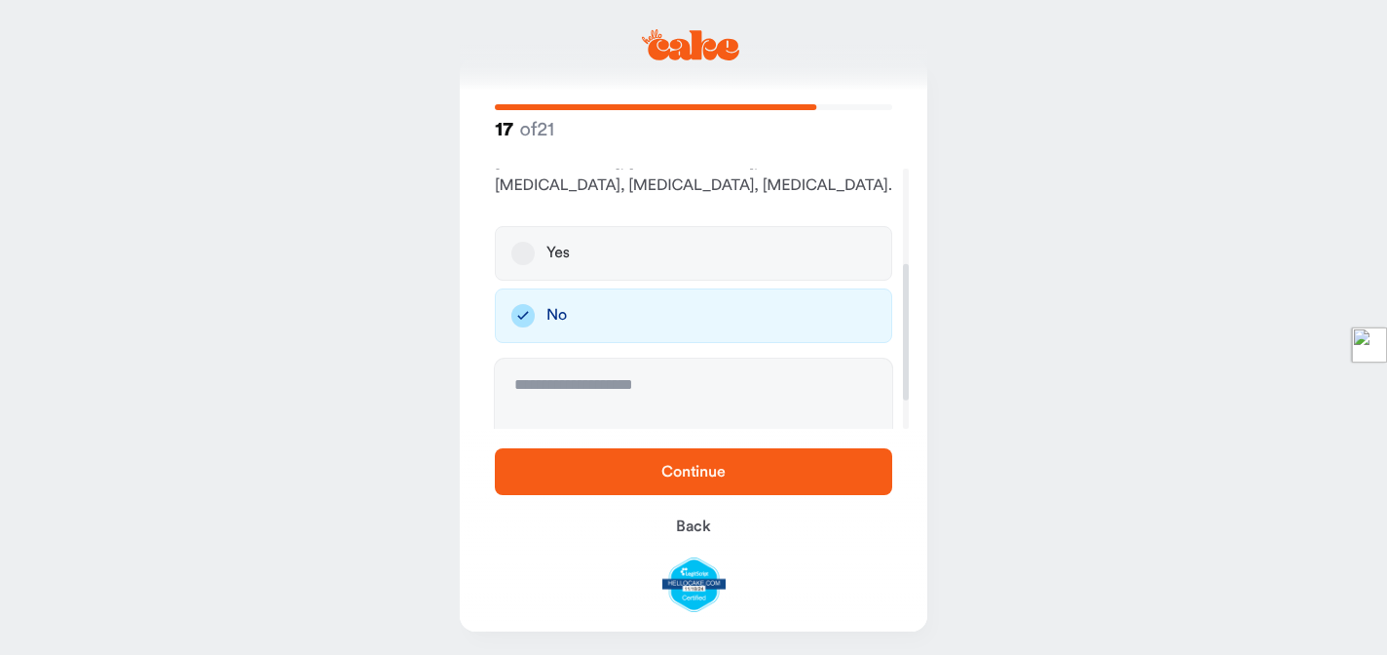
click at [657, 469] on span "Continue" at bounding box center [693, 471] width 335 height 23
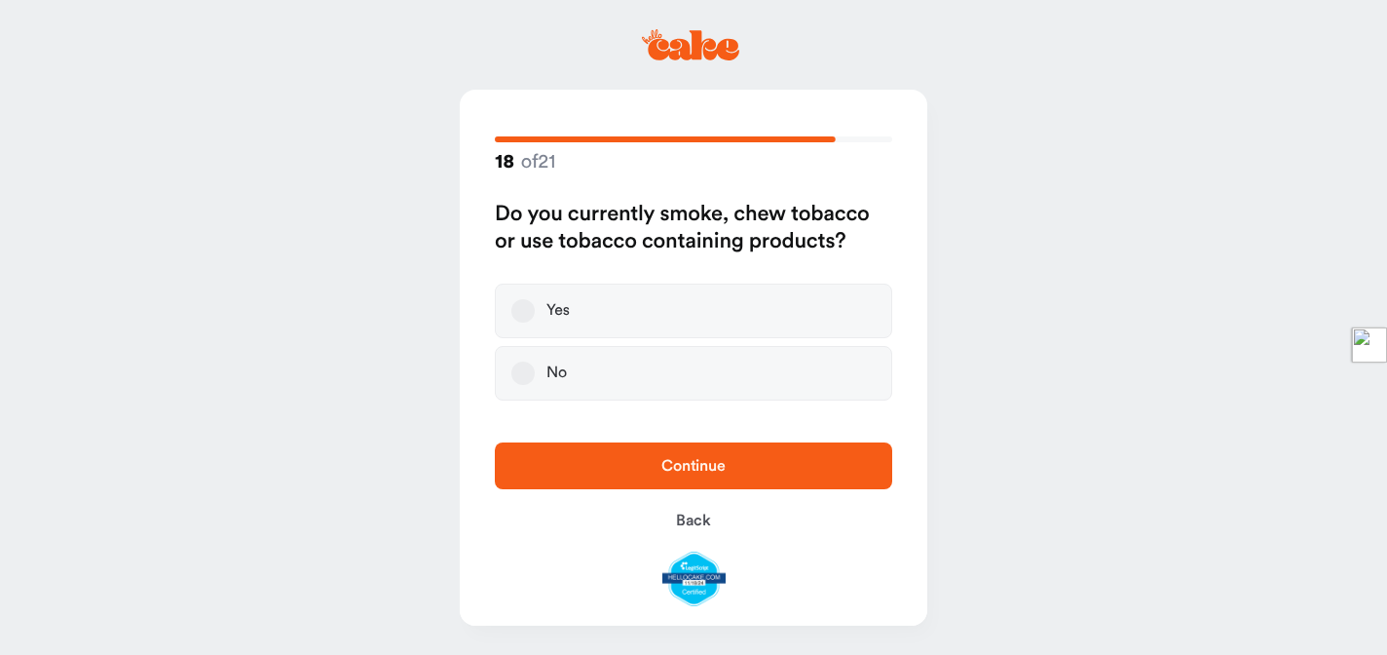
click at [548, 370] on div "No" at bounding box center [557, 372] width 20 height 19
click at [535, 370] on button "No" at bounding box center [522, 372] width 23 height 23
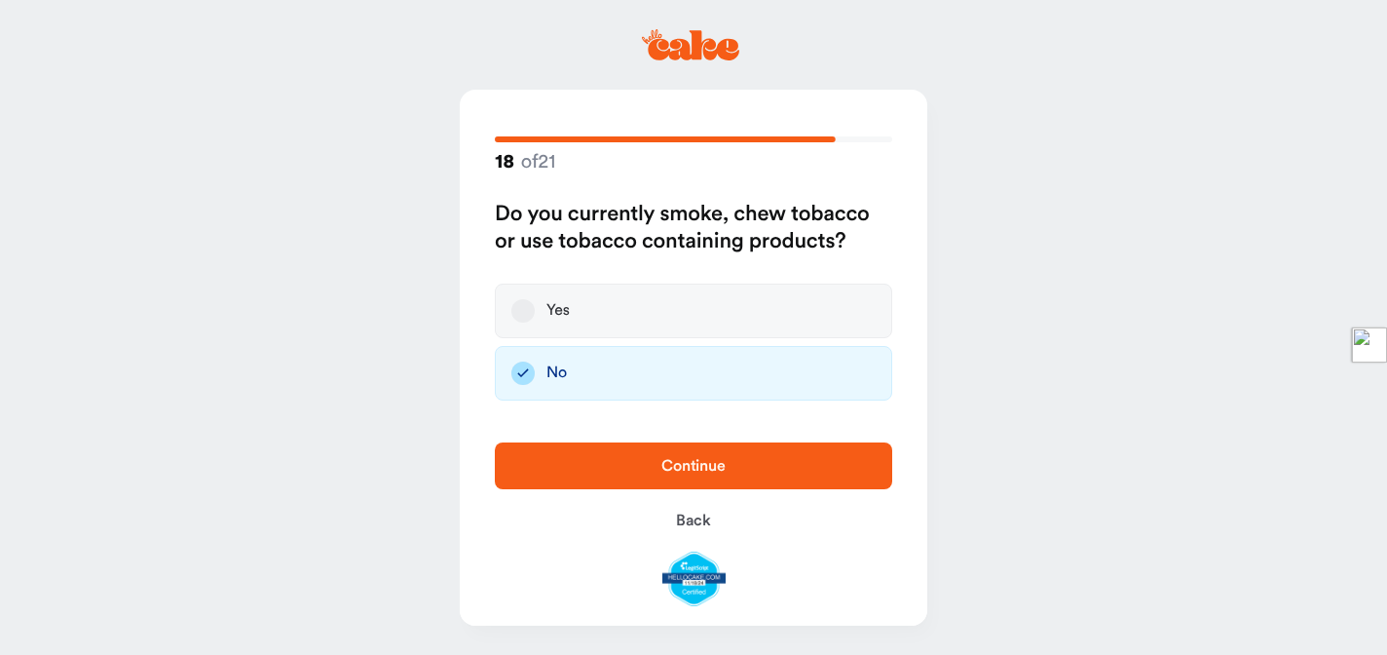
click at [682, 461] on span "Continue" at bounding box center [693, 466] width 64 height 16
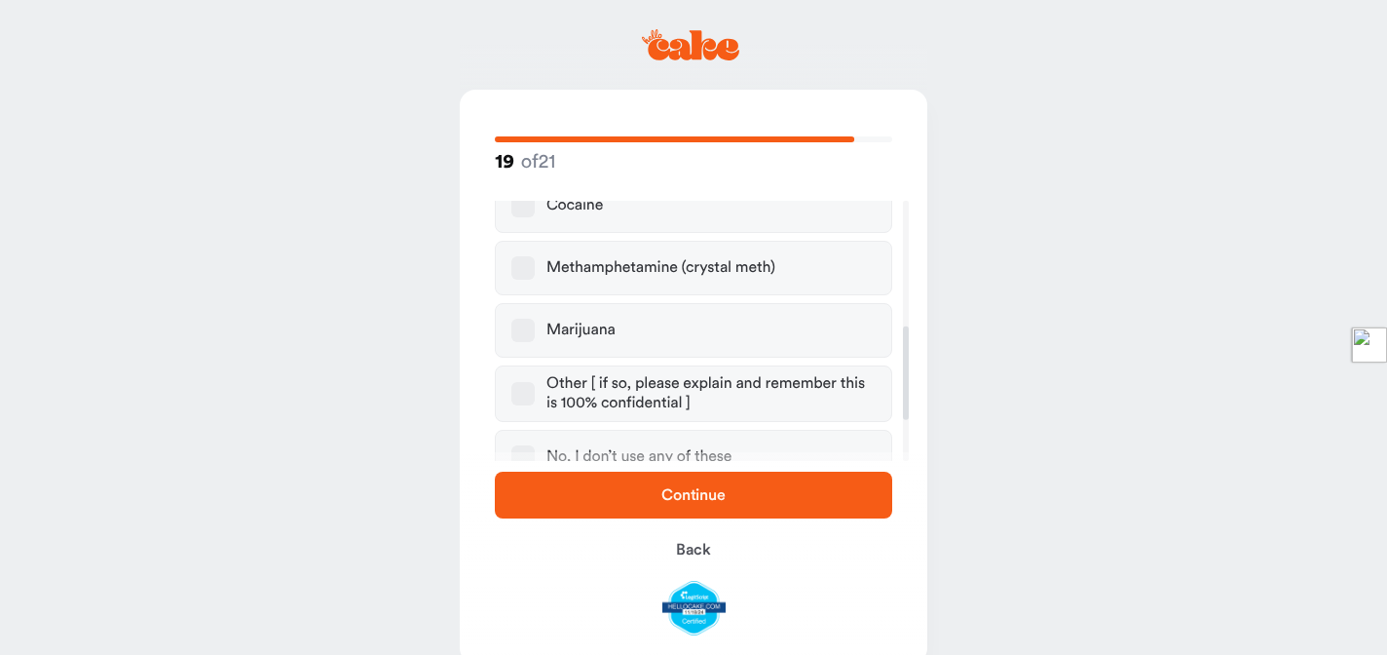
scroll to position [411, 0]
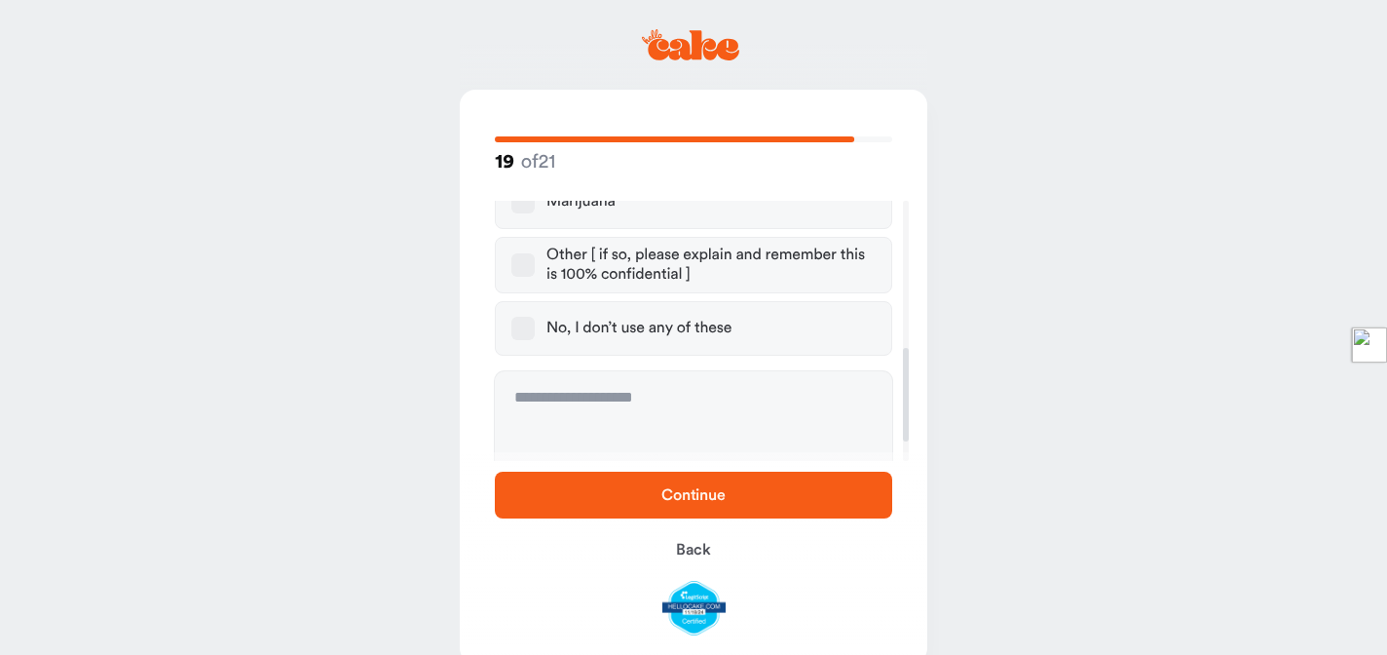
click at [523, 326] on button "No, I don’t use any of these" at bounding box center [522, 328] width 23 height 23
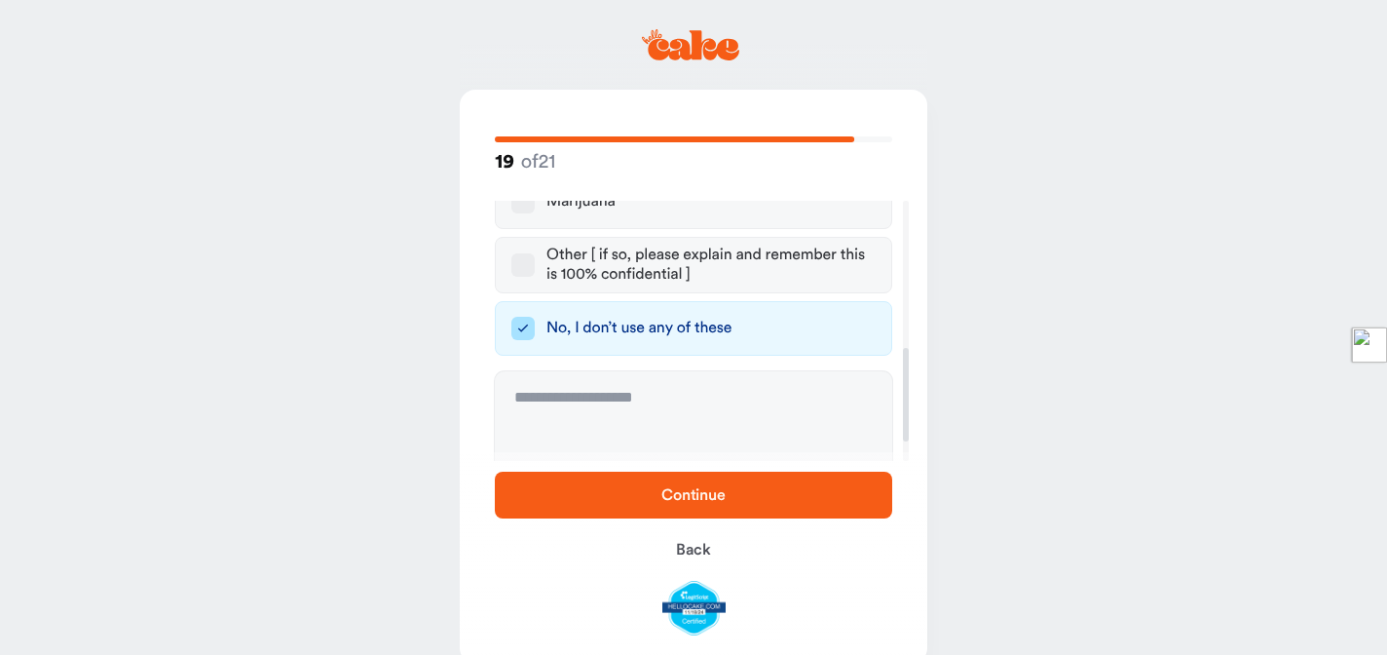
click at [709, 498] on span "Continue" at bounding box center [693, 495] width 64 height 16
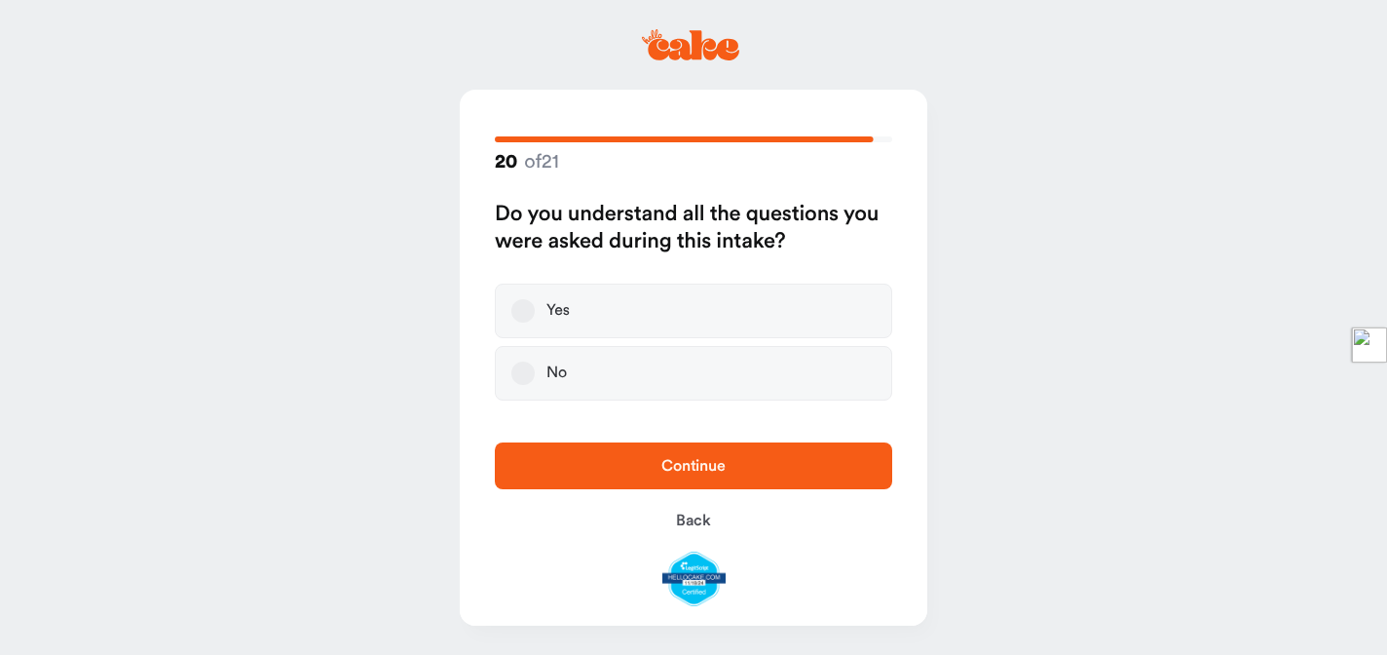
click at [536, 310] on label "Yes" at bounding box center [693, 310] width 397 height 55
click at [535, 310] on button "Yes" at bounding box center [522, 310] width 23 height 23
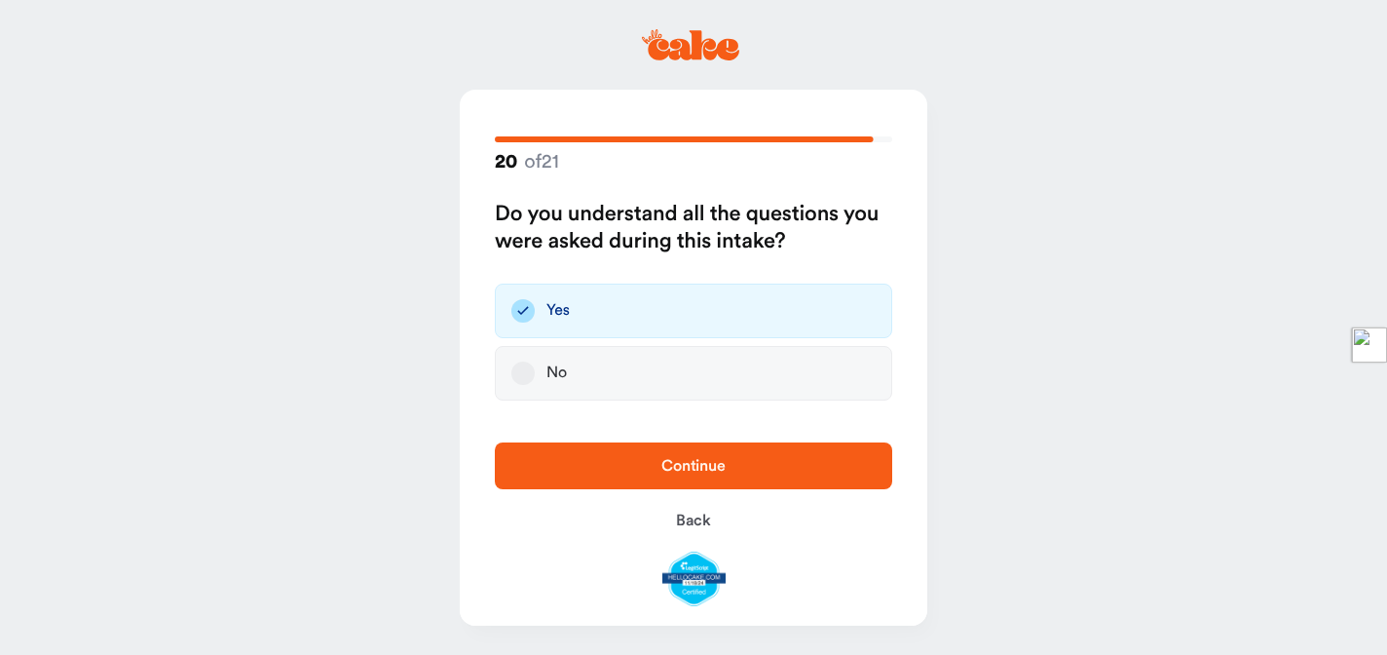
click at [747, 475] on span "Continue" at bounding box center [693, 465] width 335 height 23
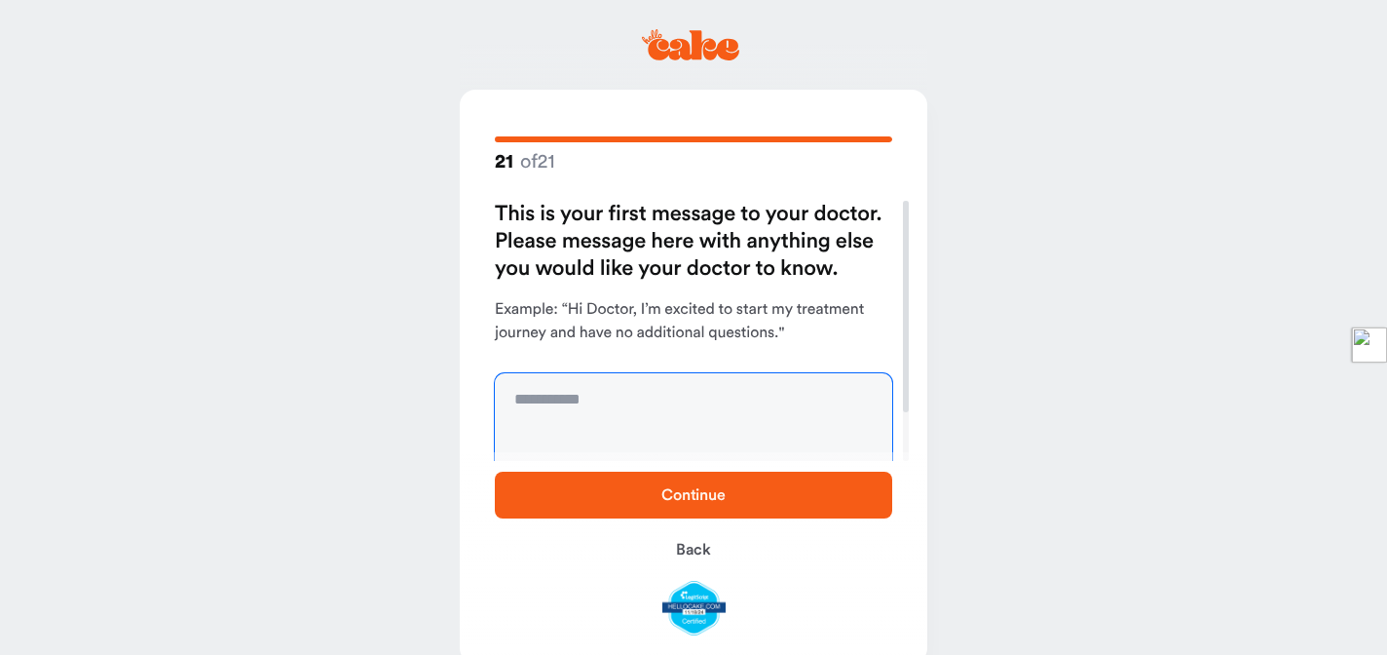
click at [690, 416] on textarea at bounding box center [693, 446] width 397 height 146
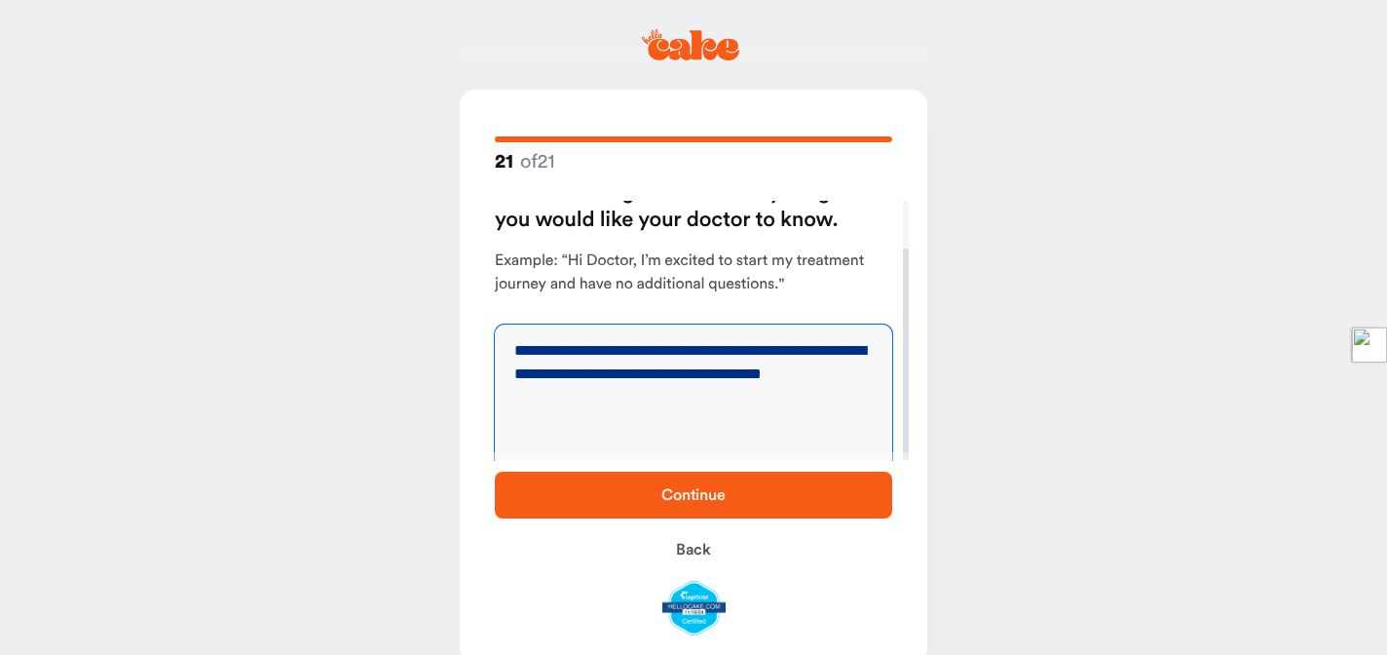
scroll to position [59, 0]
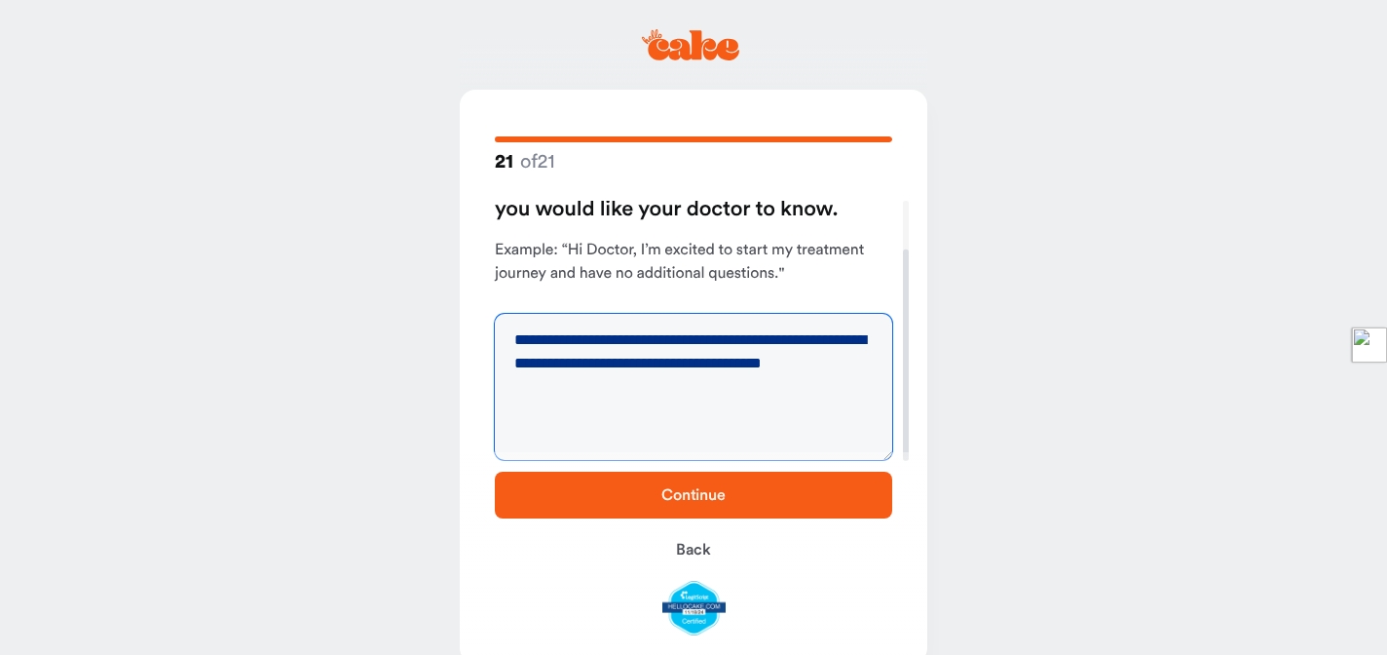
type textarea "**********"
click at [696, 494] on span "Continue" at bounding box center [693, 495] width 64 height 16
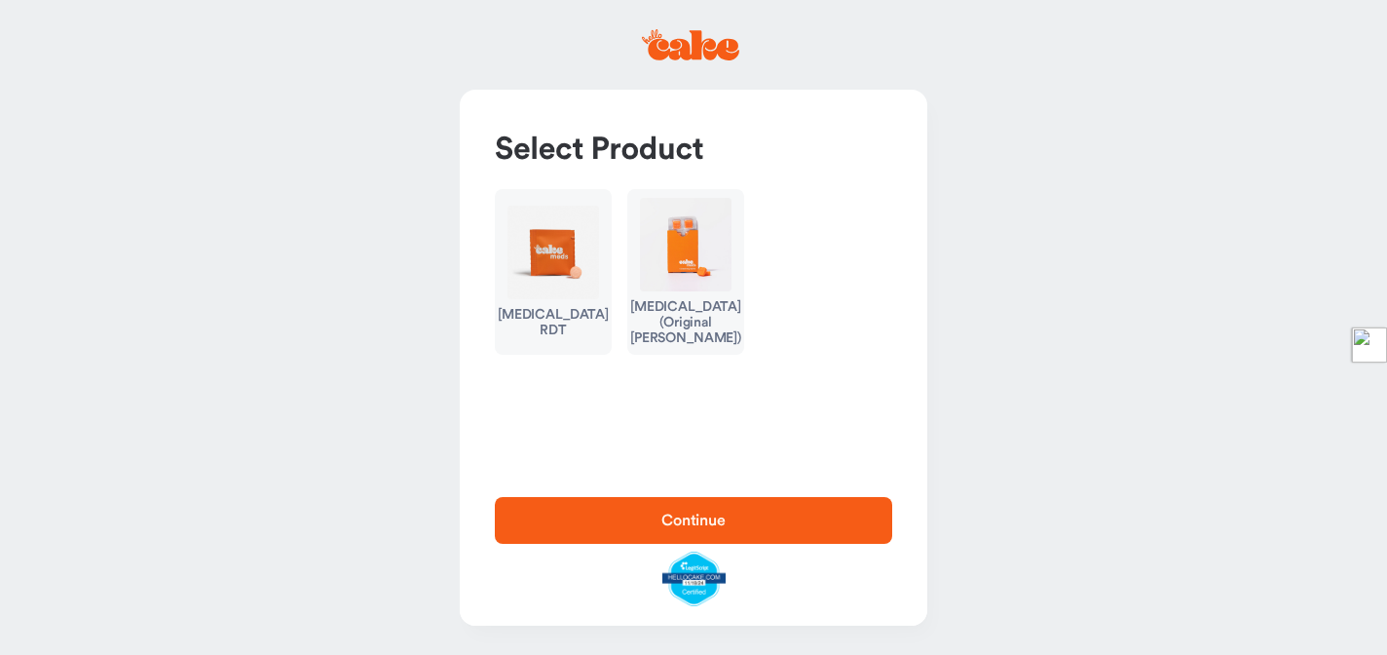
click at [555, 287] on img "button" at bounding box center [554, 253] width 92 height 94
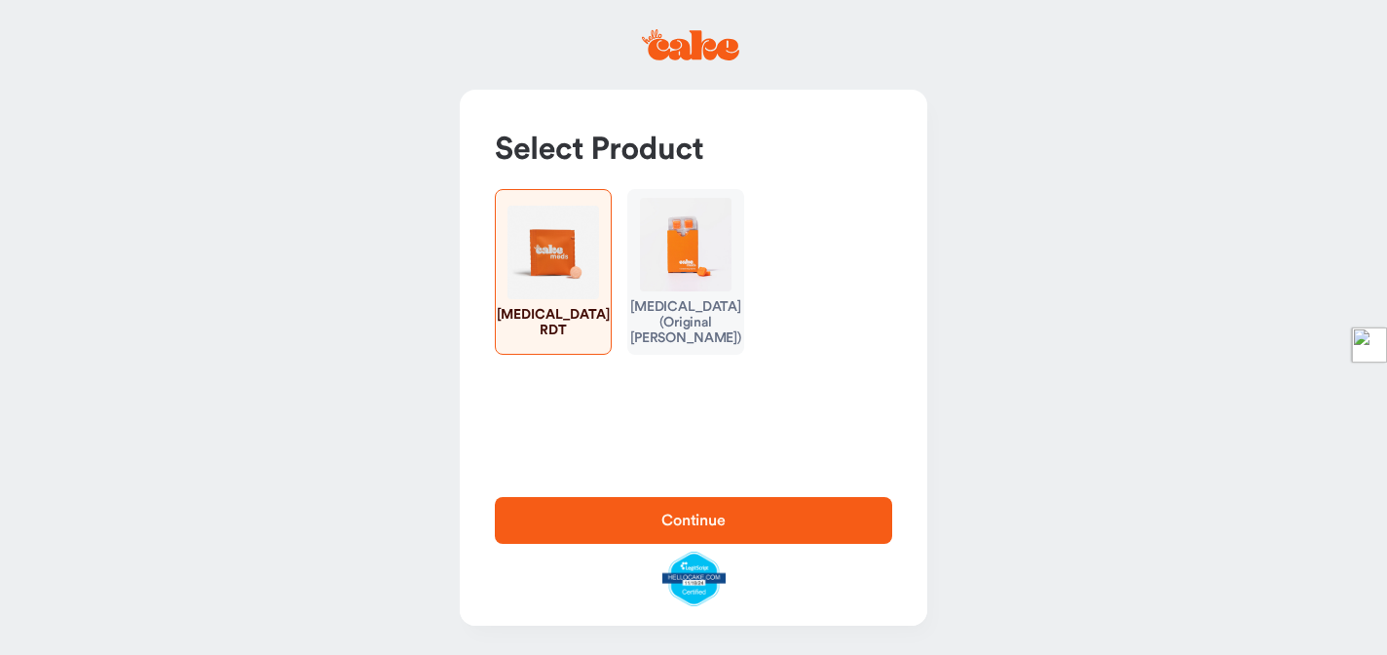
click at [656, 512] on span "Continue" at bounding box center [693, 520] width 335 height 23
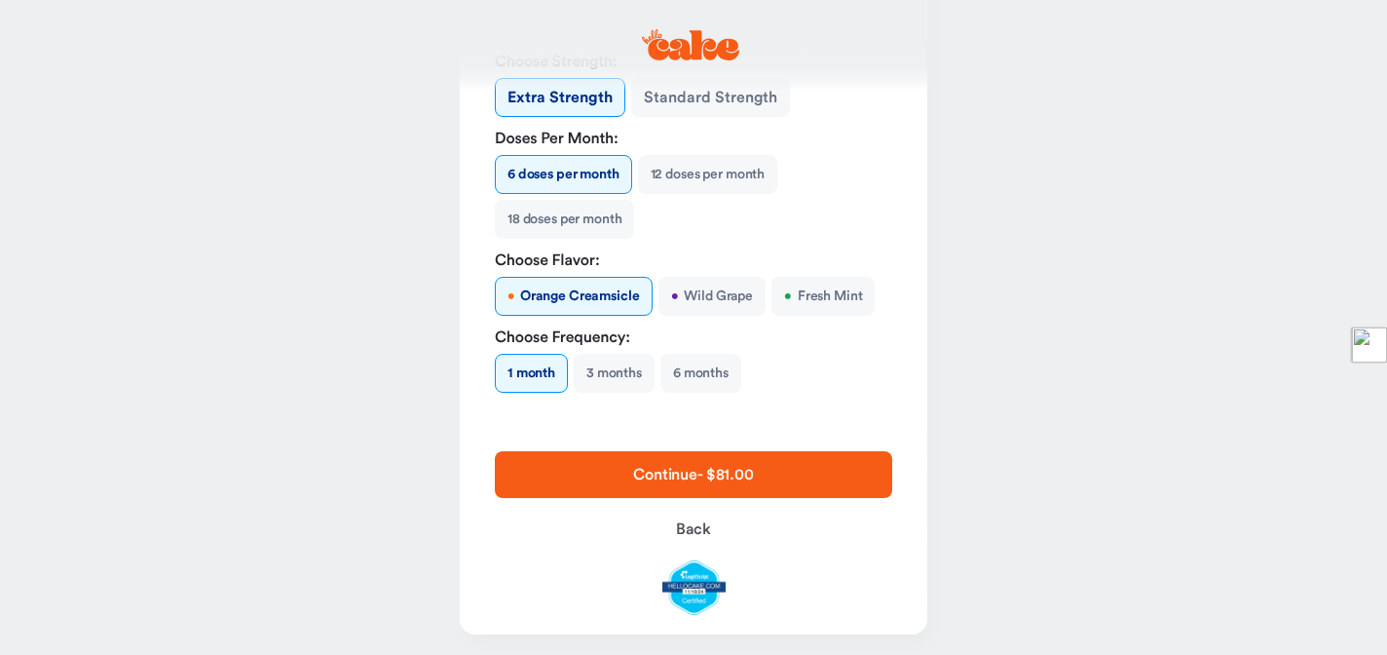
scroll to position [347, 0]
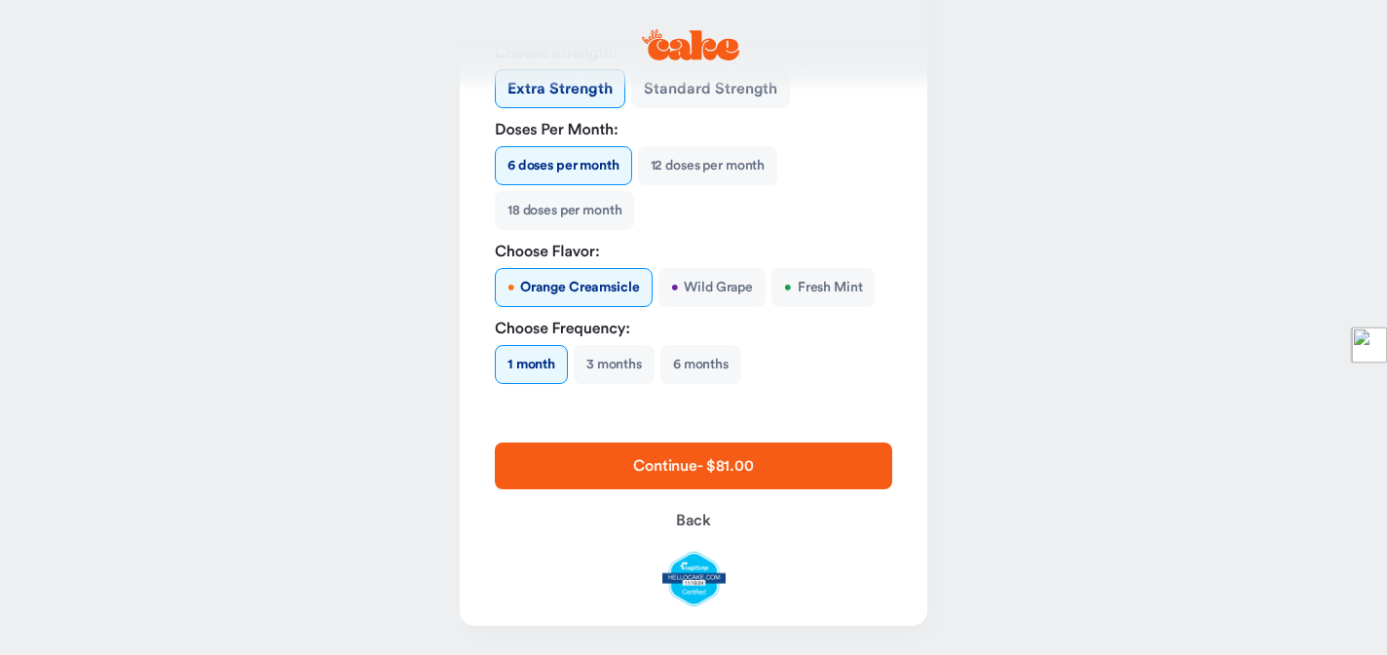
click at [623, 361] on button "3 months" at bounding box center [614, 364] width 81 height 39
click at [548, 365] on button "1 month" at bounding box center [531, 364] width 72 height 39
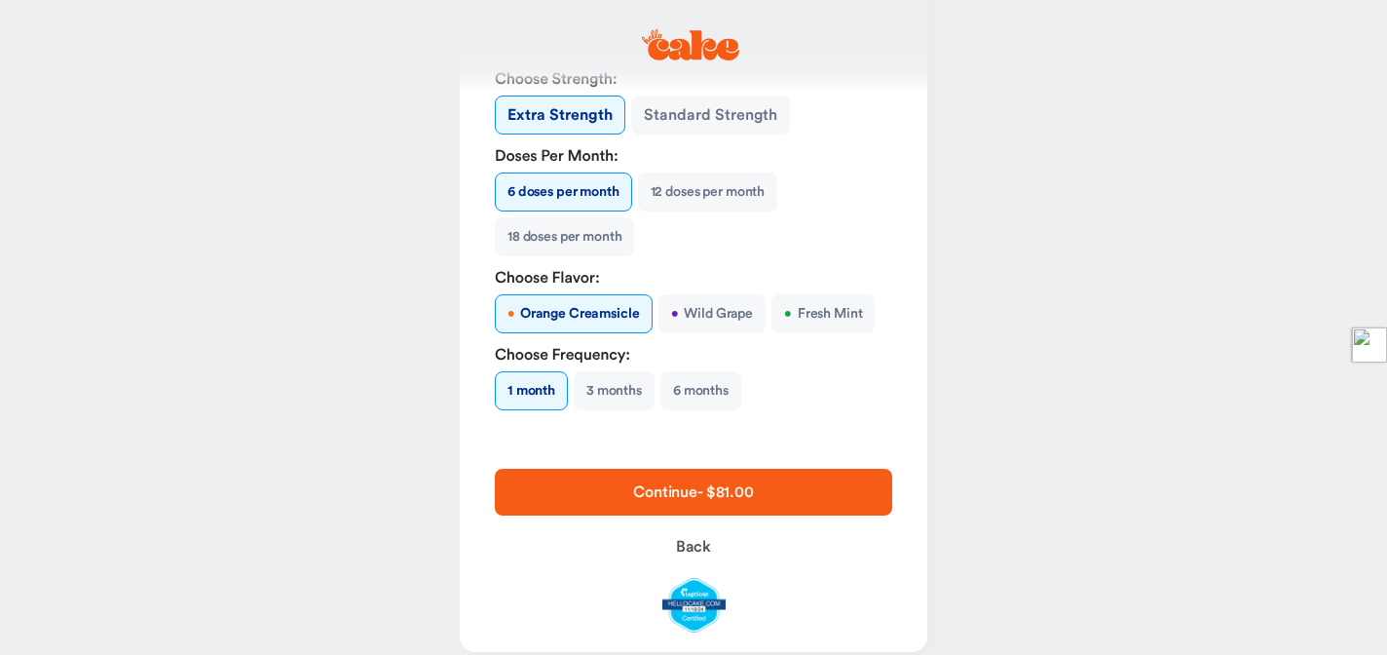
scroll to position [330, 0]
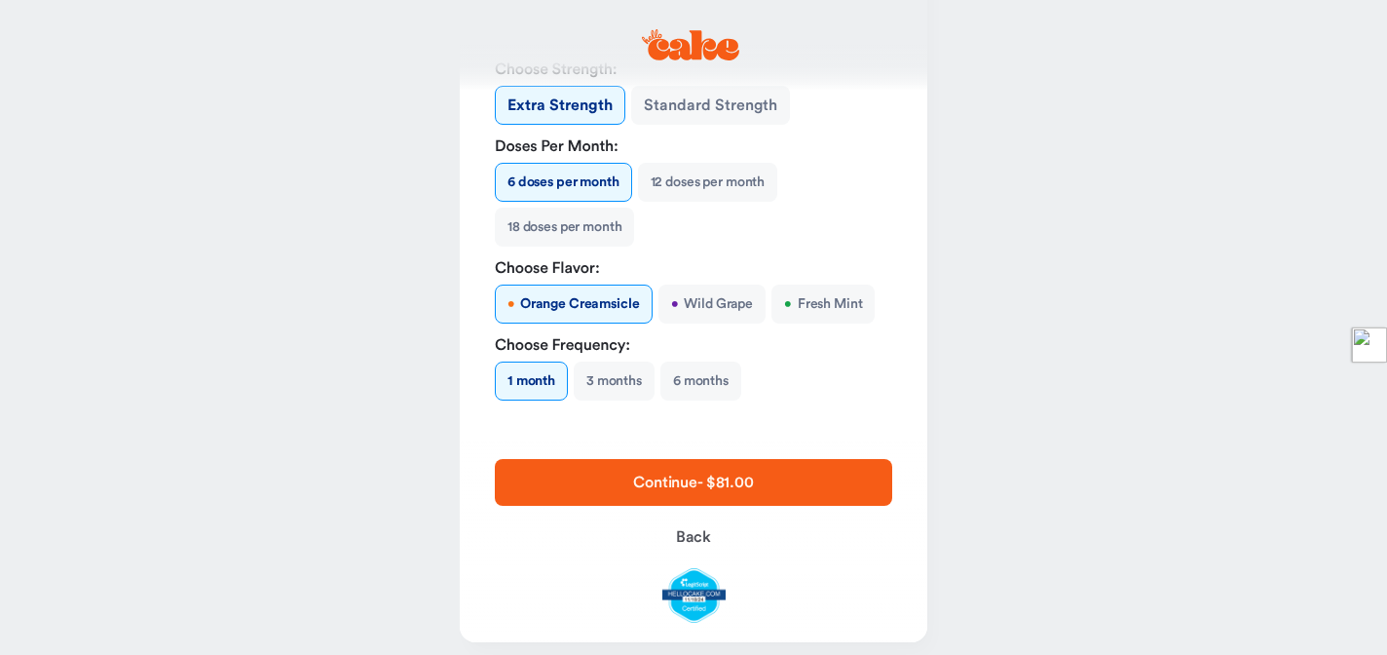
click at [711, 297] on button "• Wild Grape" at bounding box center [712, 303] width 107 height 39
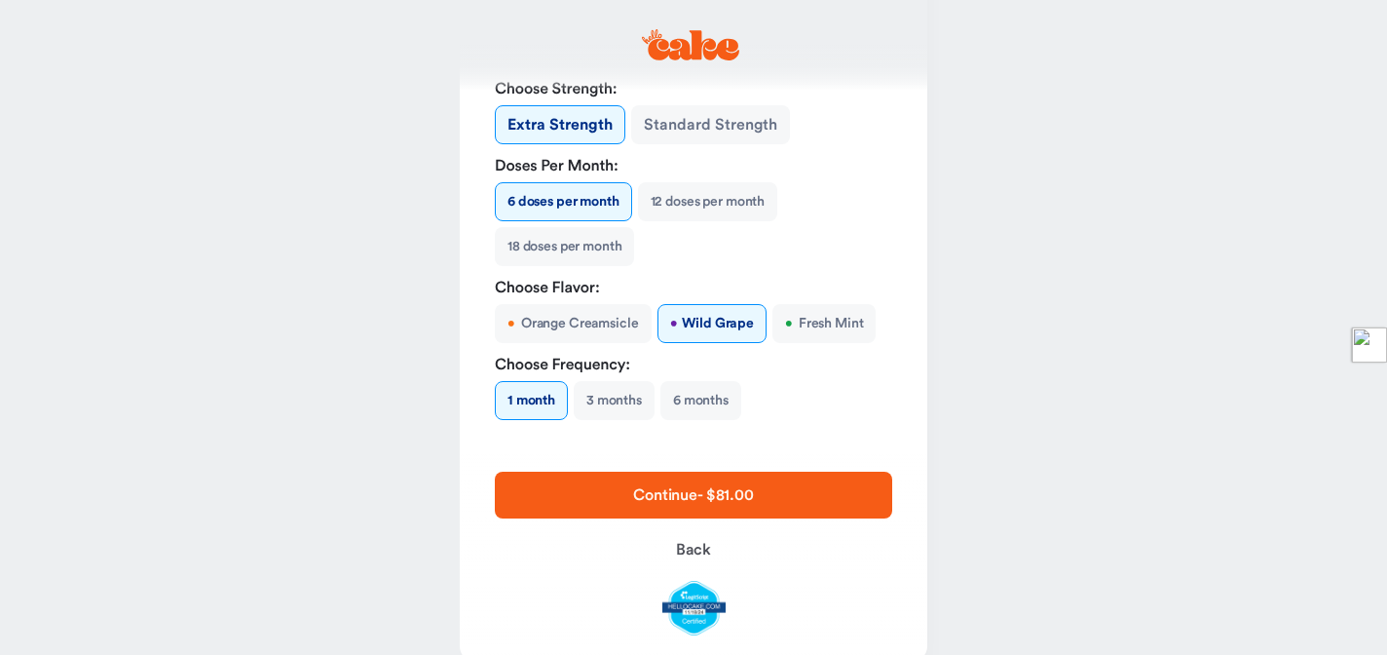
scroll to position [347, 0]
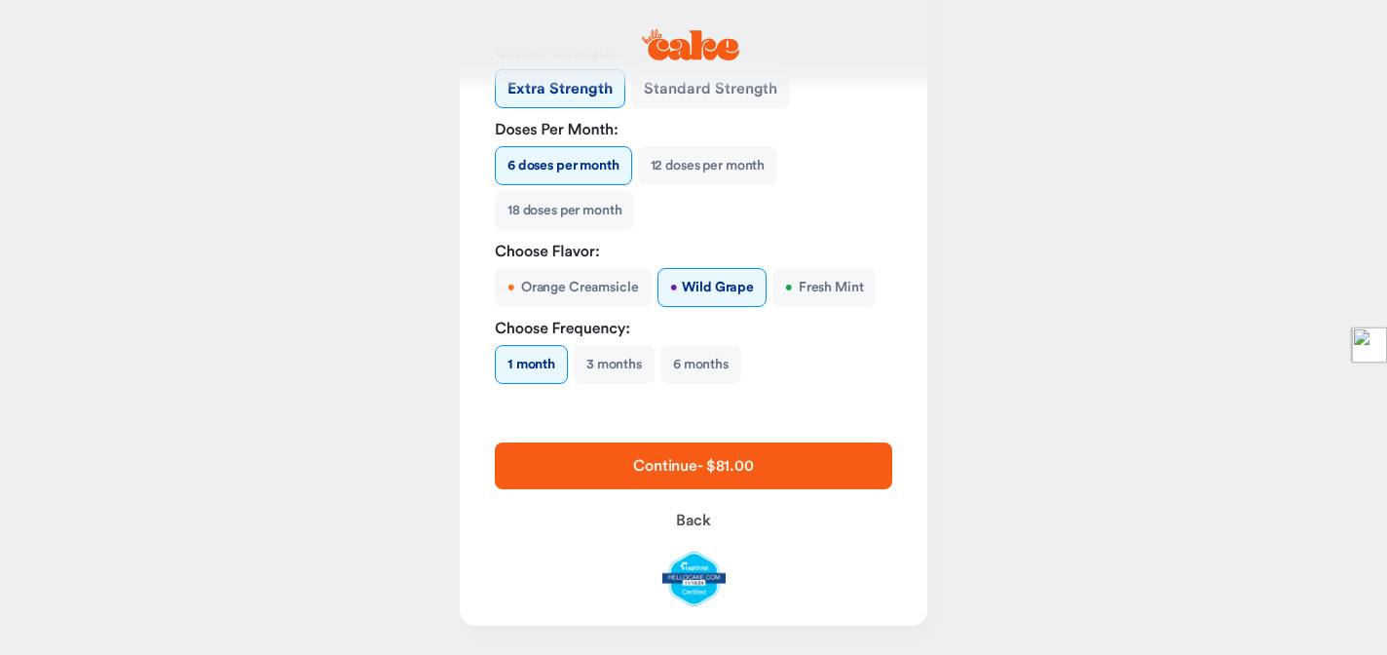
click at [798, 451] on button "Continue - $81.00" at bounding box center [693, 465] width 397 height 47
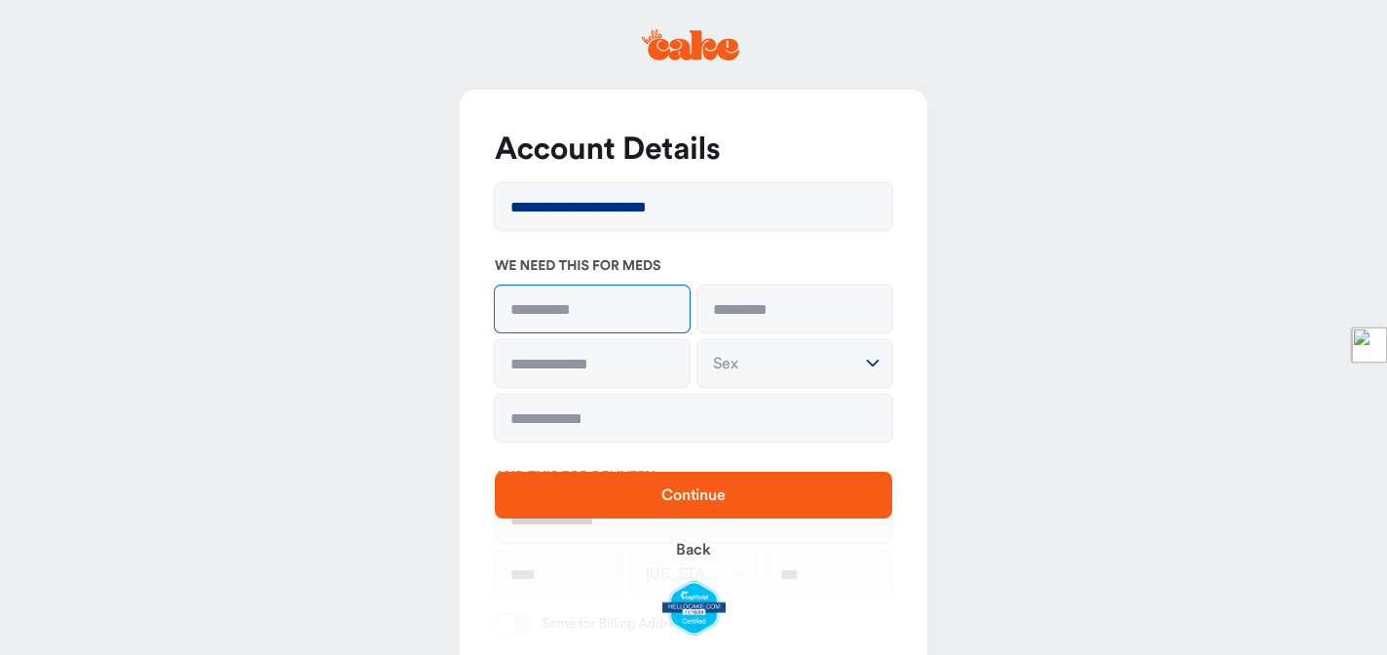
click at [582, 321] on input at bounding box center [592, 308] width 195 height 47
type input "******"
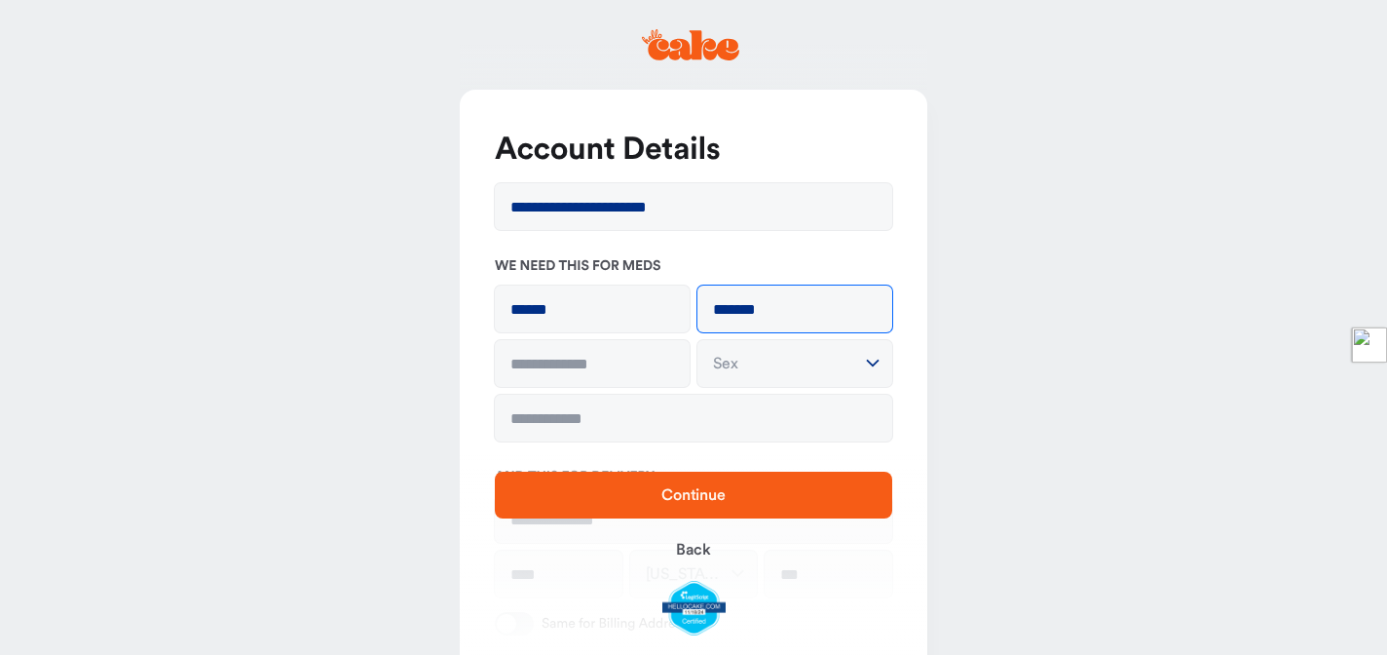
type input "*******"
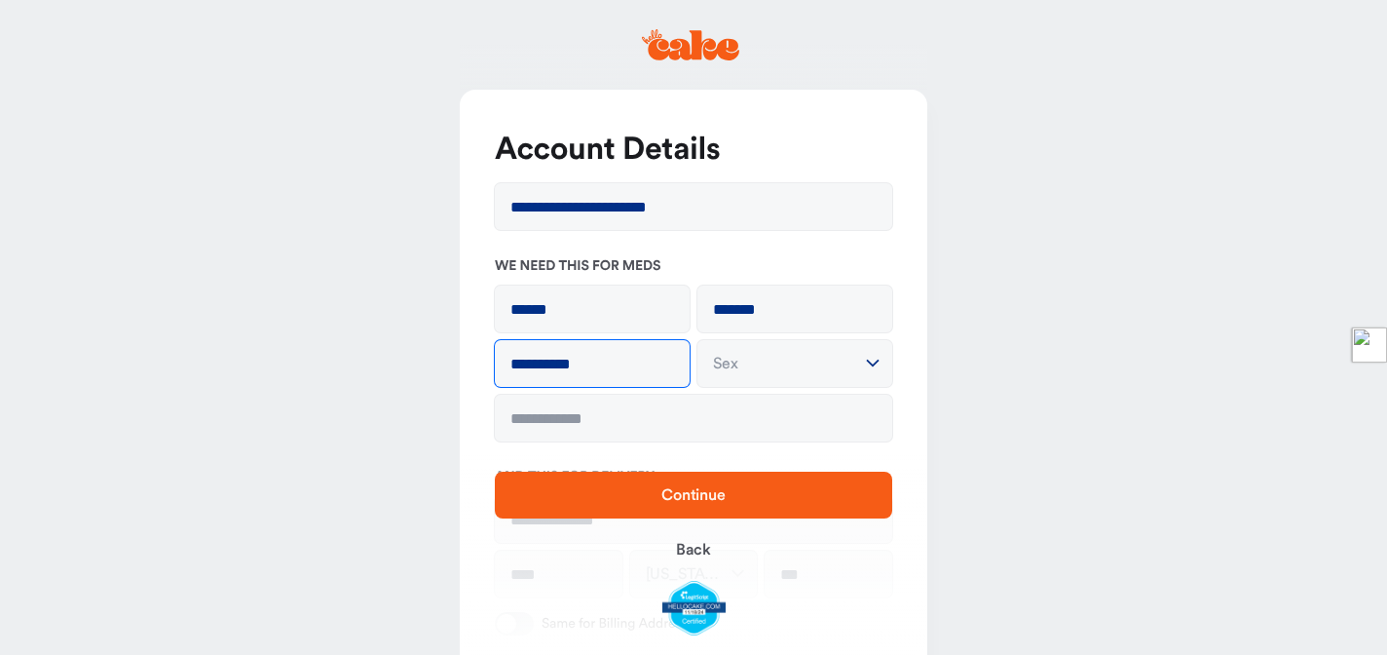
type input "**********"
click at [865, 358] on html "**********" at bounding box center [693, 523] width 1387 height 1046
click at [745, 441] on div "**********" at bounding box center [694, 452] width 468 height 725
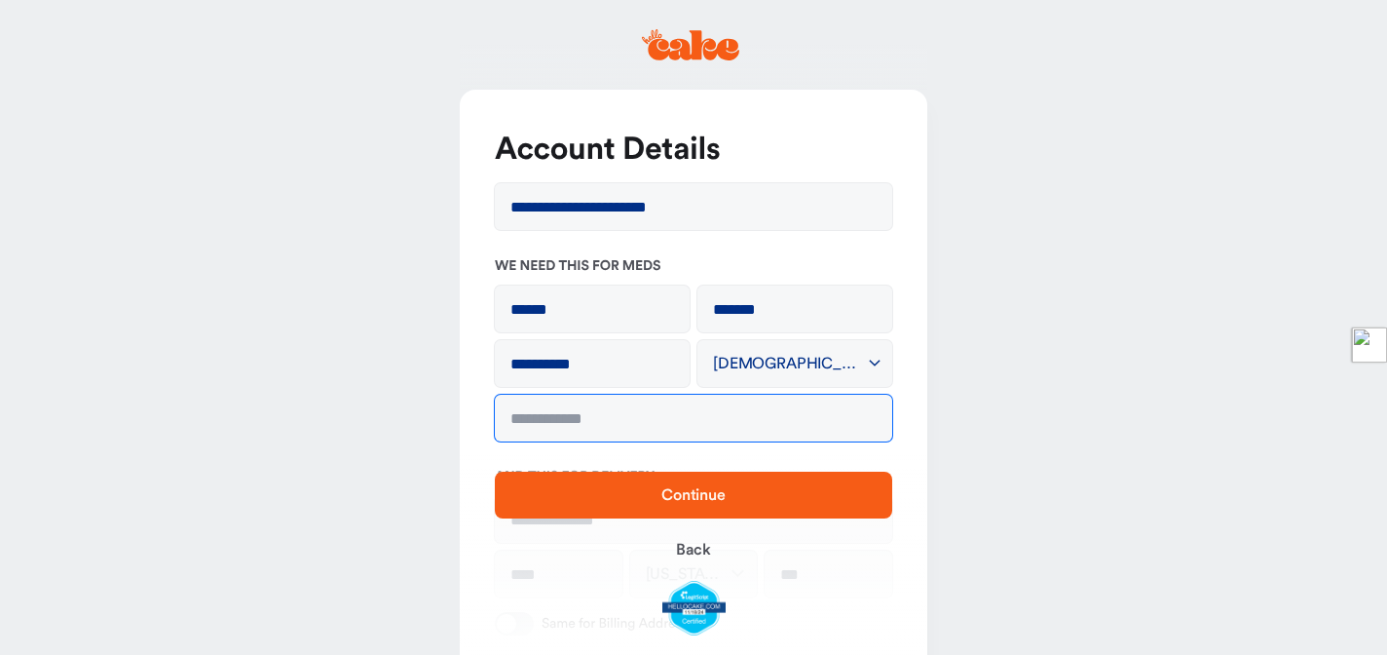
click at [731, 427] on input "tel" at bounding box center [693, 418] width 397 height 47
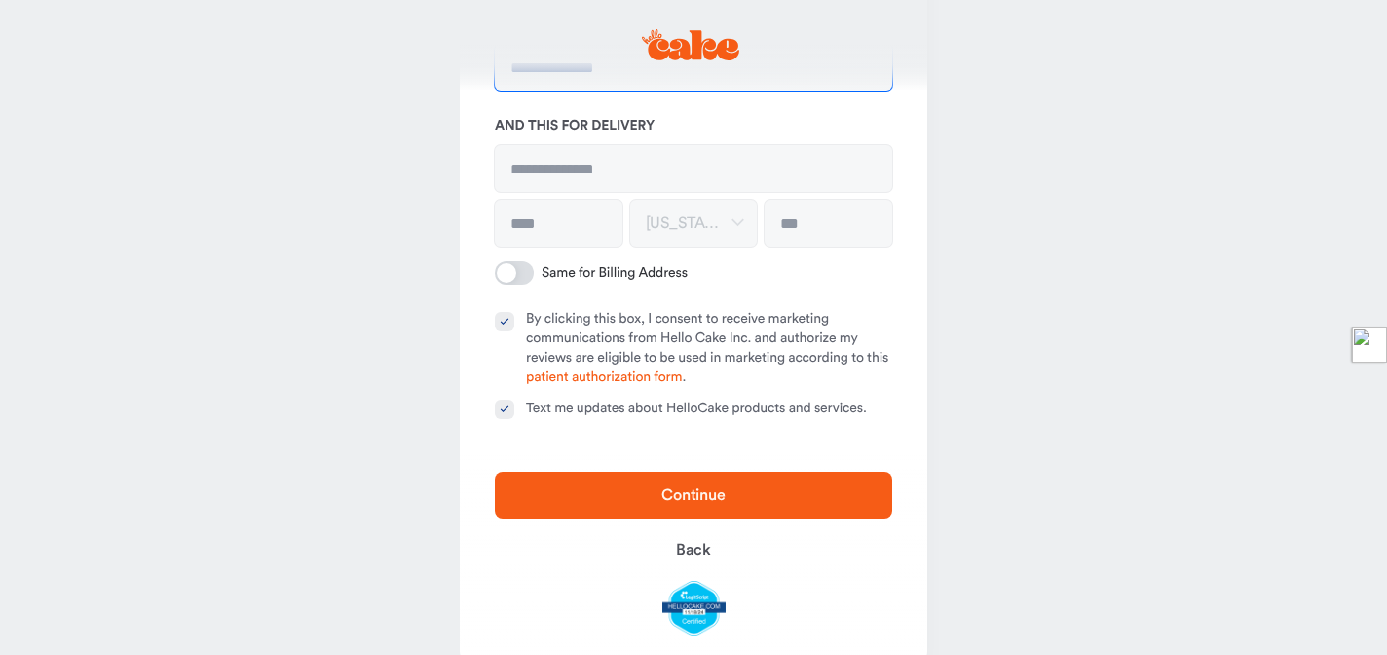
scroll to position [360, 0]
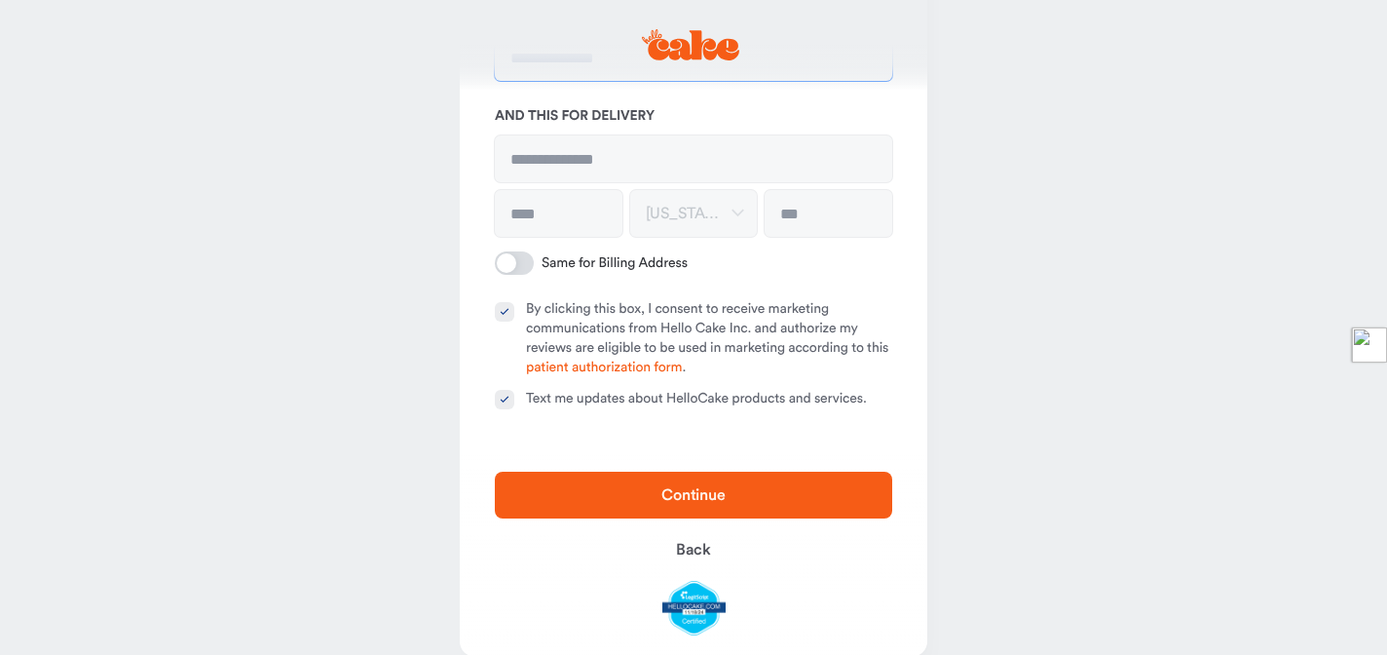
type input "**********"
click at [679, 159] on input at bounding box center [693, 158] width 397 height 47
type input "**********"
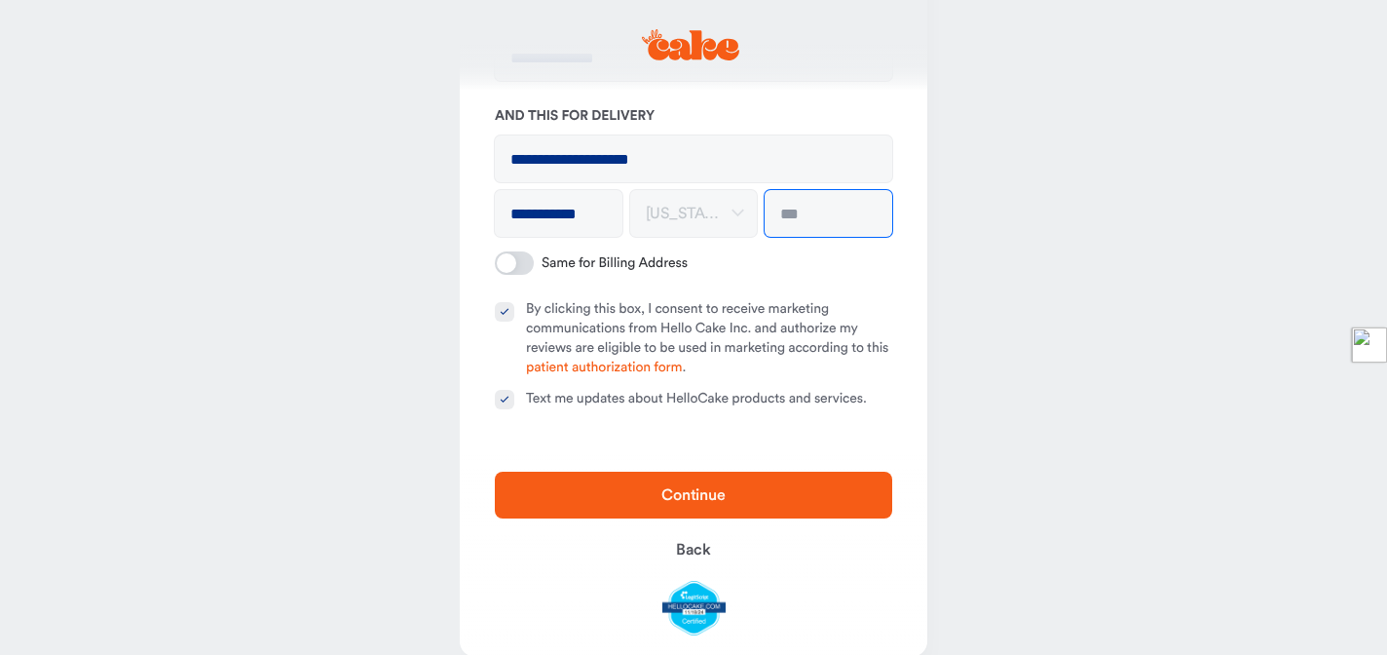
type input "*****"
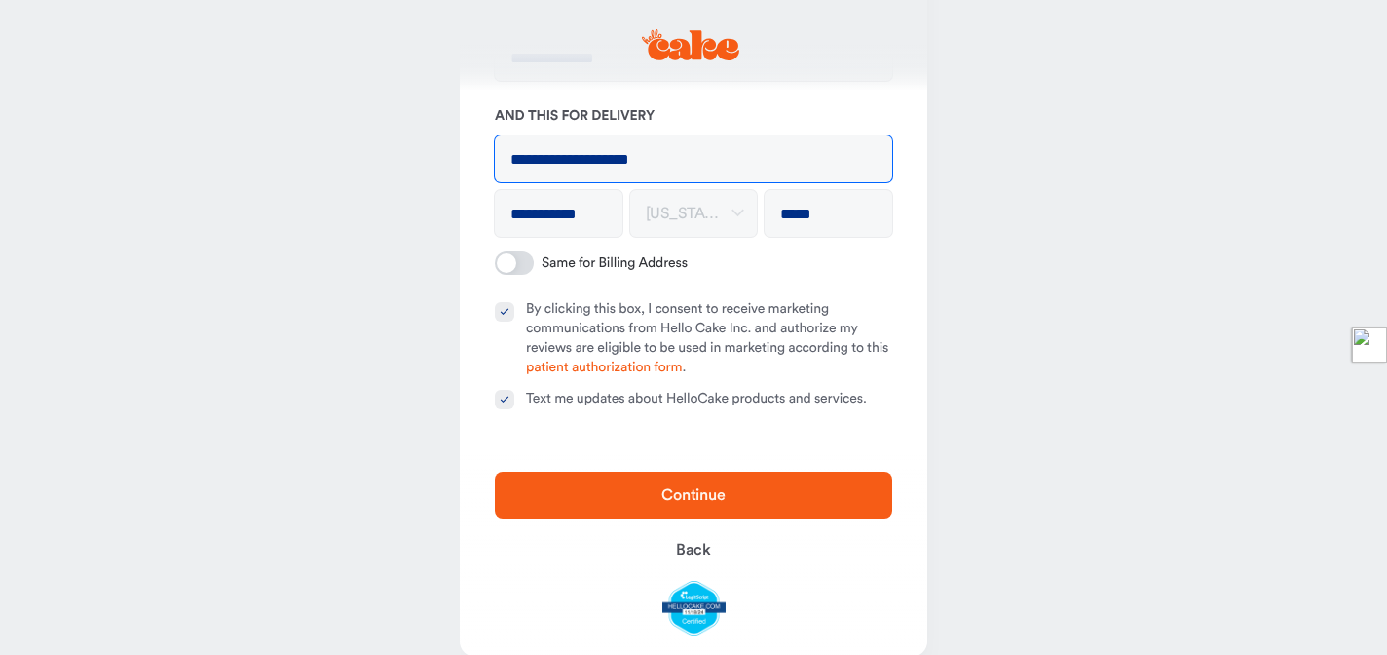
type input "**********"
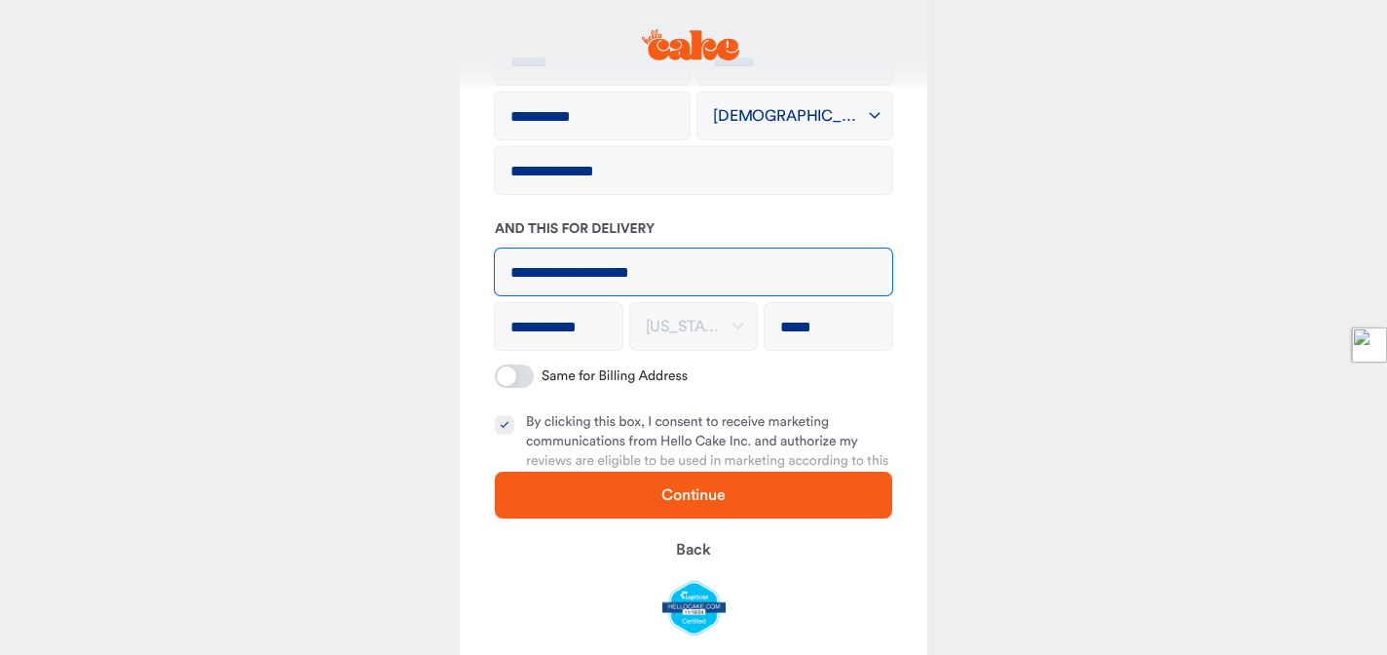
scroll to position [344, 0]
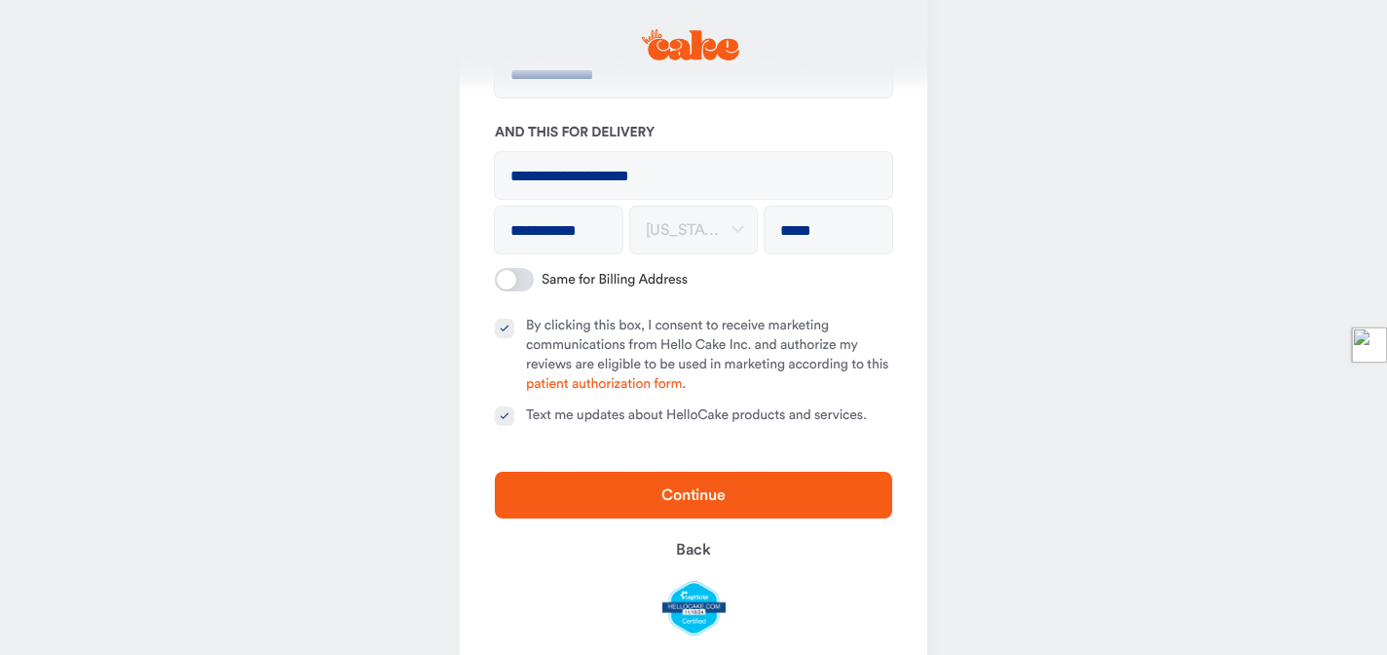
click at [699, 491] on span "Continue" at bounding box center [693, 495] width 64 height 16
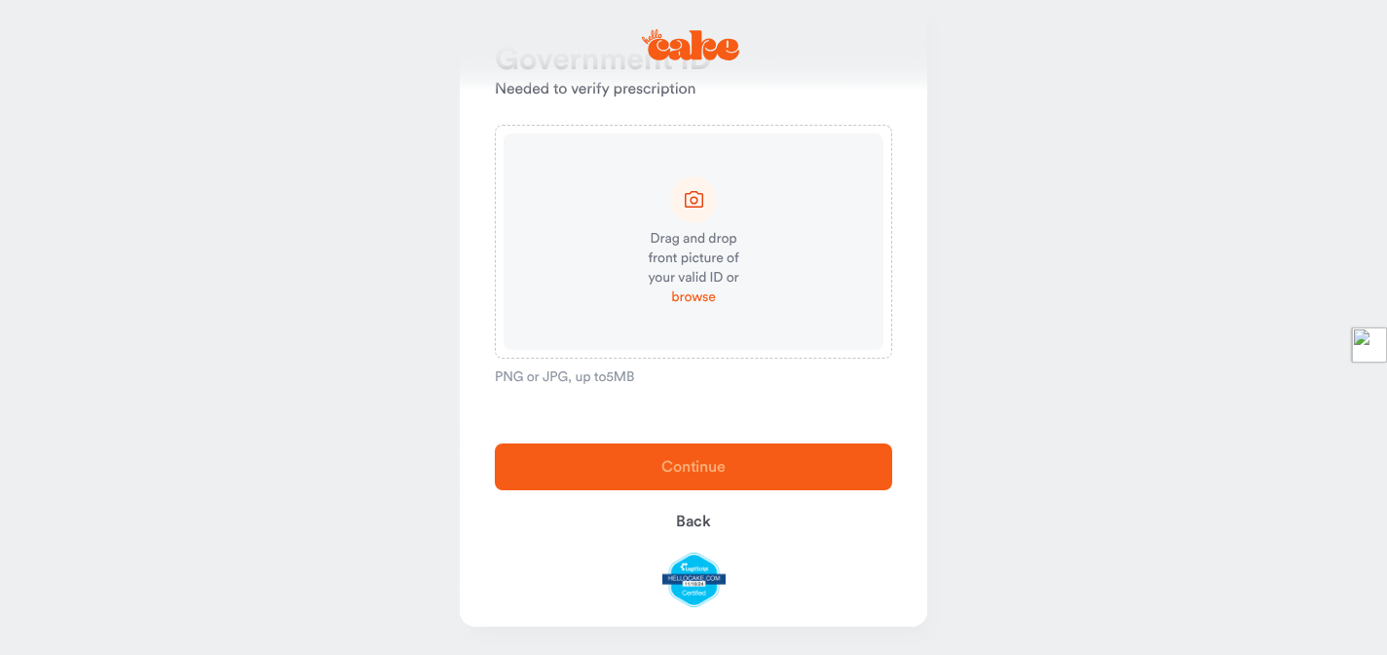
click at [705, 295] on span "browse" at bounding box center [693, 296] width 44 height 19
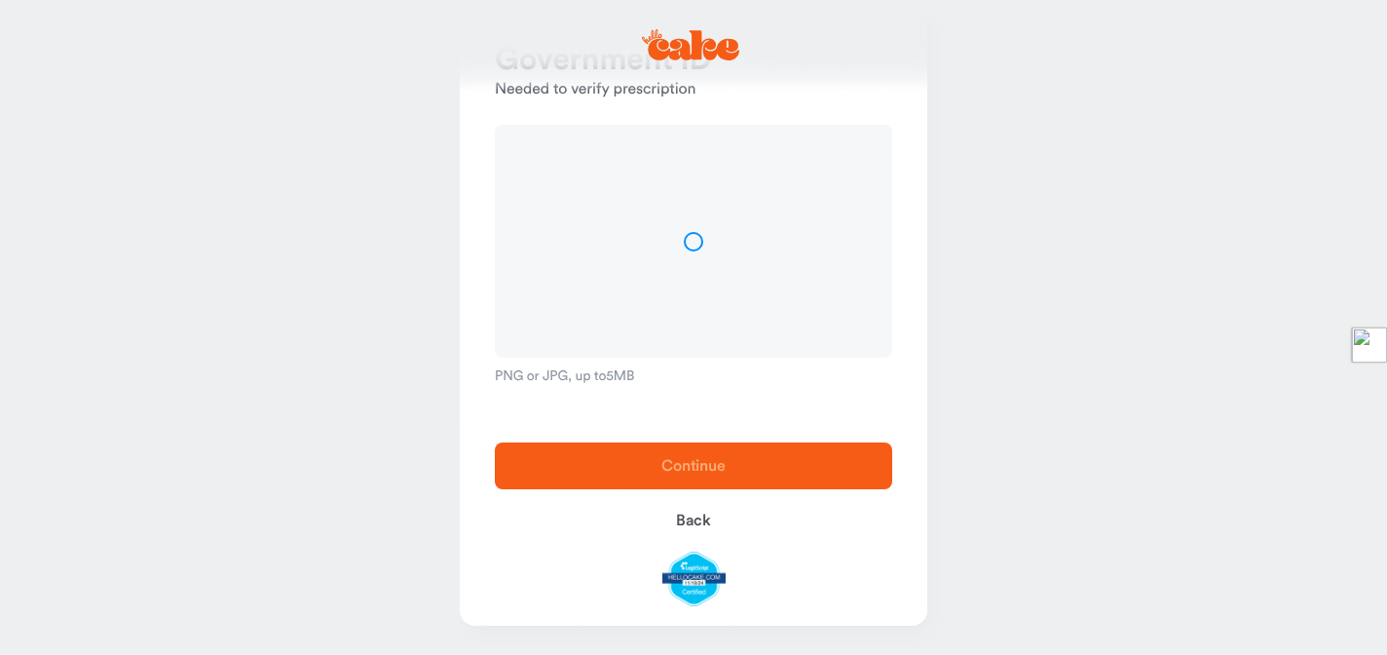
scroll to position [89, 0]
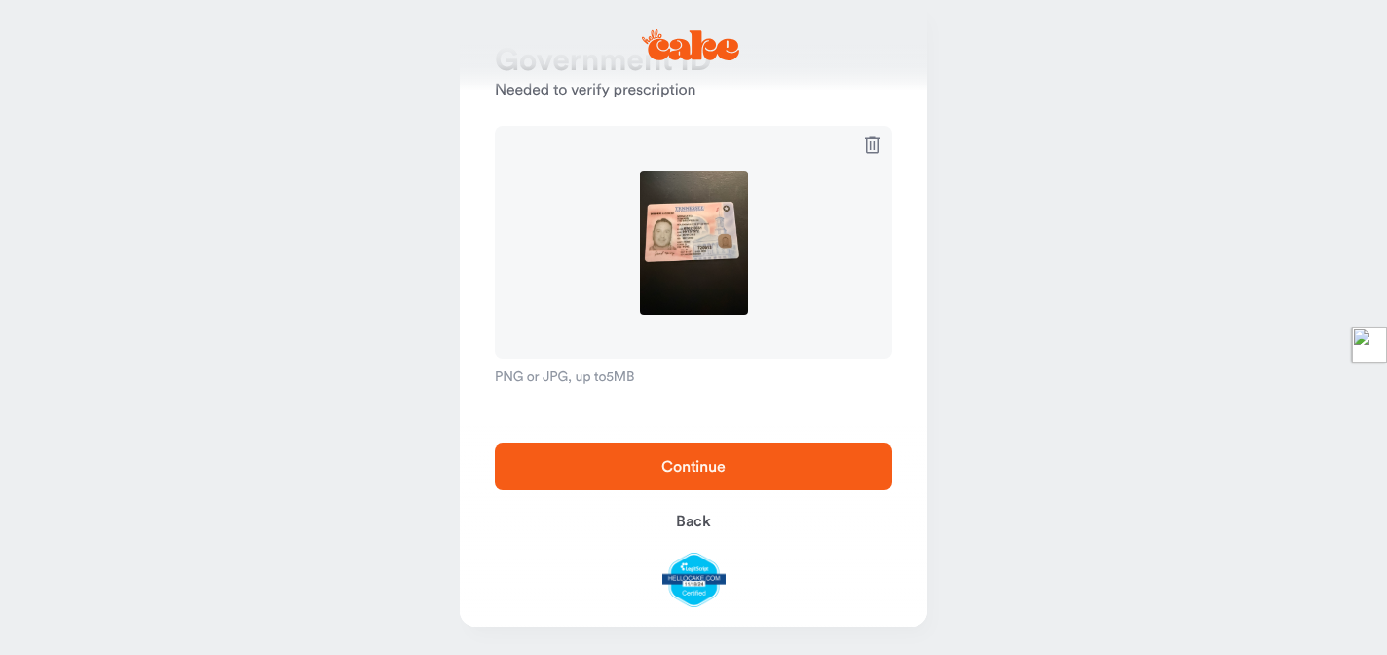
click at [804, 470] on span "Continue" at bounding box center [693, 466] width 335 height 23
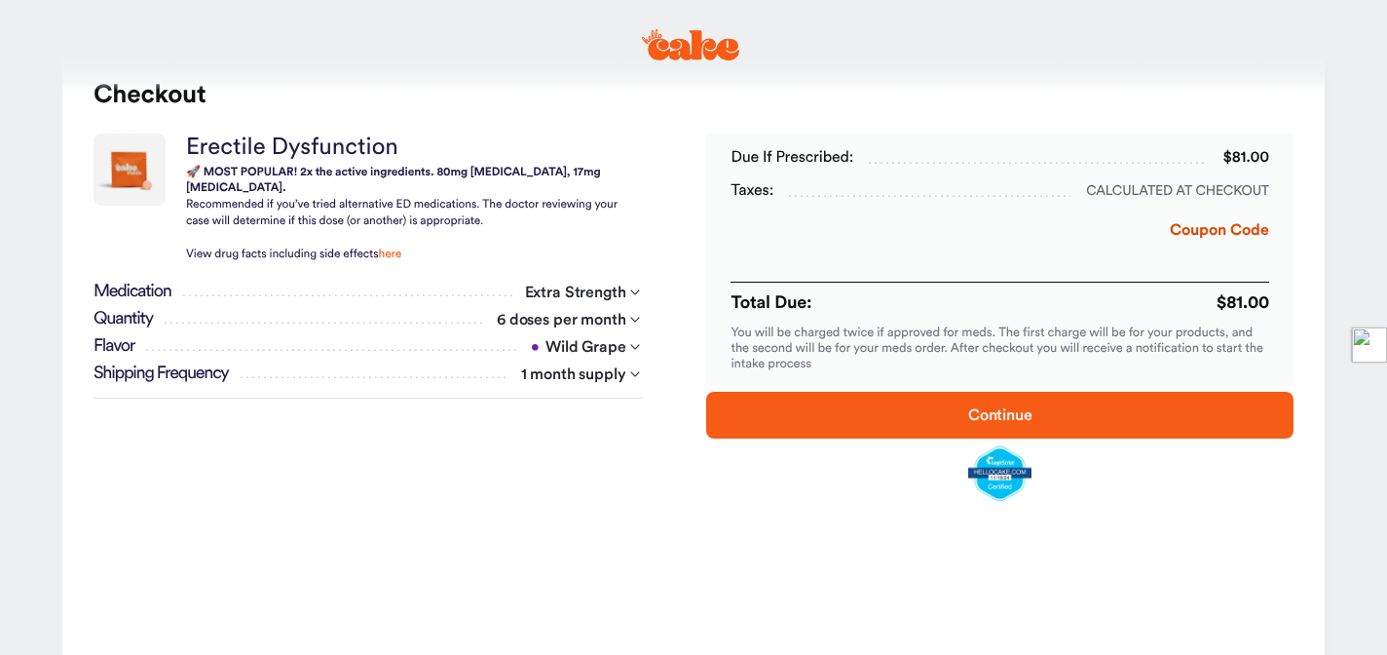
scroll to position [41, 0]
click at [873, 406] on span "Continue" at bounding box center [999, 415] width 525 height 23
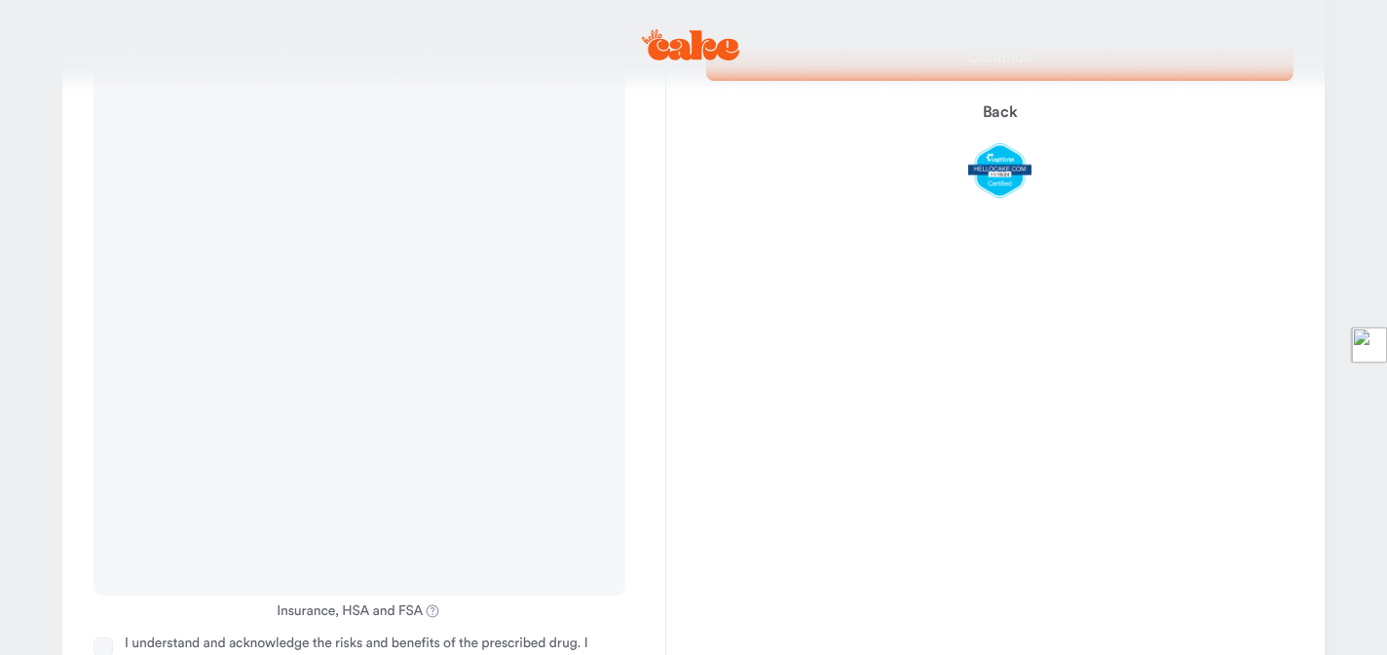
scroll to position [613, 0]
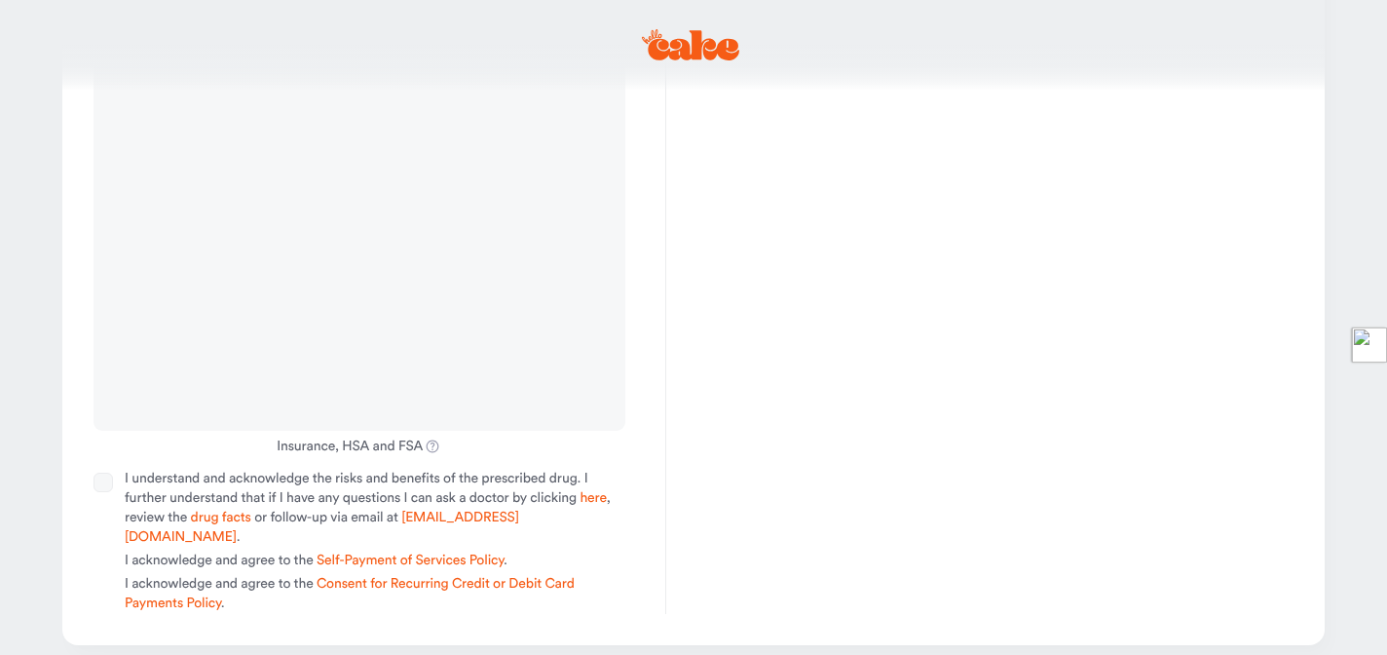
click at [102, 485] on button "I understand and acknowledge the risks and benefits of the prescribed drug. I f…" at bounding box center [103, 481] width 19 height 19
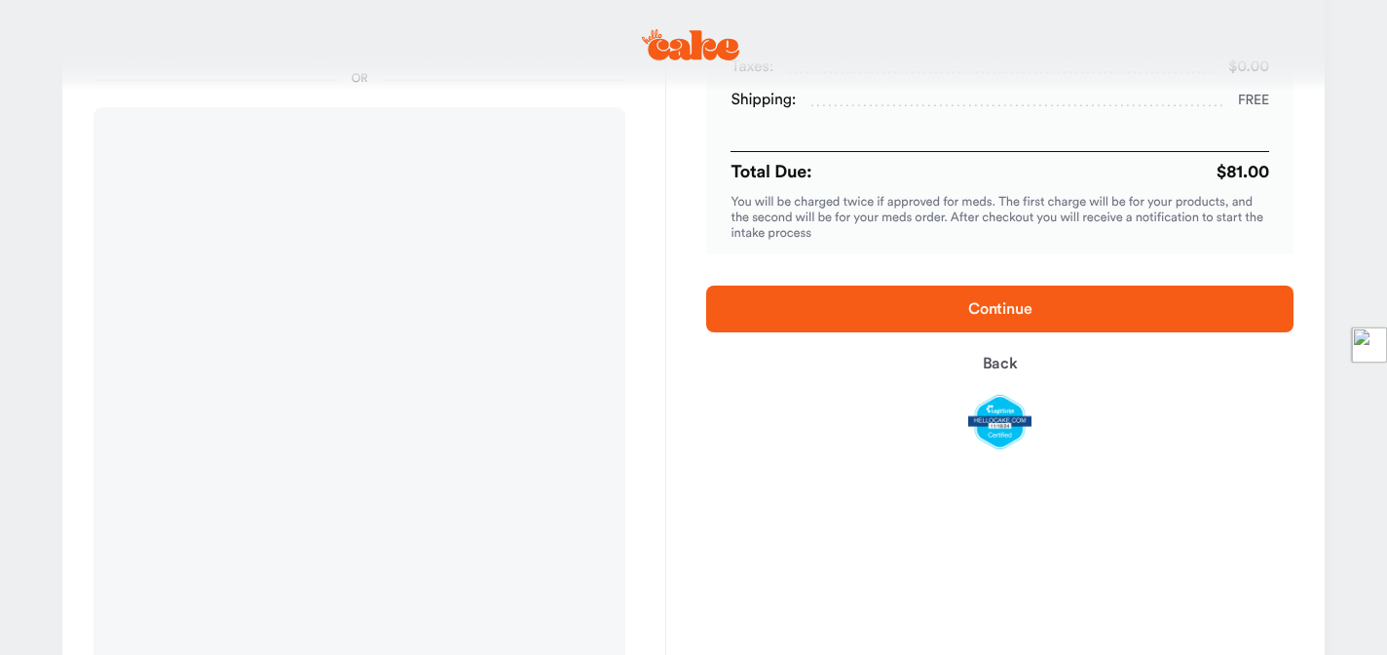
scroll to position [81, 0]
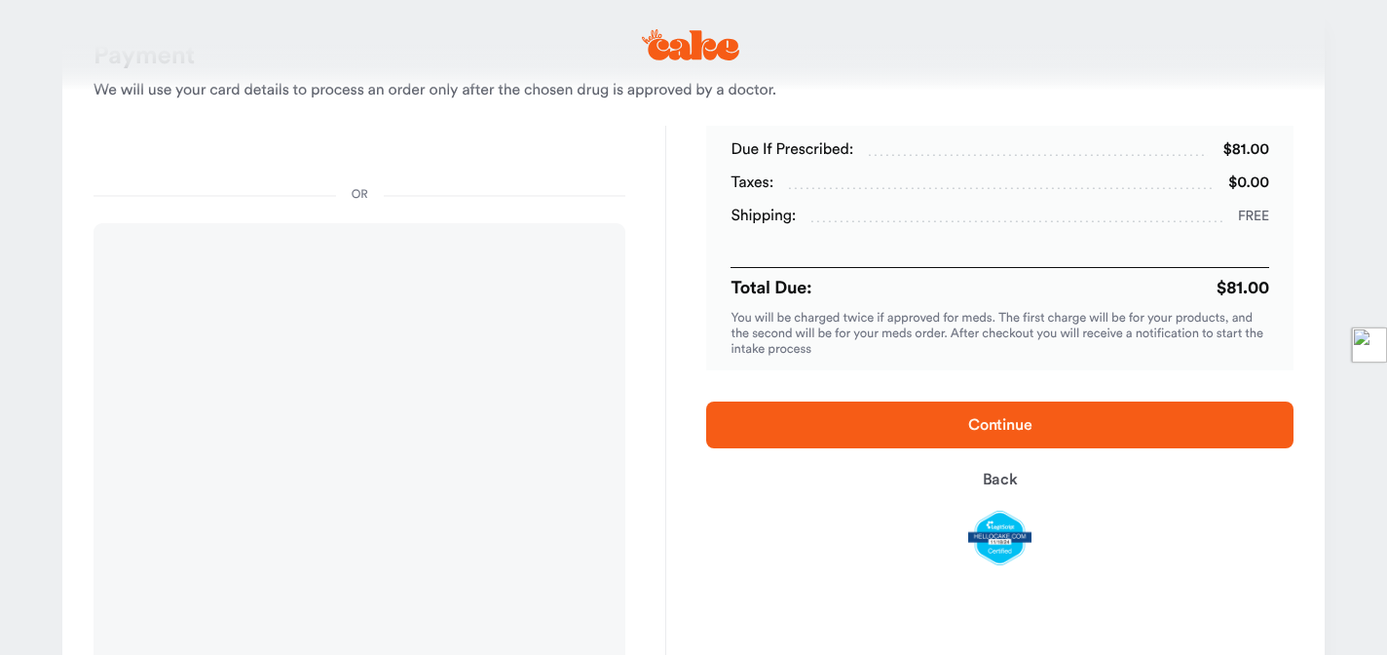
click at [841, 414] on span "Continue" at bounding box center [999, 424] width 525 height 23
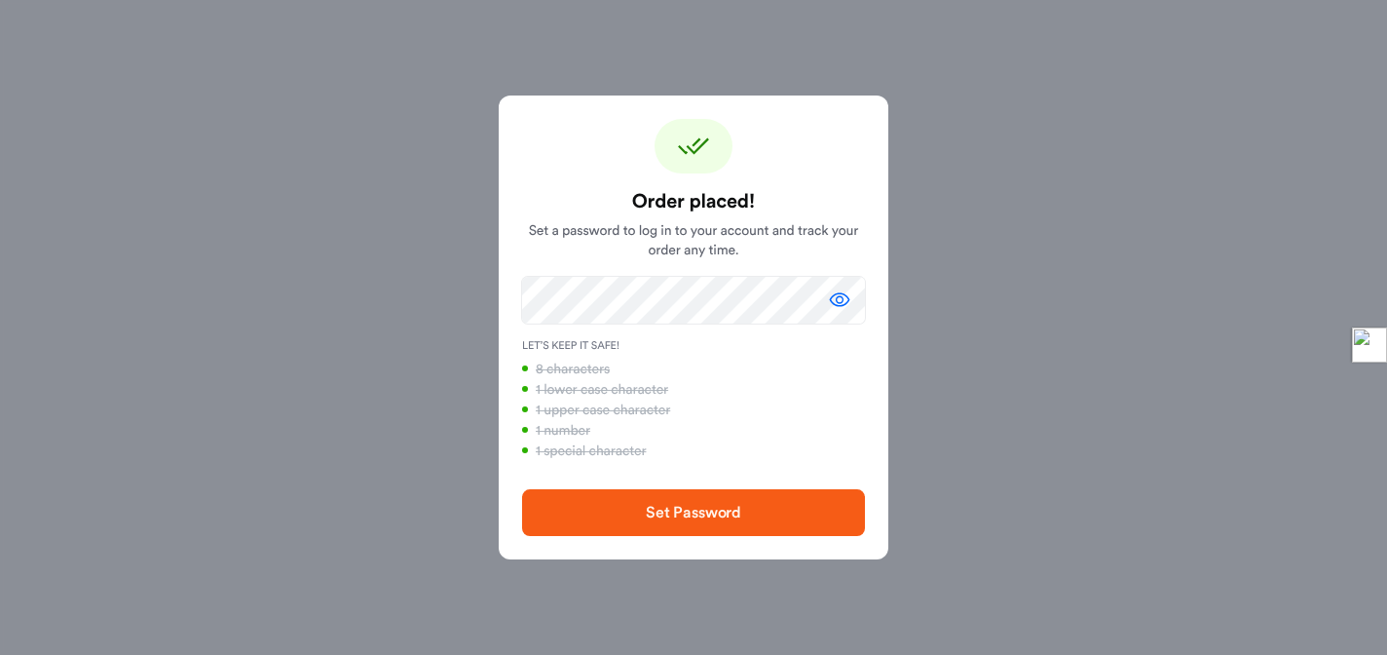
click at [720, 511] on span "Set Password" at bounding box center [693, 513] width 95 height 16
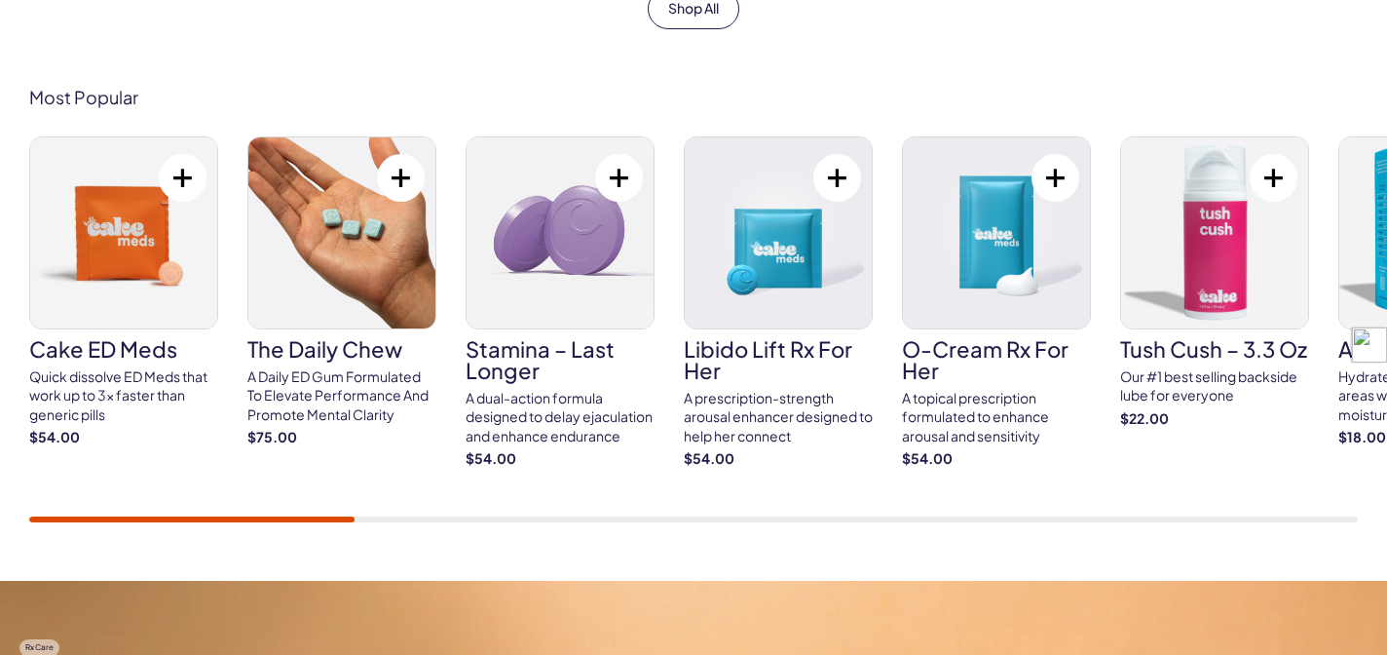
scroll to position [1211, 0]
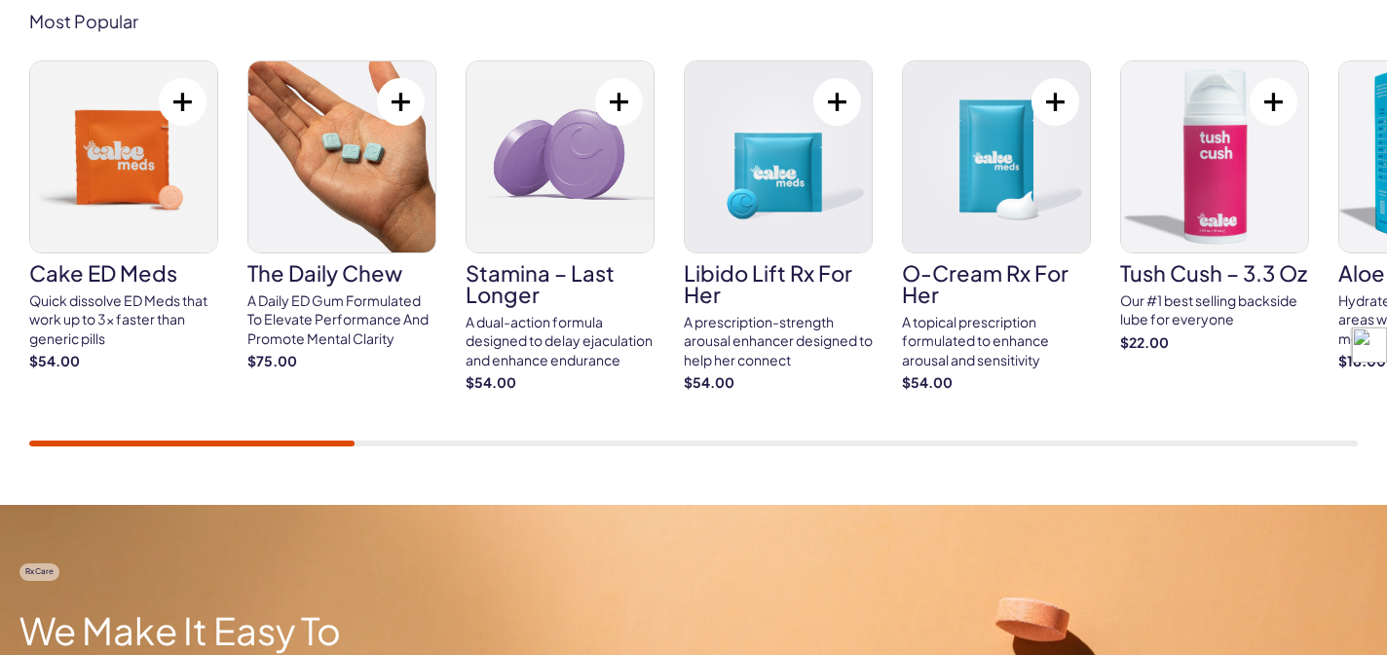
click at [114, 283] on h3 "Cake ED Meds" at bounding box center [123, 272] width 189 height 21
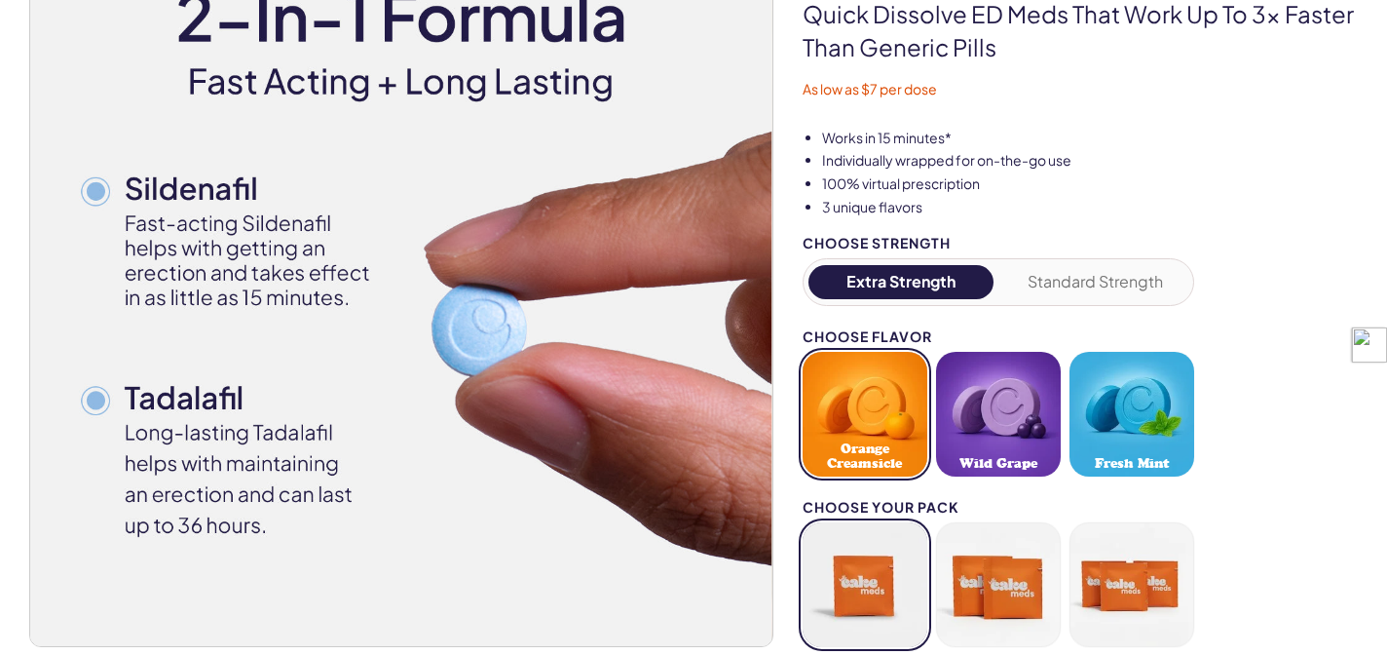
scroll to position [245, 0]
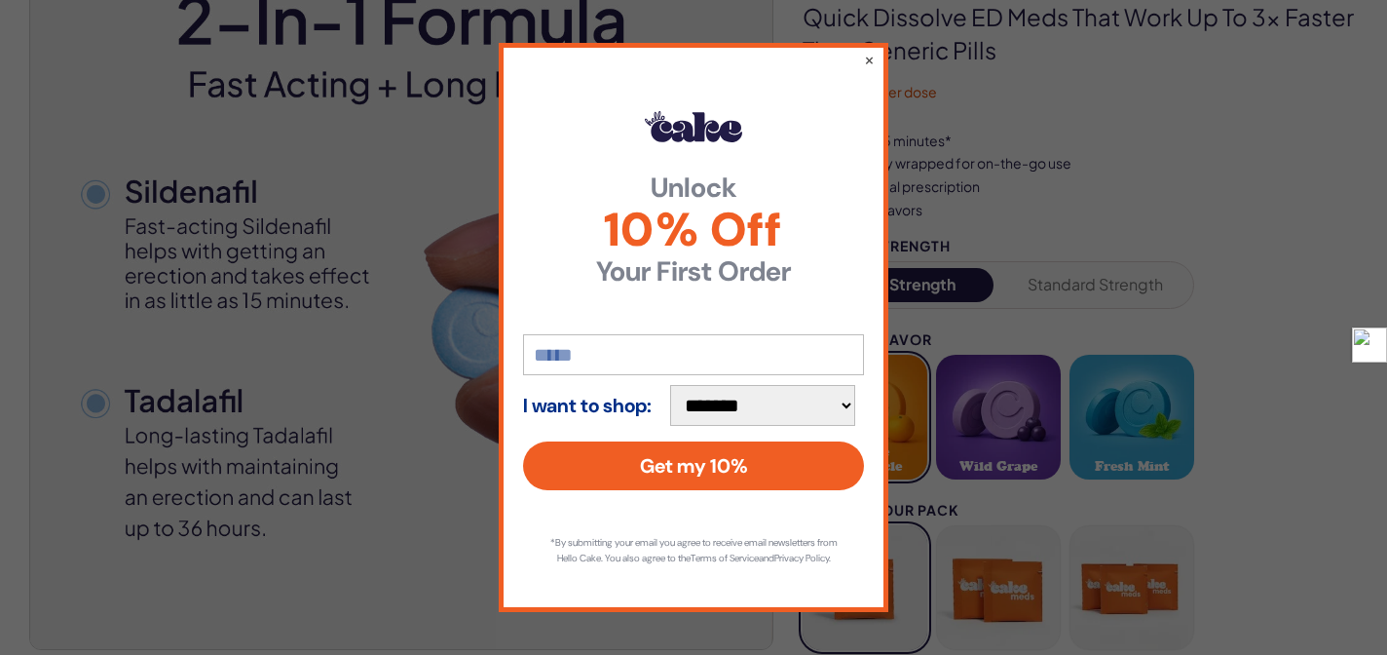
click at [876, 54] on div "**********" at bounding box center [694, 327] width 390 height 569
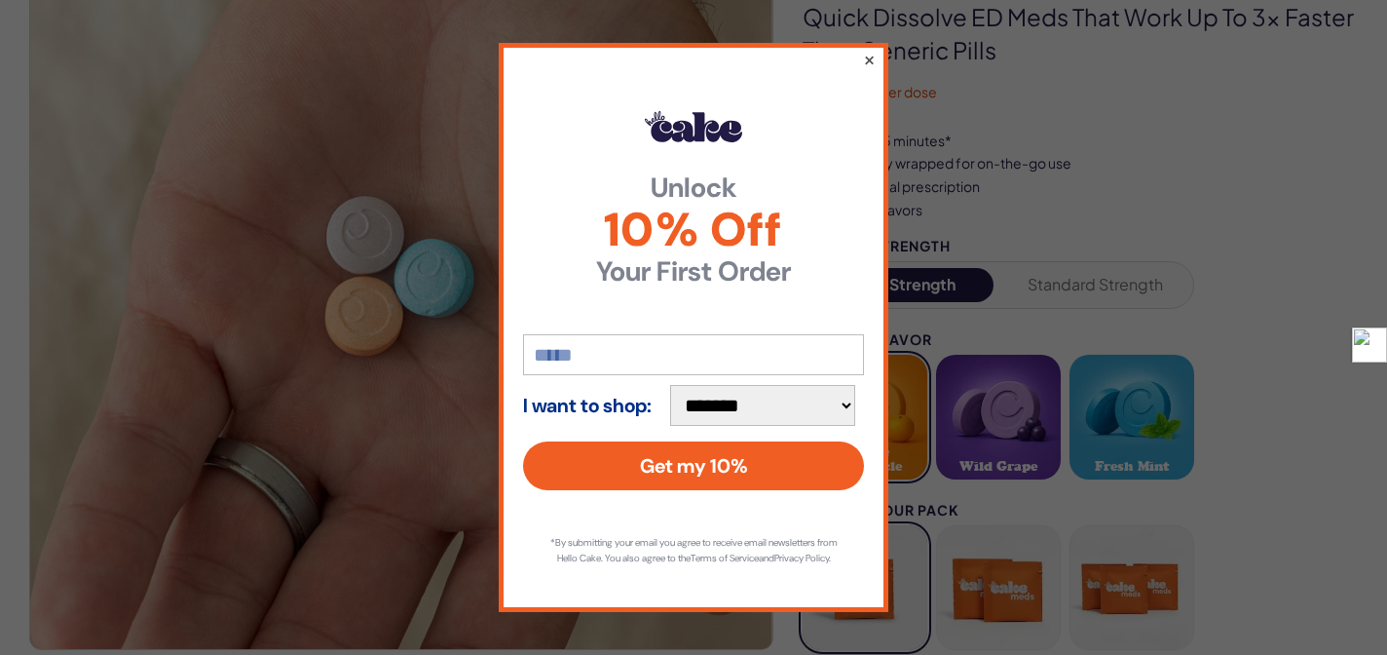
click at [871, 53] on button "×" at bounding box center [869, 59] width 13 height 23
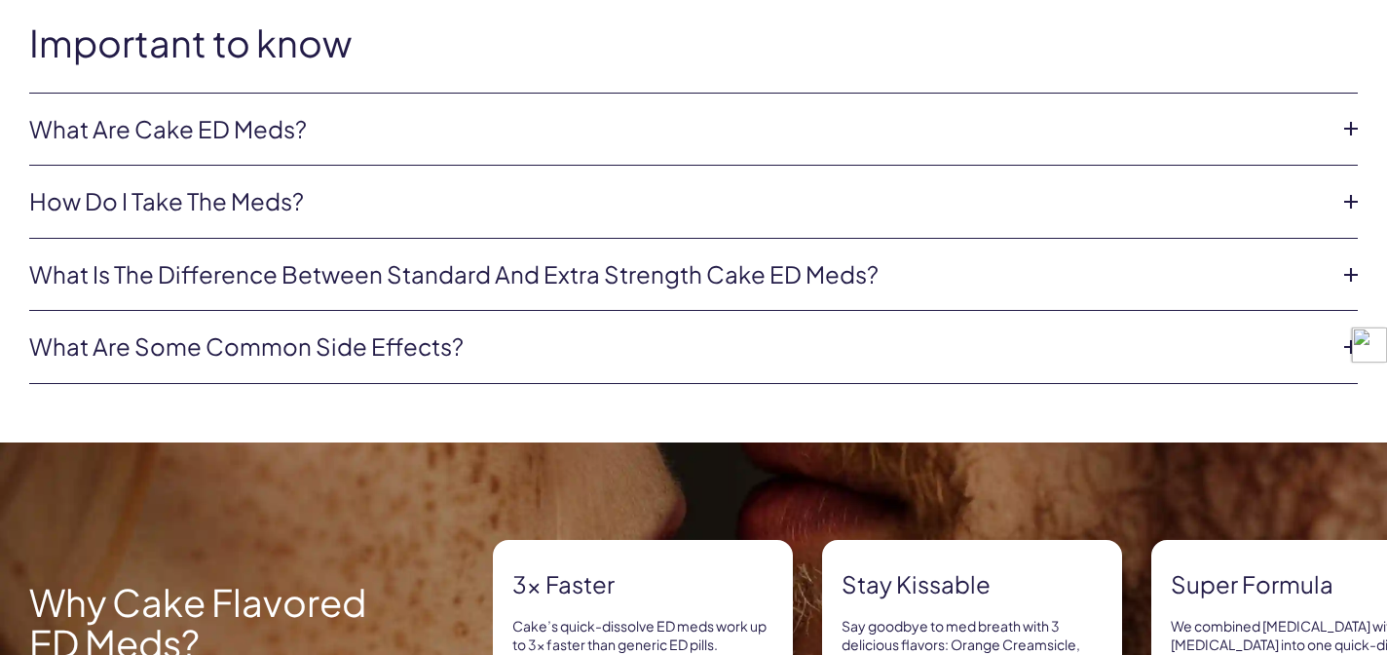
scroll to position [1138, 0]
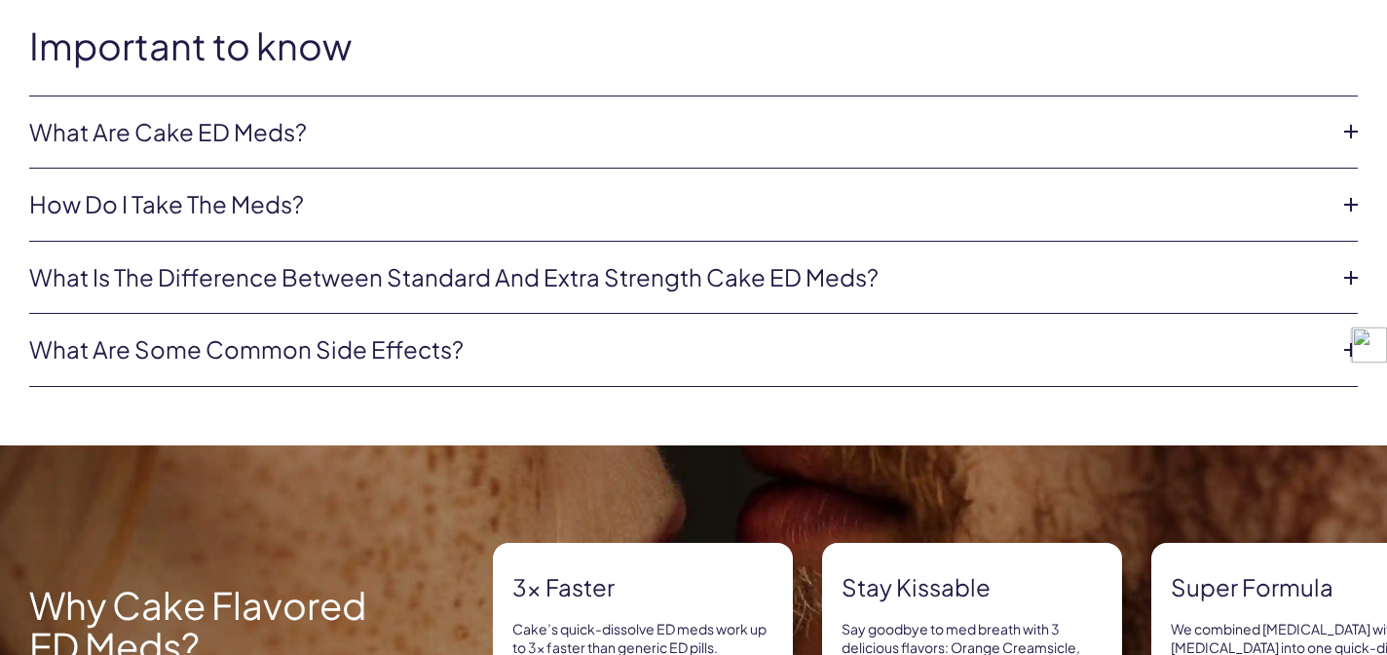
click at [1076, 273] on link "What is the difference between Standard and Extra Strength Cake ED meds?" at bounding box center [678, 277] width 1298 height 33
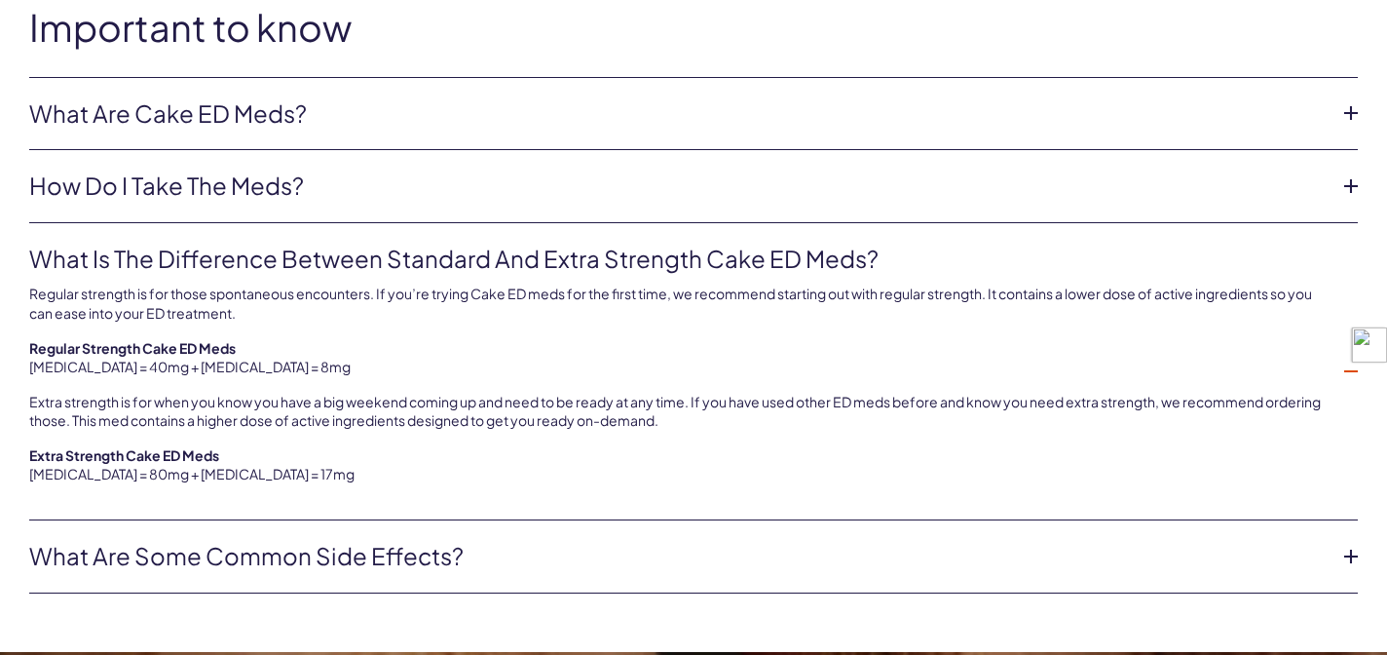
scroll to position [1188, 0]
